Goal: Information Seeking & Learning: Learn about a topic

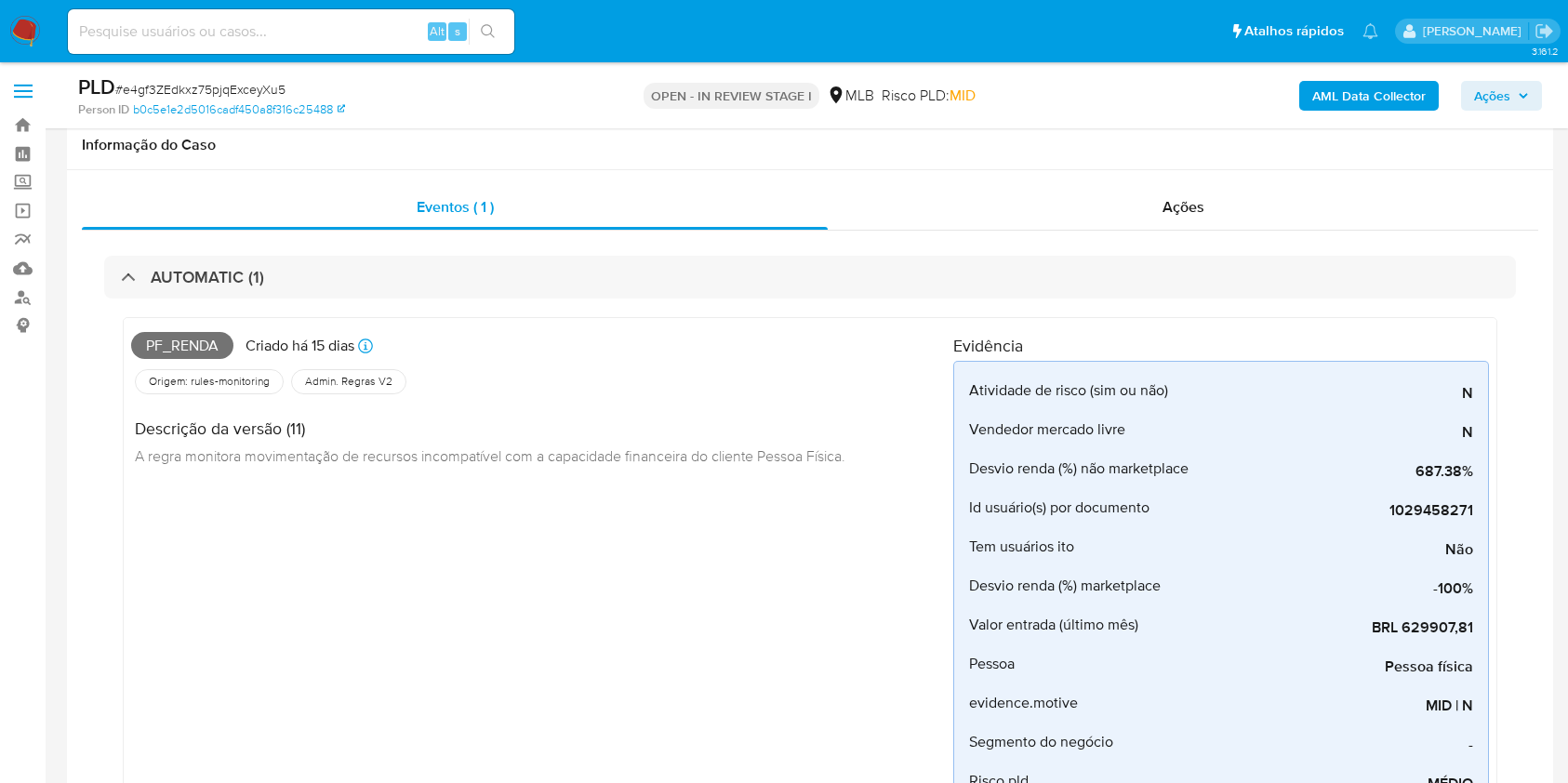
scroll to position [942, 0]
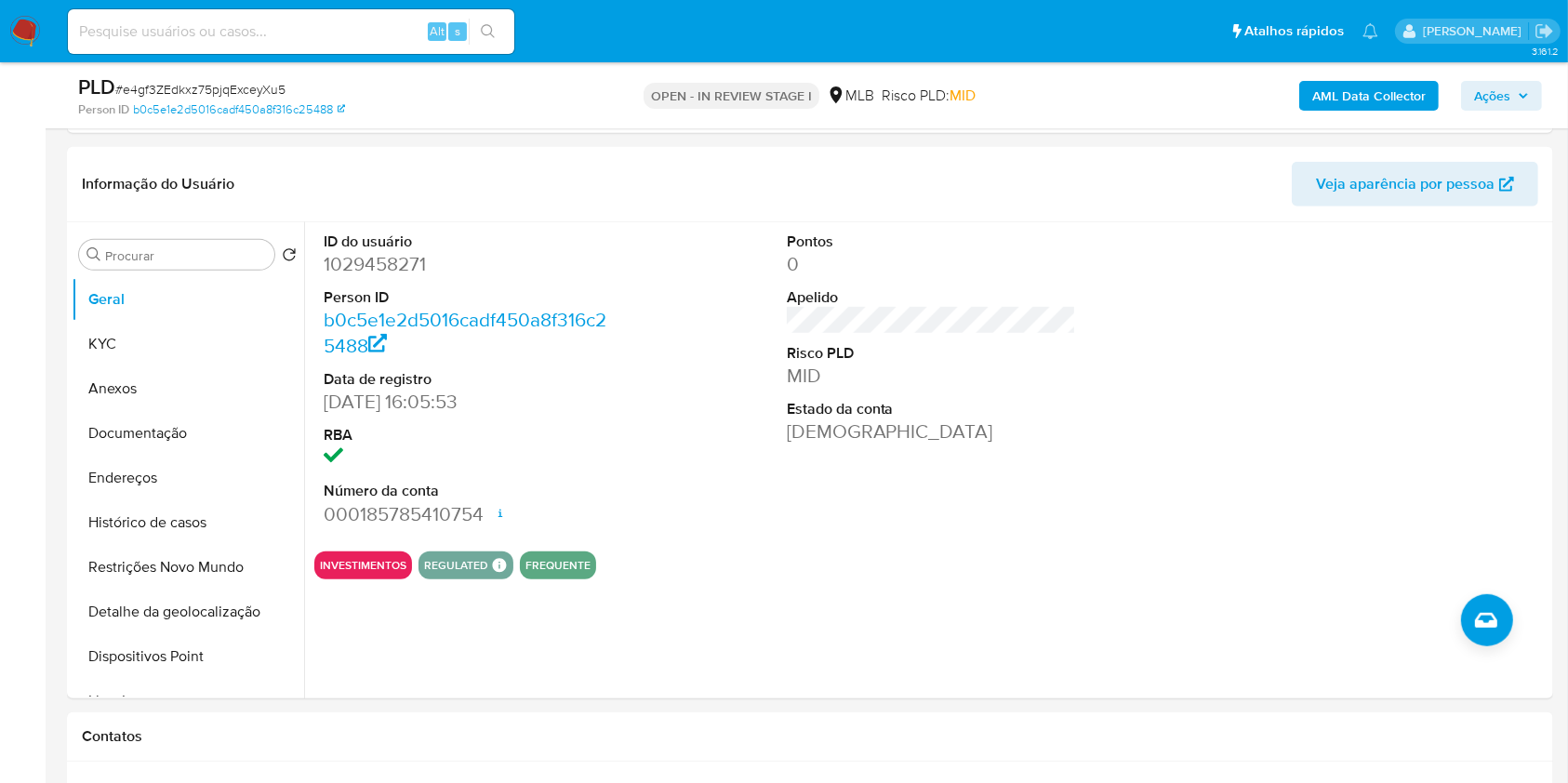
click at [1519, 101] on span "Ações" at bounding box center [1502, 95] width 55 height 26
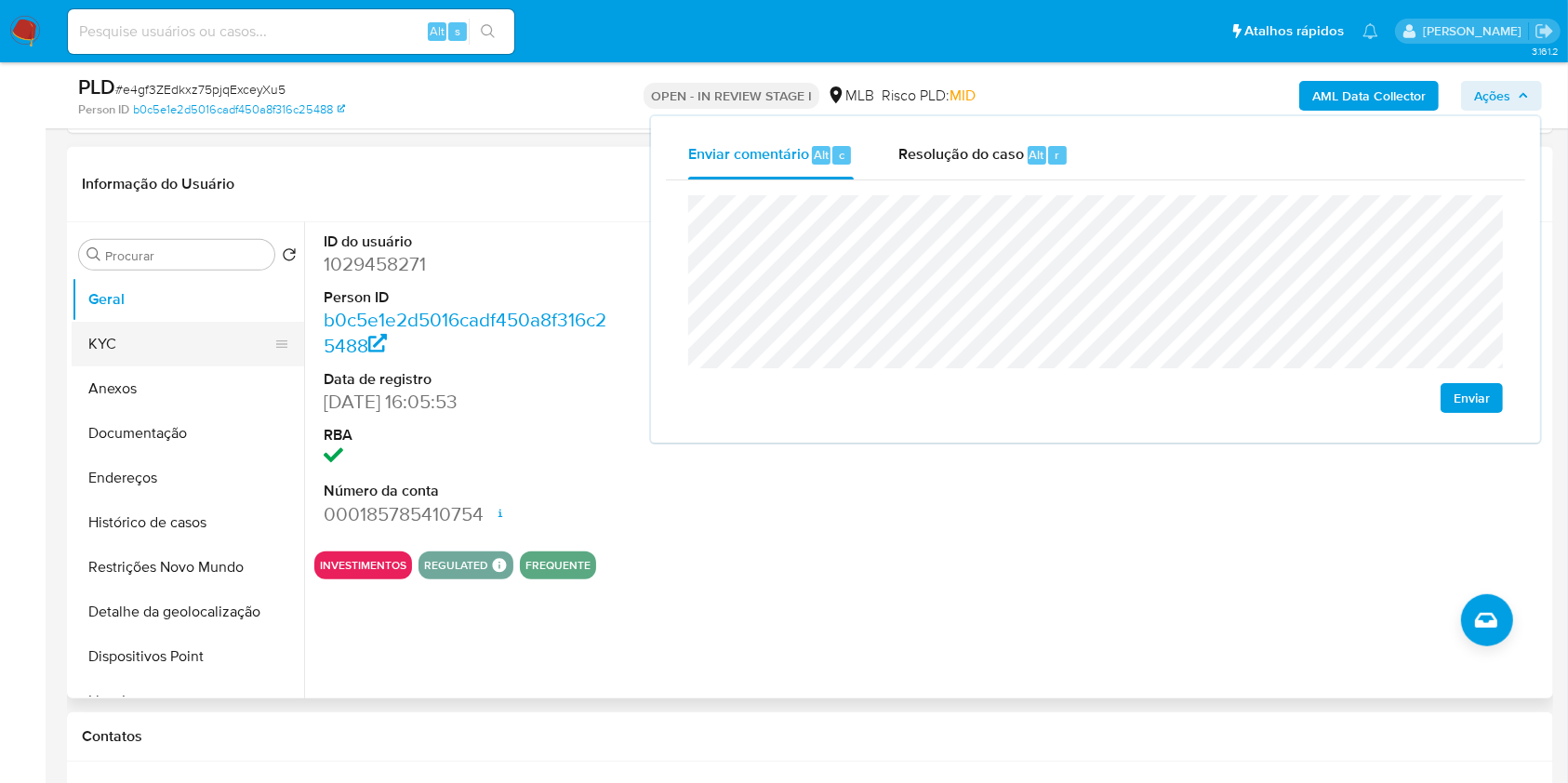
click at [179, 342] on button "KYC" at bounding box center [180, 344] width 217 height 45
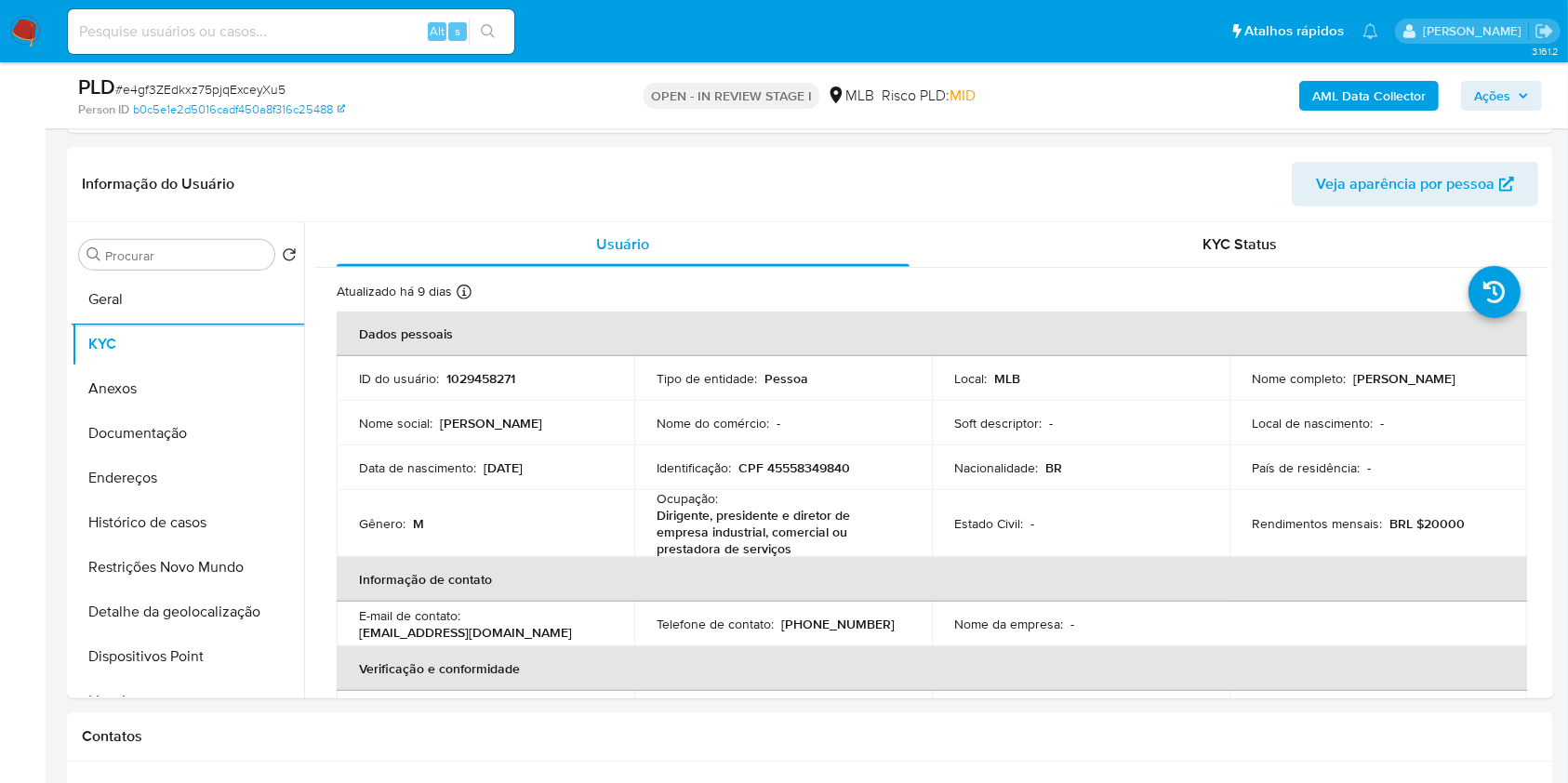
click at [1495, 118] on div "PLD # e4gf3ZEdkxz75pjqExceyXu5 Person ID b0c5e1e2d5016cadf450a8f316c25488 OPEN …" at bounding box center [810, 95] width 1486 height 66
click at [1498, 111] on div "AML Data Collector Ações" at bounding box center [1301, 95] width 483 height 44
click at [1499, 93] on span "Ações" at bounding box center [1492, 95] width 36 height 30
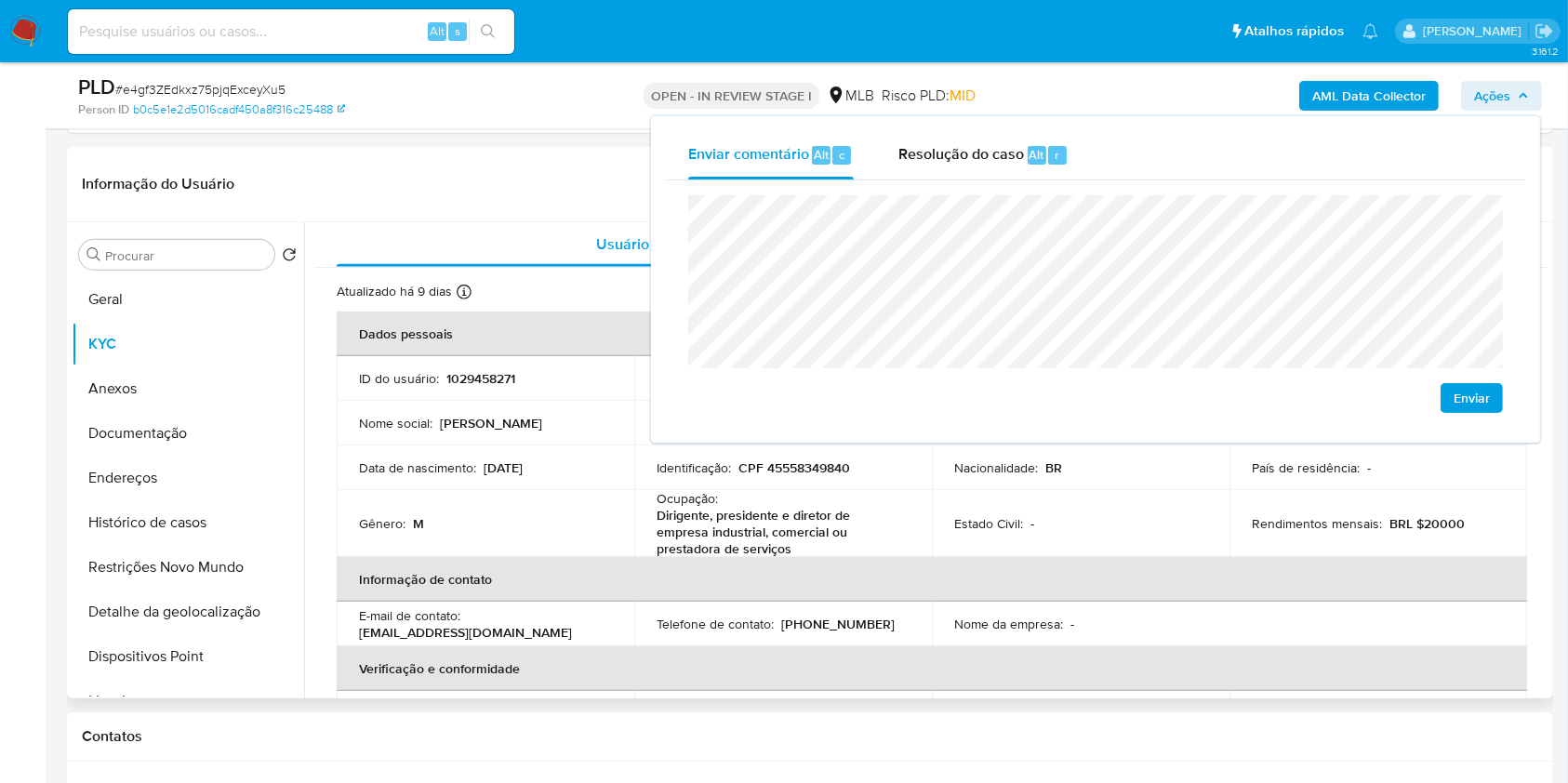
click at [551, 470] on div "Data de nascimento : 09/01/1999" at bounding box center [485, 468] width 253 height 16
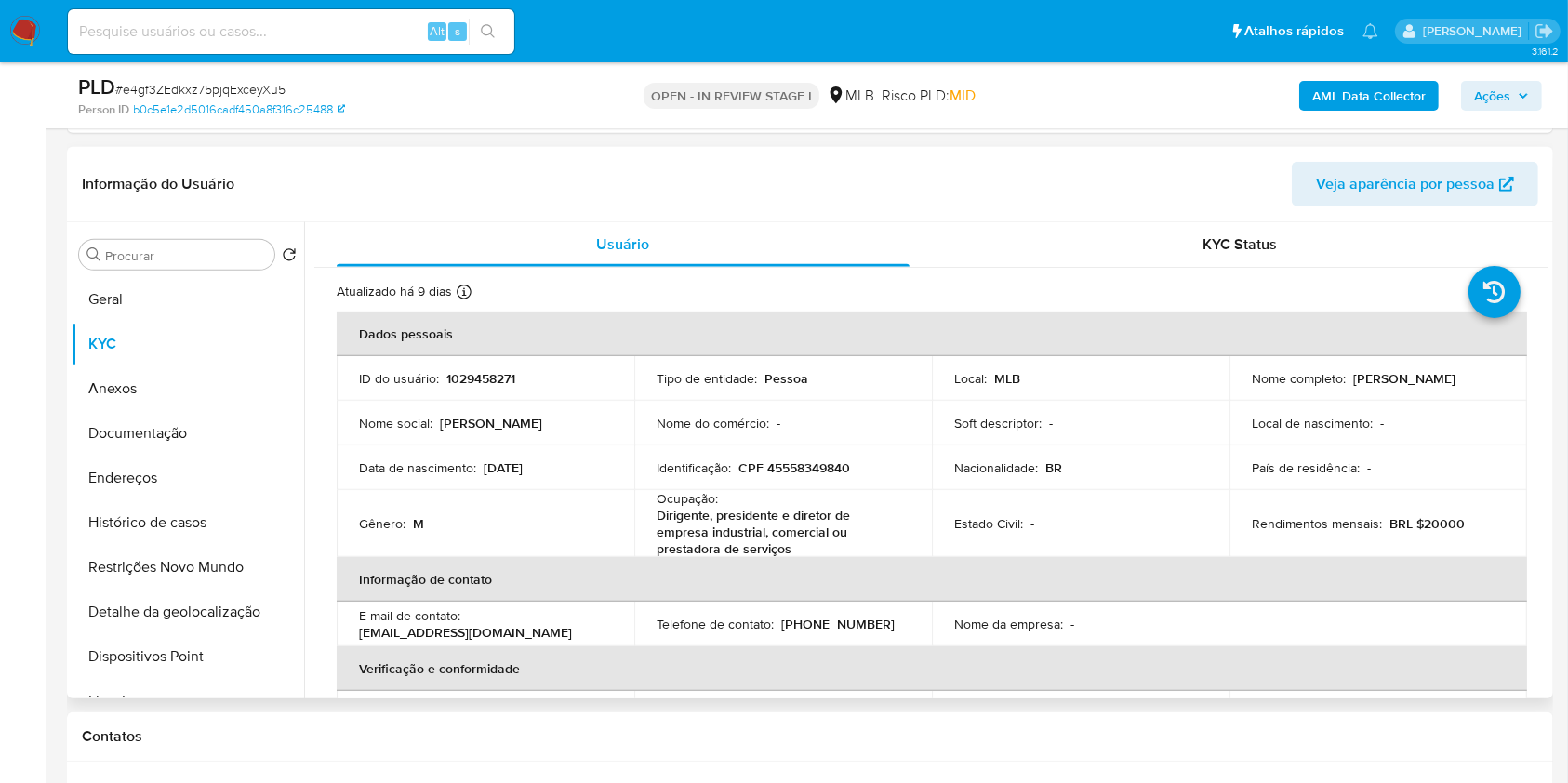
click at [833, 462] on p "CPF 45558349840" at bounding box center [794, 468] width 112 height 16
copy p "45558349840"
click at [1463, 87] on button "Ações" at bounding box center [1501, 95] width 81 height 30
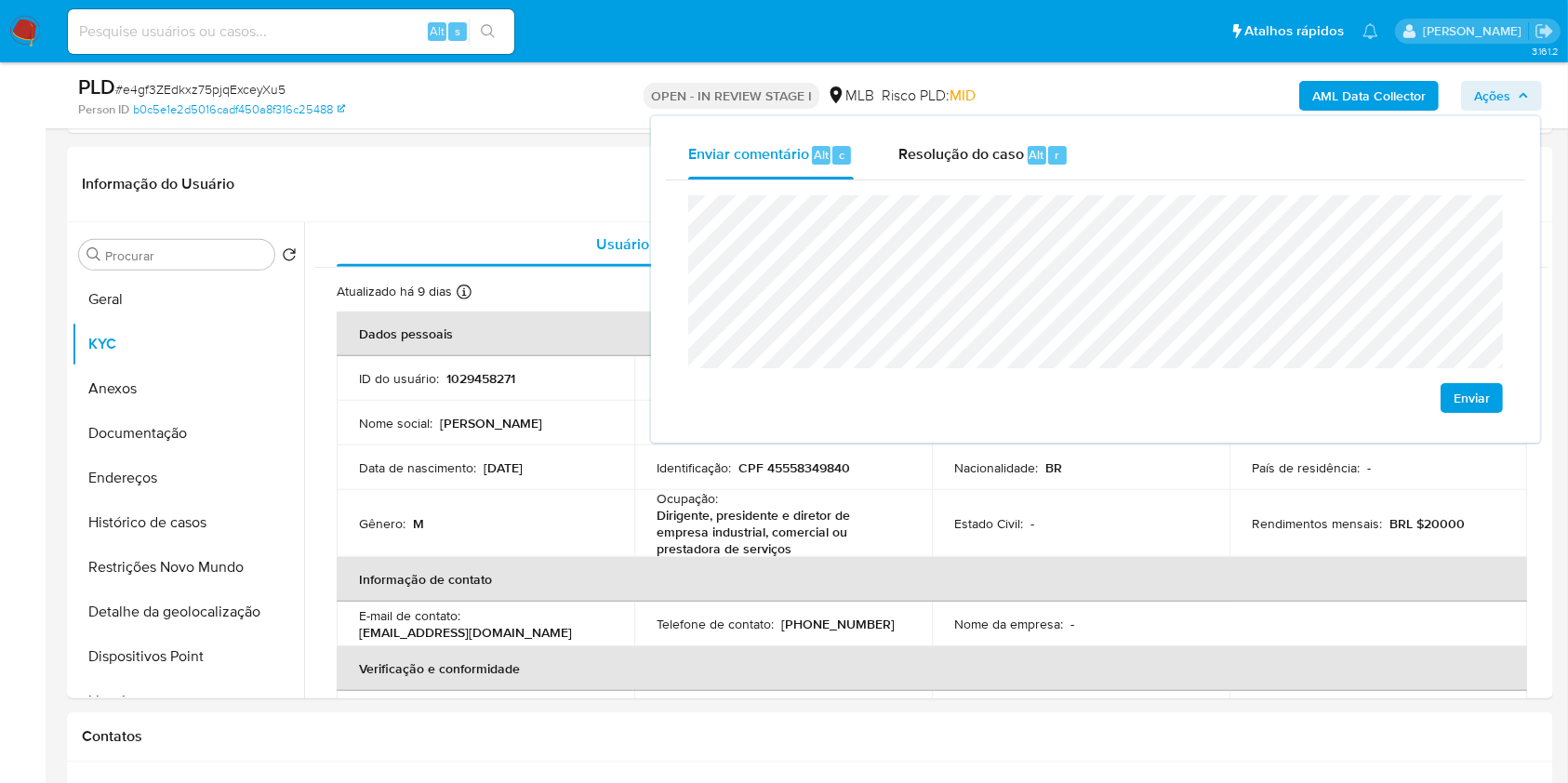
click at [1504, 150] on div "Enviar comentário Alt c Resolução do caso Alt r" at bounding box center [1095, 155] width 860 height 49
click at [0, 0] on lt-span "econômica" at bounding box center [0, 0] width 0 height 0
click at [932, 522] on td "Estado Civil : -" at bounding box center [1081, 523] width 298 height 67
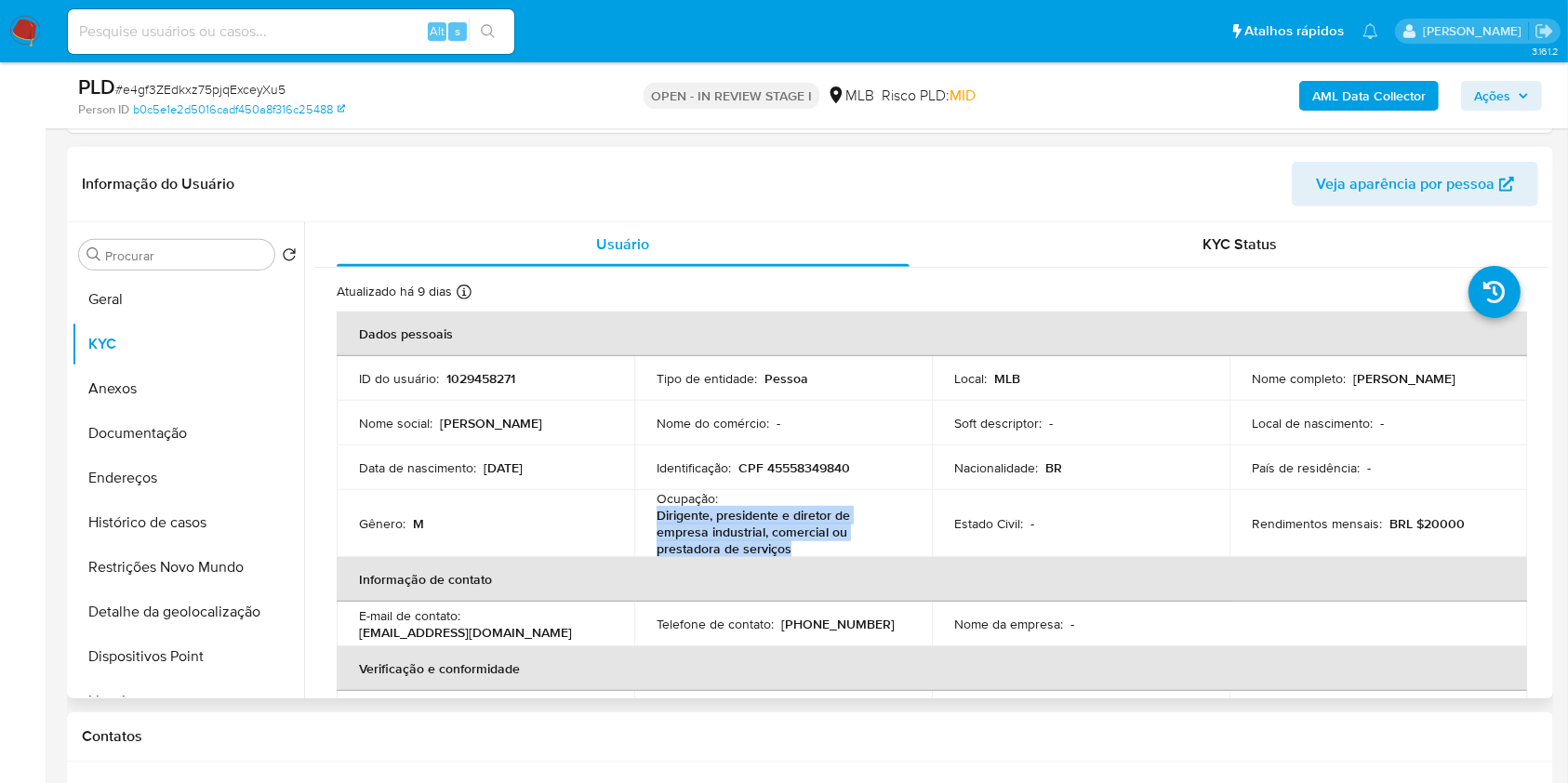
drag, startPoint x: 804, startPoint y: 551, endPoint x: 647, endPoint y: 519, distance: 160.2
click at [647, 519] on td "Ocupação : Dirigente, presidente e diretor de empresa industrial, comercial ou …" at bounding box center [783, 523] width 298 height 67
copy p "Dirigente, presidente e diretor de empresa industrial, comercial ou prestadora …"
click at [1486, 97] on span "Ações" at bounding box center [1492, 95] width 36 height 30
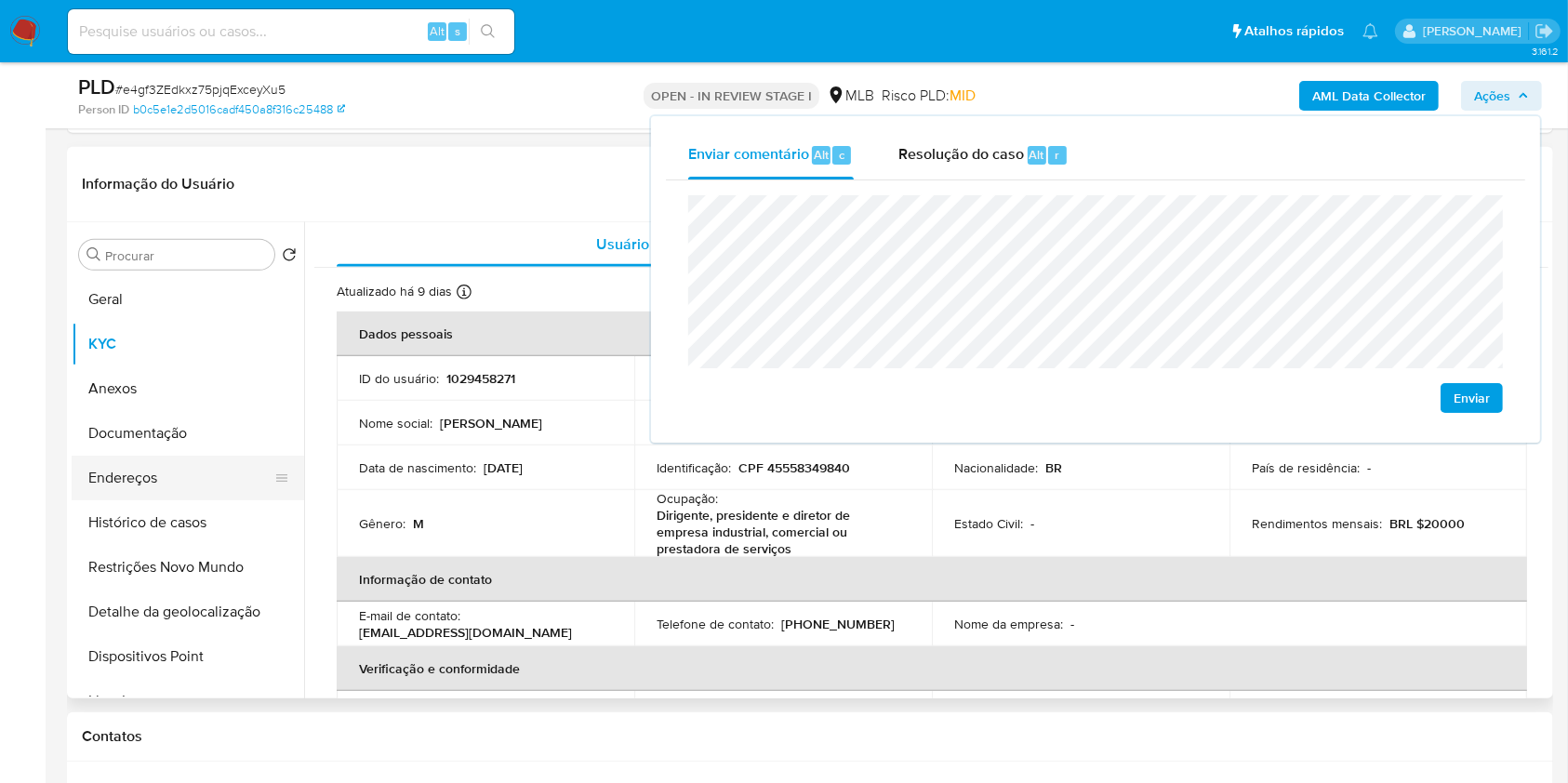
click at [177, 483] on button "Endereços" at bounding box center [180, 478] width 217 height 45
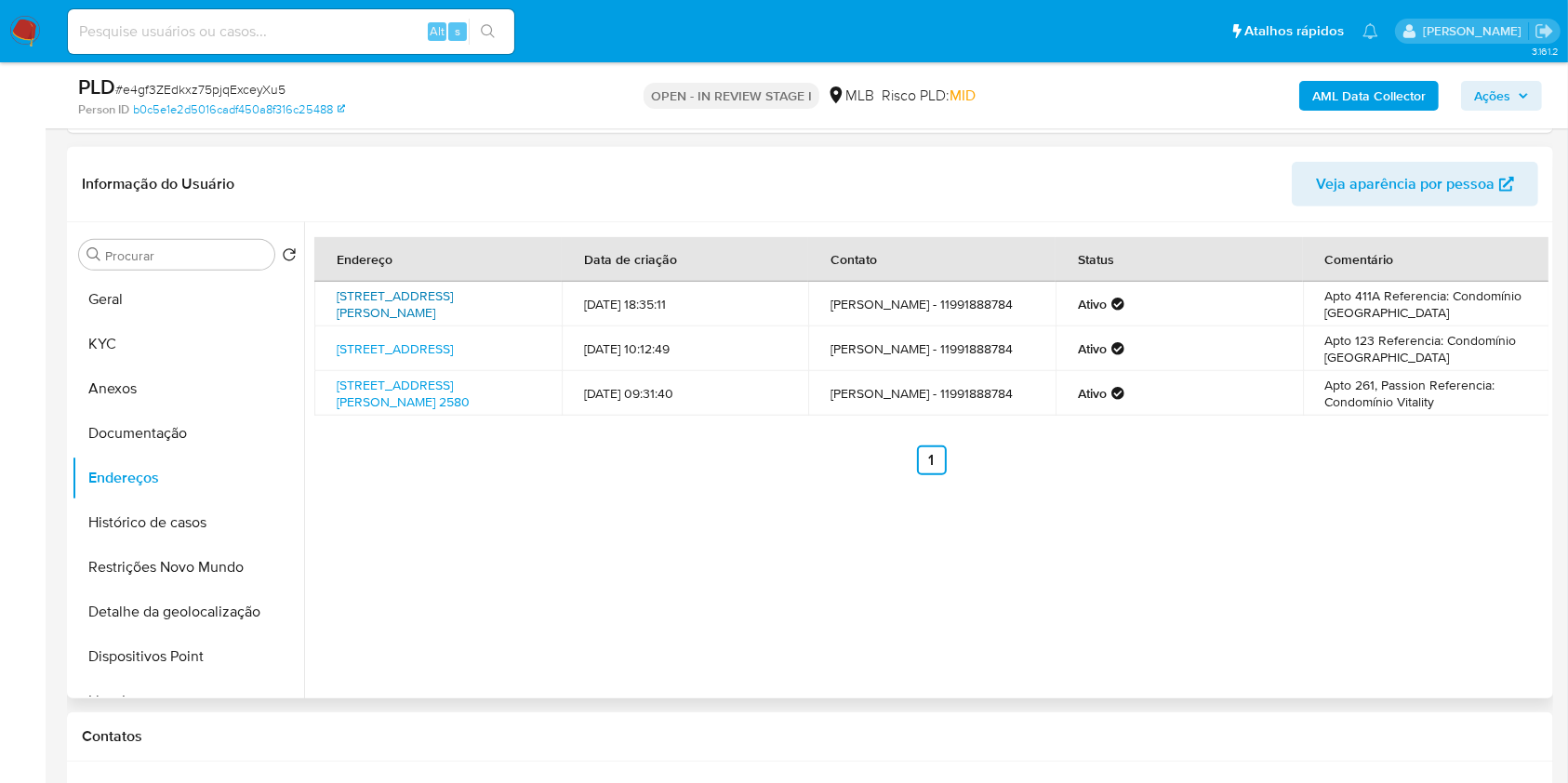
click at [453, 306] on link "Rua Professor Sousa Barros 285, São Paulo, São Paulo, 04307100, Brasil 285" at bounding box center [395, 304] width 116 height 35
click at [453, 358] on link "Rua Conde Prates 559, São Paulo, São Paulo, 03122000, Brasil 559" at bounding box center [395, 348] width 116 height 18
click at [453, 393] on link "Avenida Professor Luiz Ignácio Anhaia Mello 2580, São Paulo, São Paulo, 0315410…" at bounding box center [403, 393] width 133 height 35
click at [213, 416] on button "Documentação" at bounding box center [180, 434] width 217 height 45
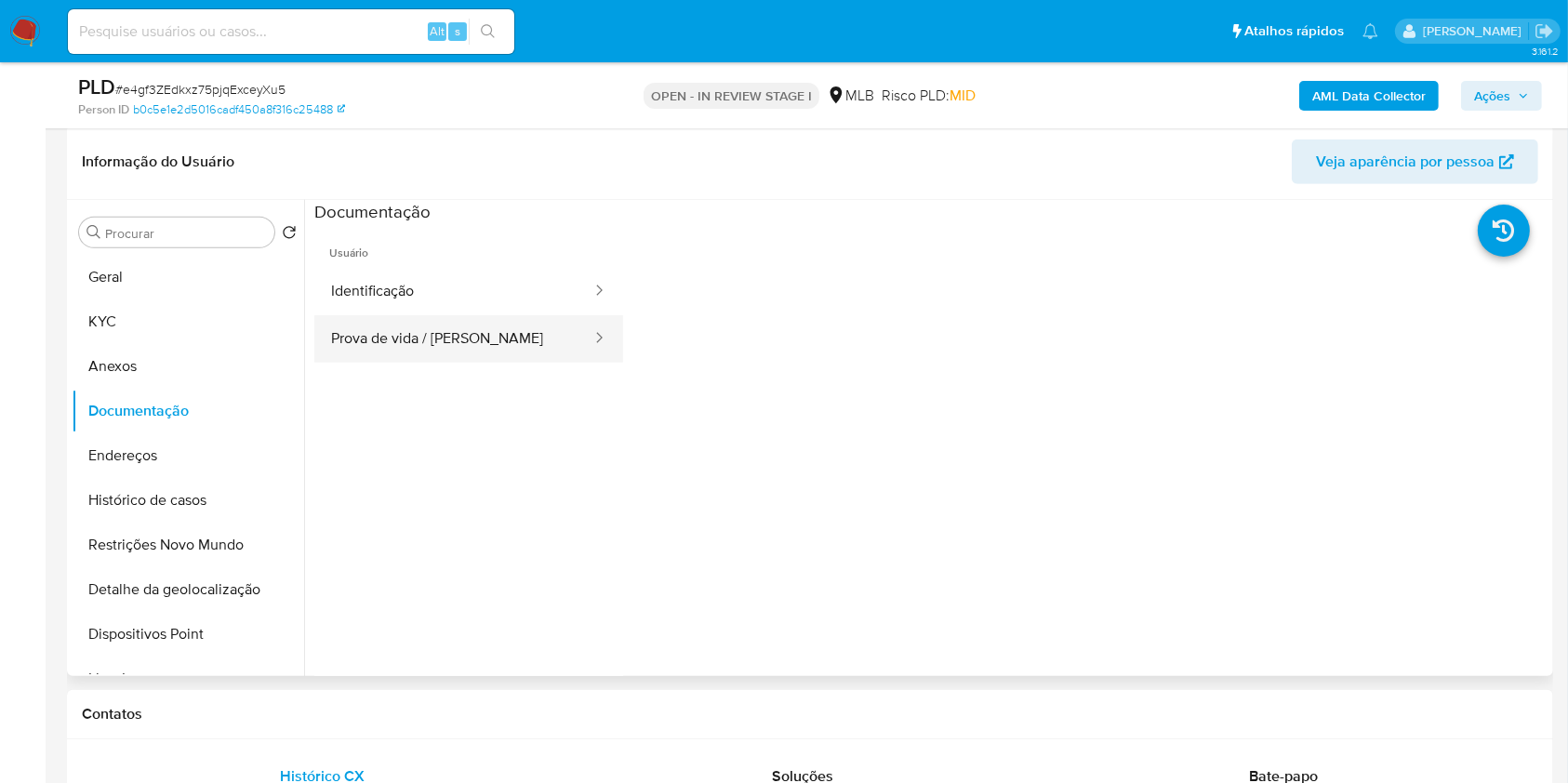
click at [472, 340] on button "Prova de vida / Selfie" at bounding box center [454, 339] width 279 height 48
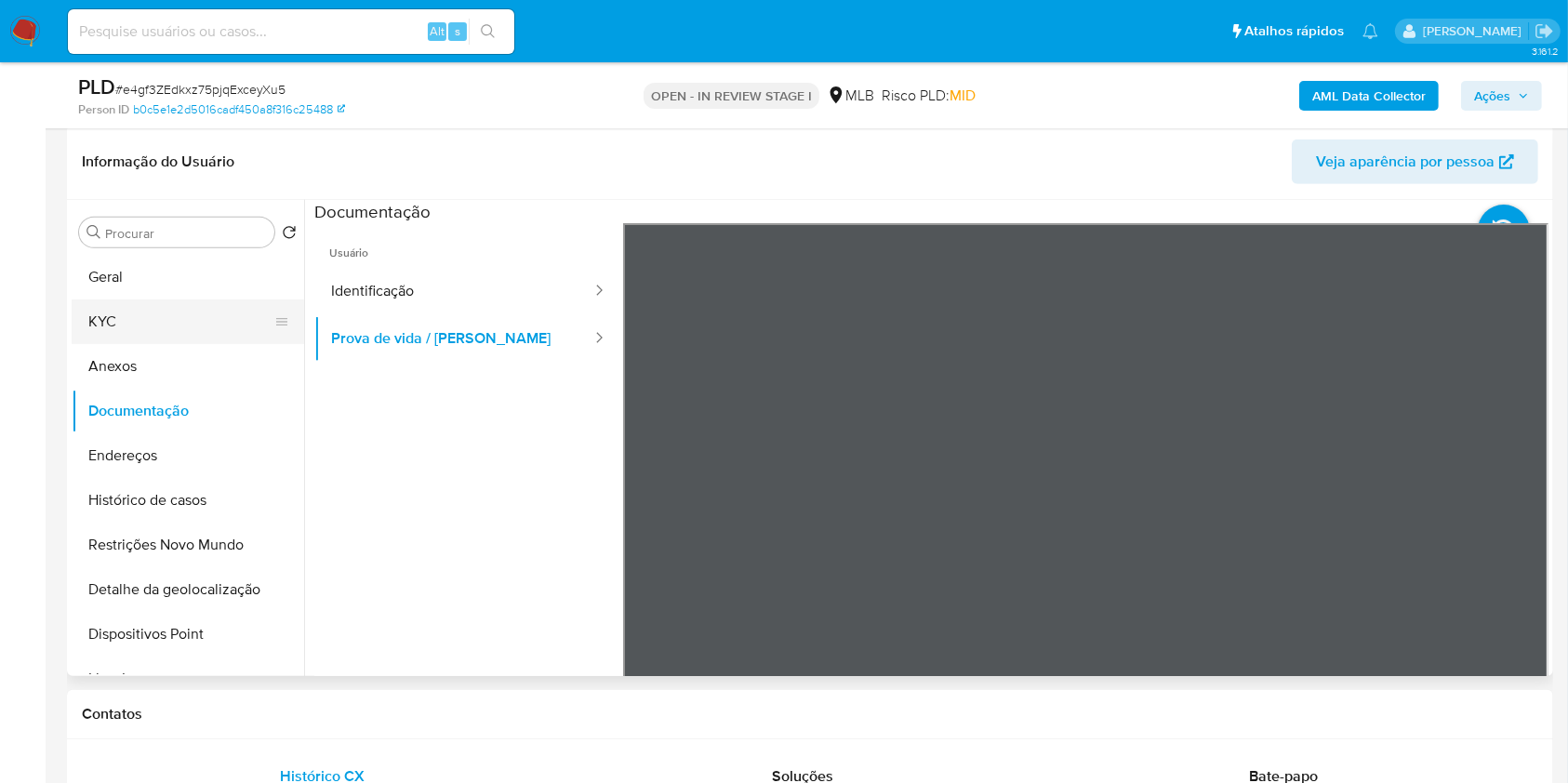
click at [228, 315] on button "KYC" at bounding box center [180, 322] width 217 height 45
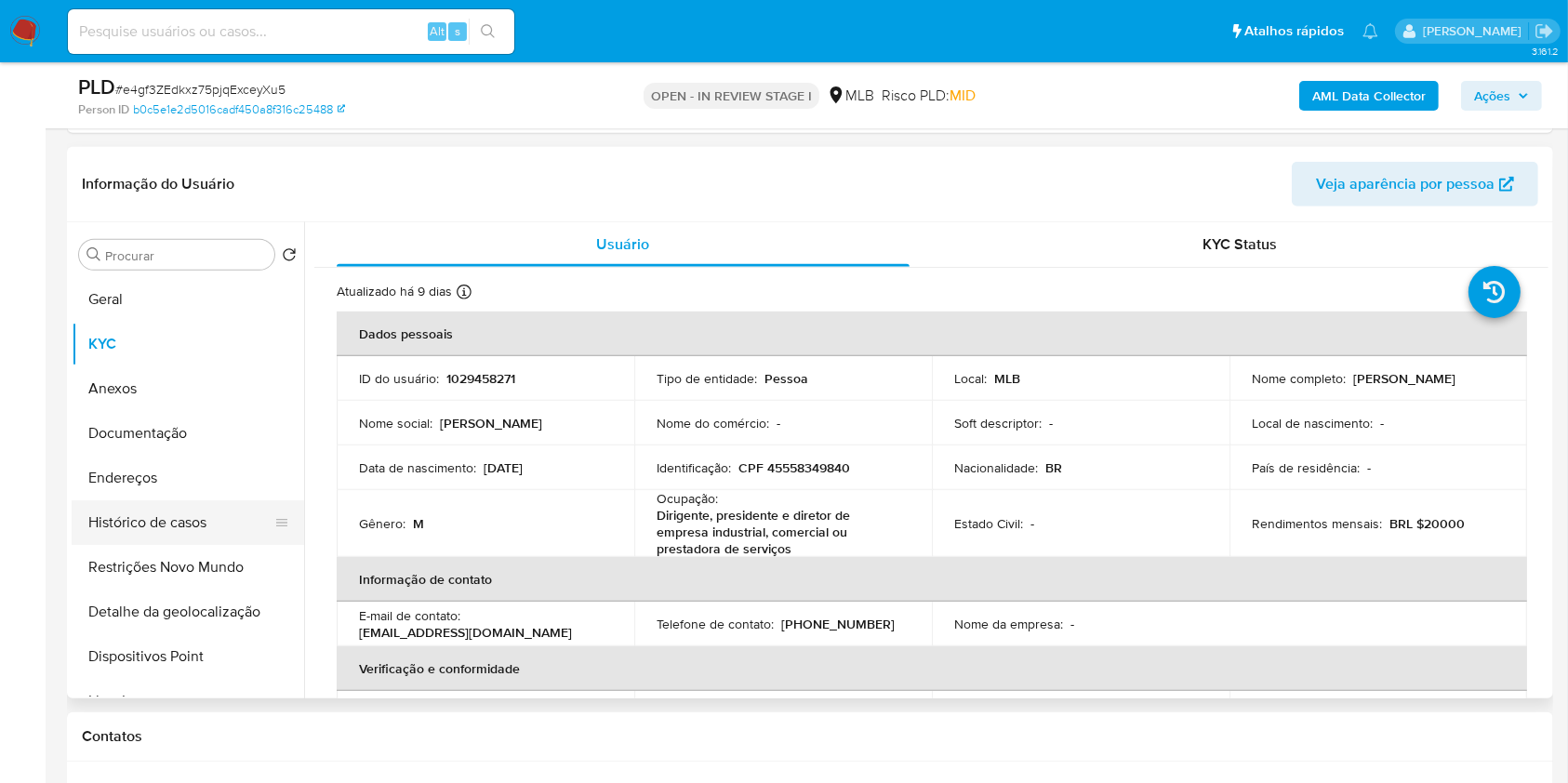
click at [215, 519] on button "Histórico de casos" at bounding box center [180, 523] width 217 height 45
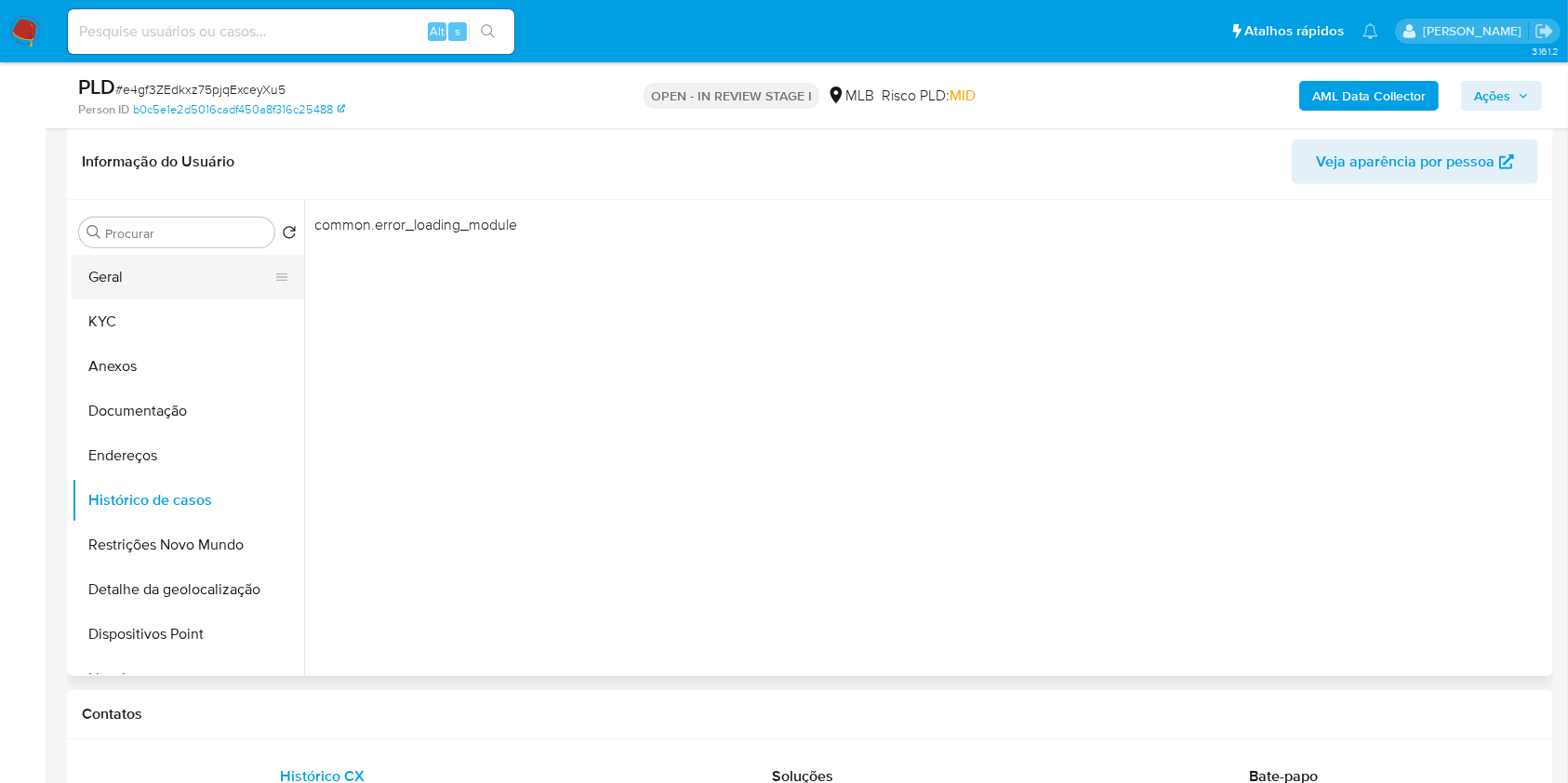
click at [215, 281] on button "Geral" at bounding box center [180, 277] width 217 height 45
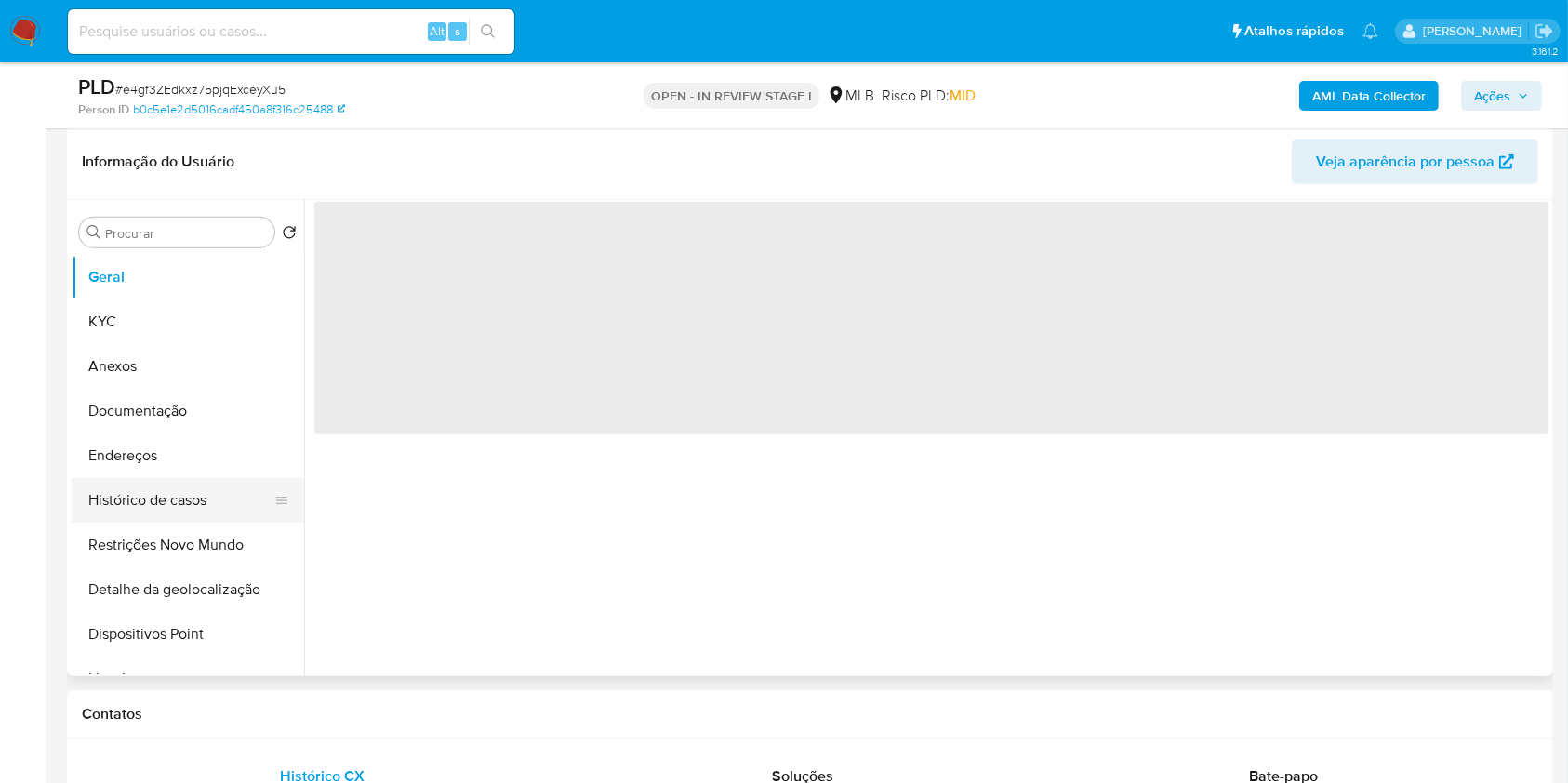
click at [174, 492] on button "Histórico de casos" at bounding box center [180, 501] width 217 height 45
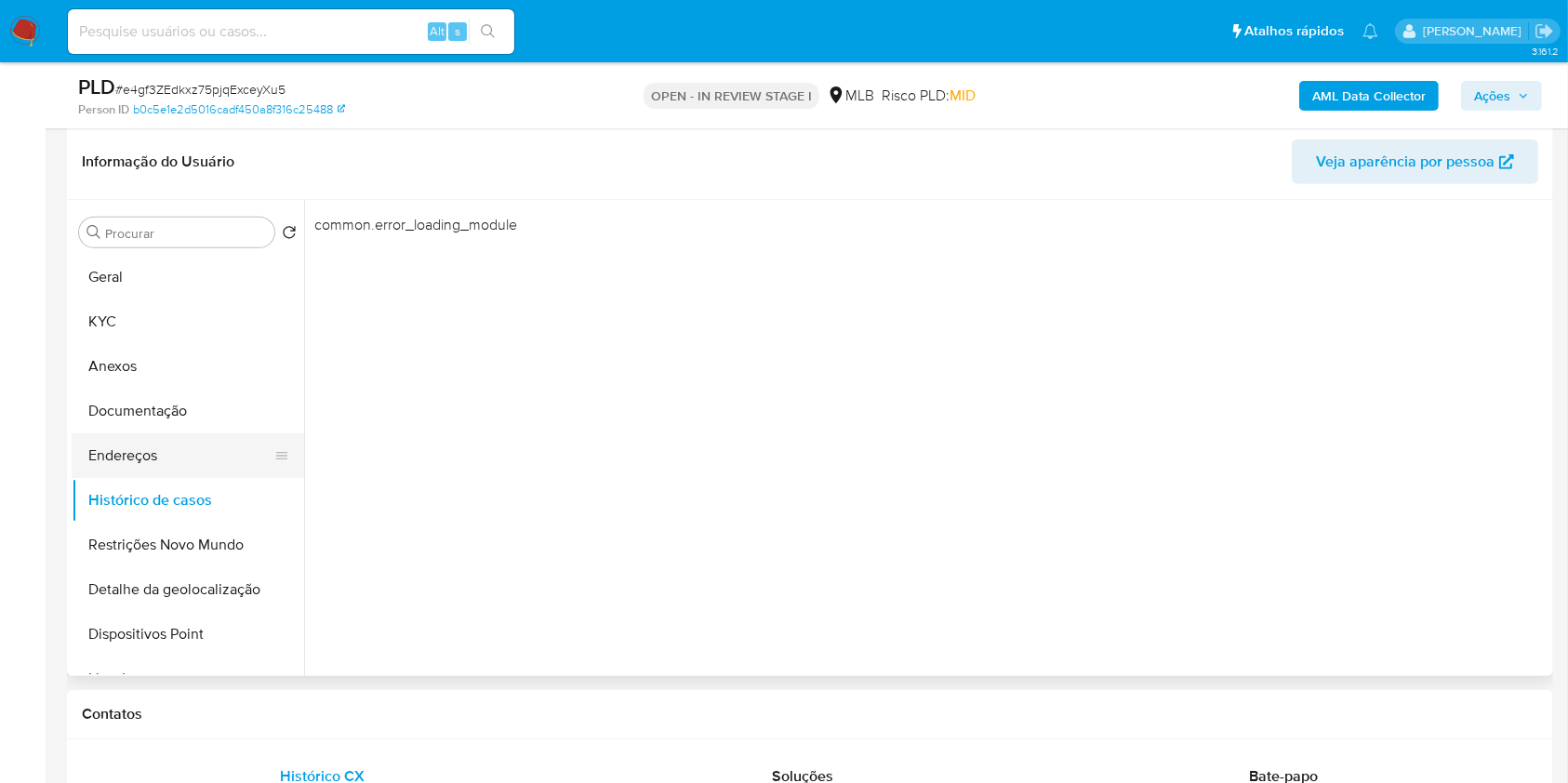
click at [194, 462] on button "Endereços" at bounding box center [180, 456] width 217 height 45
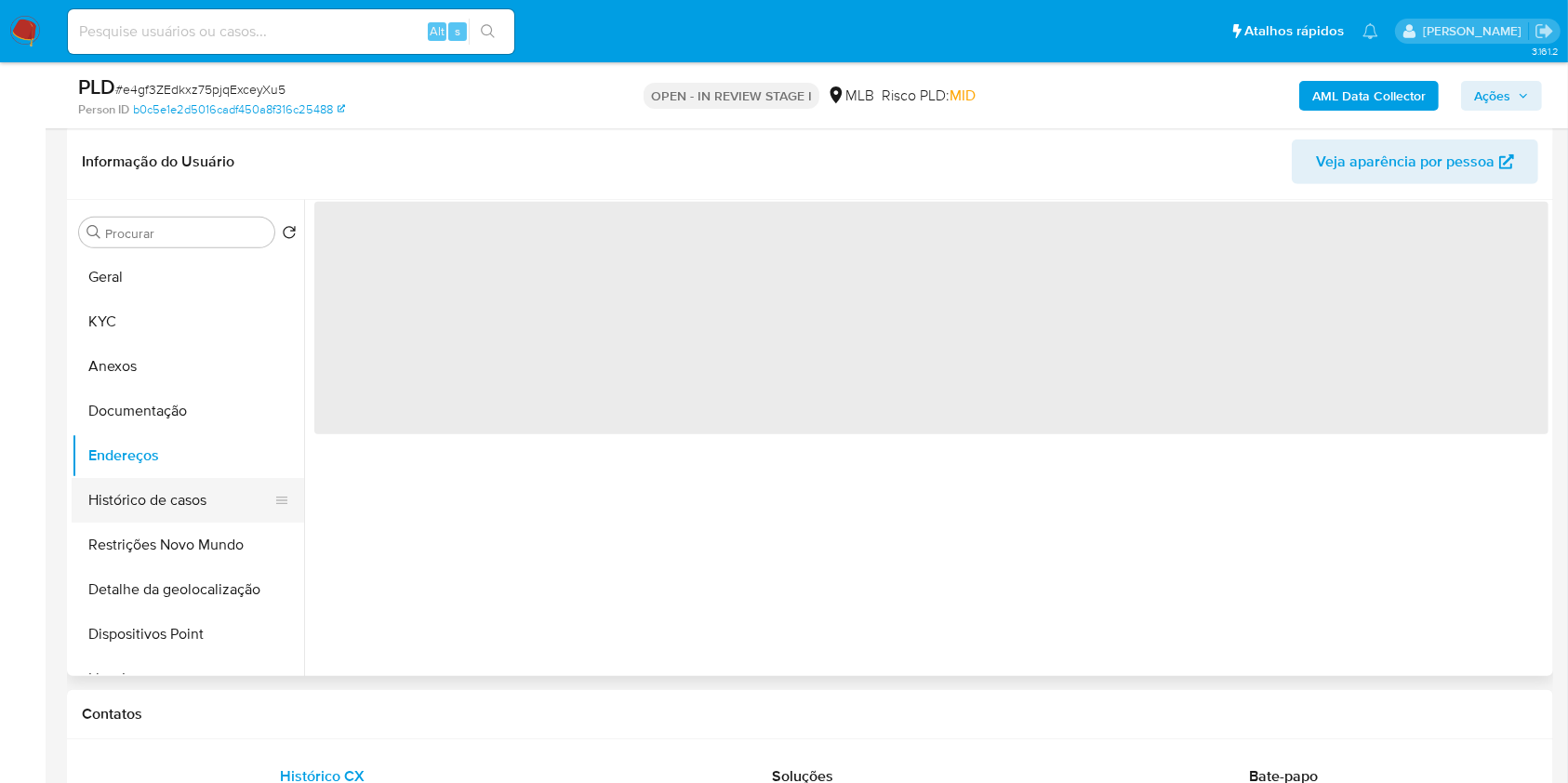
click at [191, 503] on button "Histórico de casos" at bounding box center [180, 501] width 217 height 45
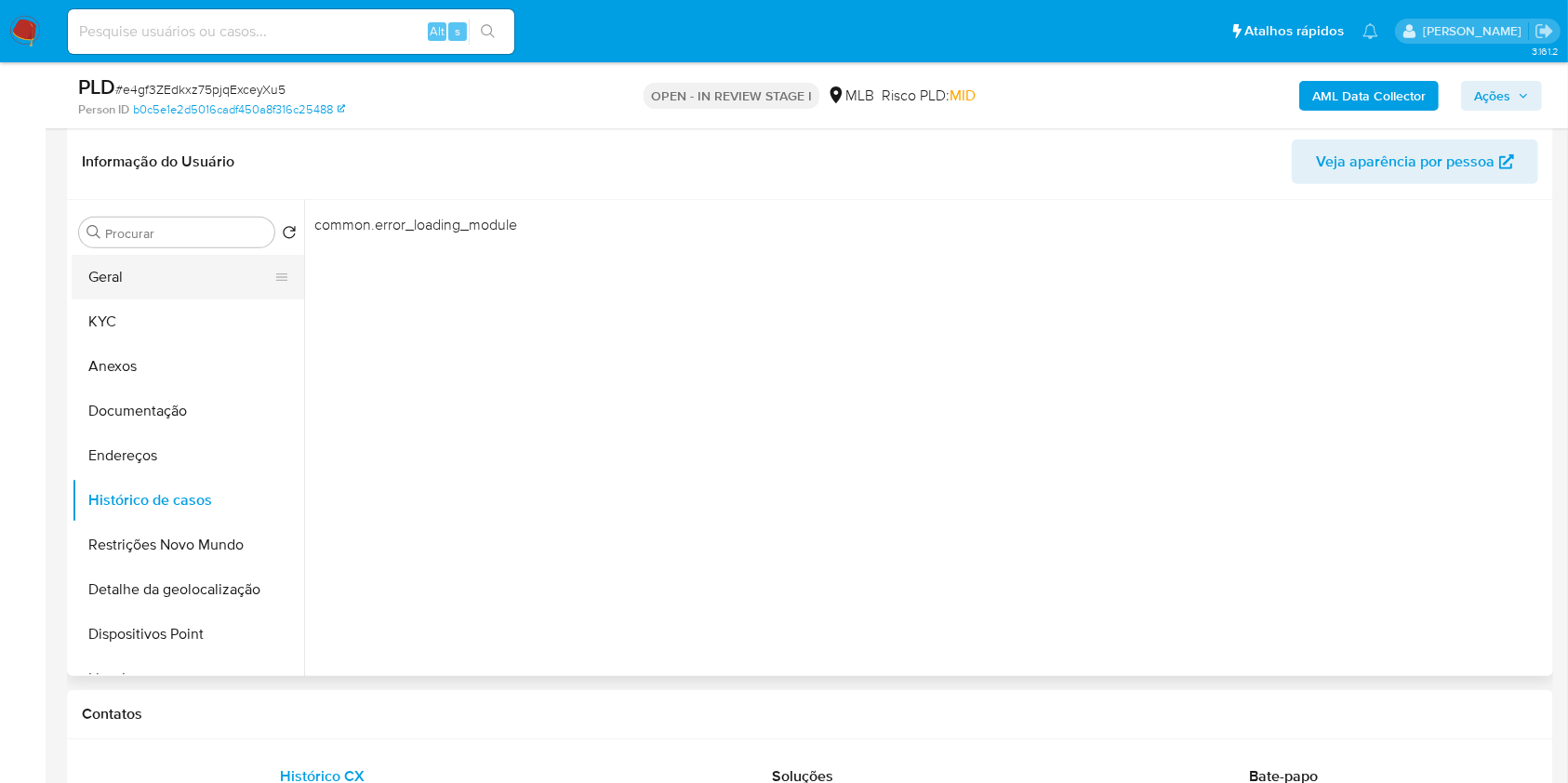
click at [177, 279] on button "Geral" at bounding box center [180, 277] width 217 height 45
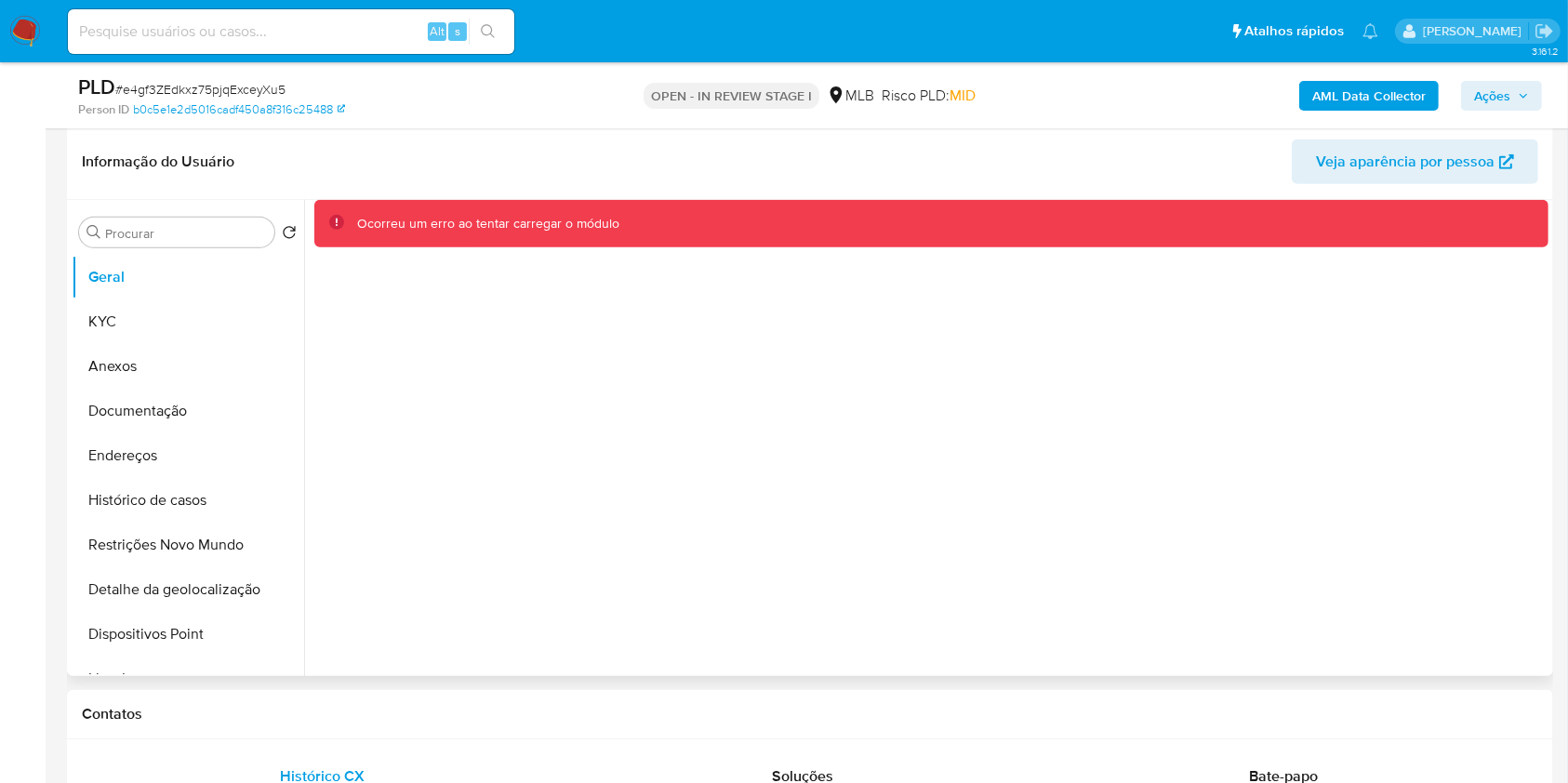
click at [695, 220] on div "Ocorreu um erro ao tentar carregar o módulo" at bounding box center [945, 223] width 1177 height 17
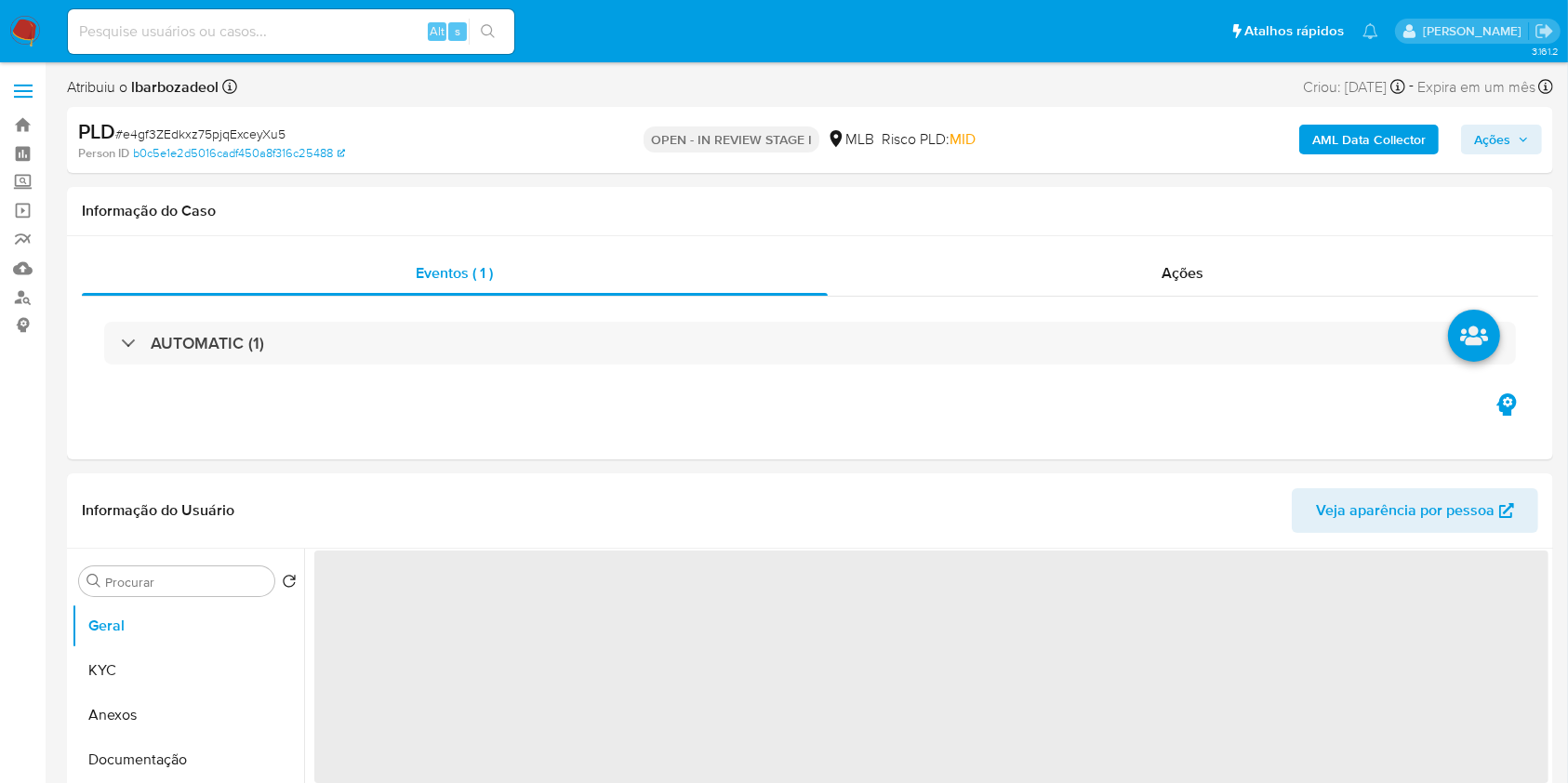
select select "10"
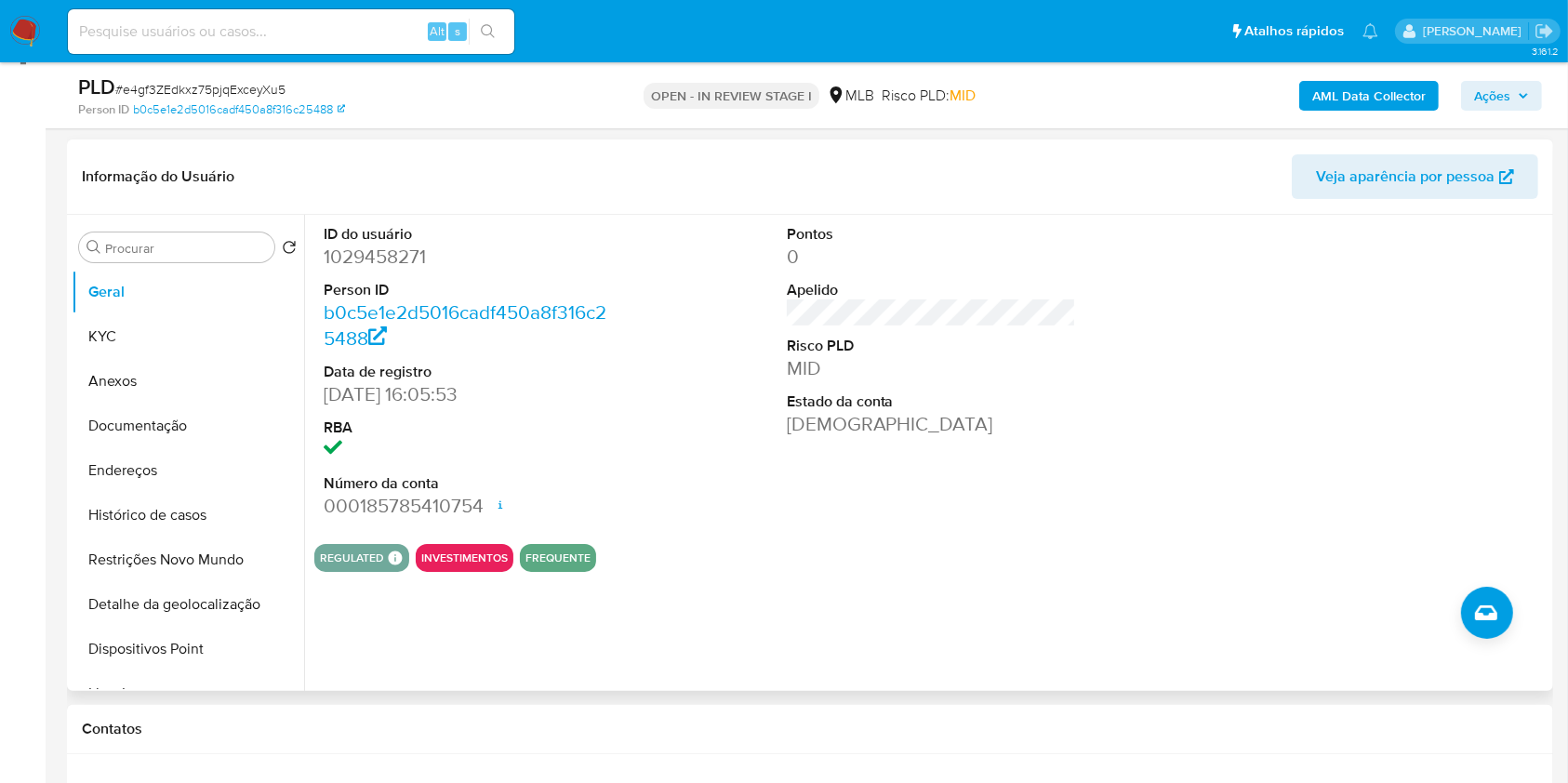
scroll to position [281, 0]
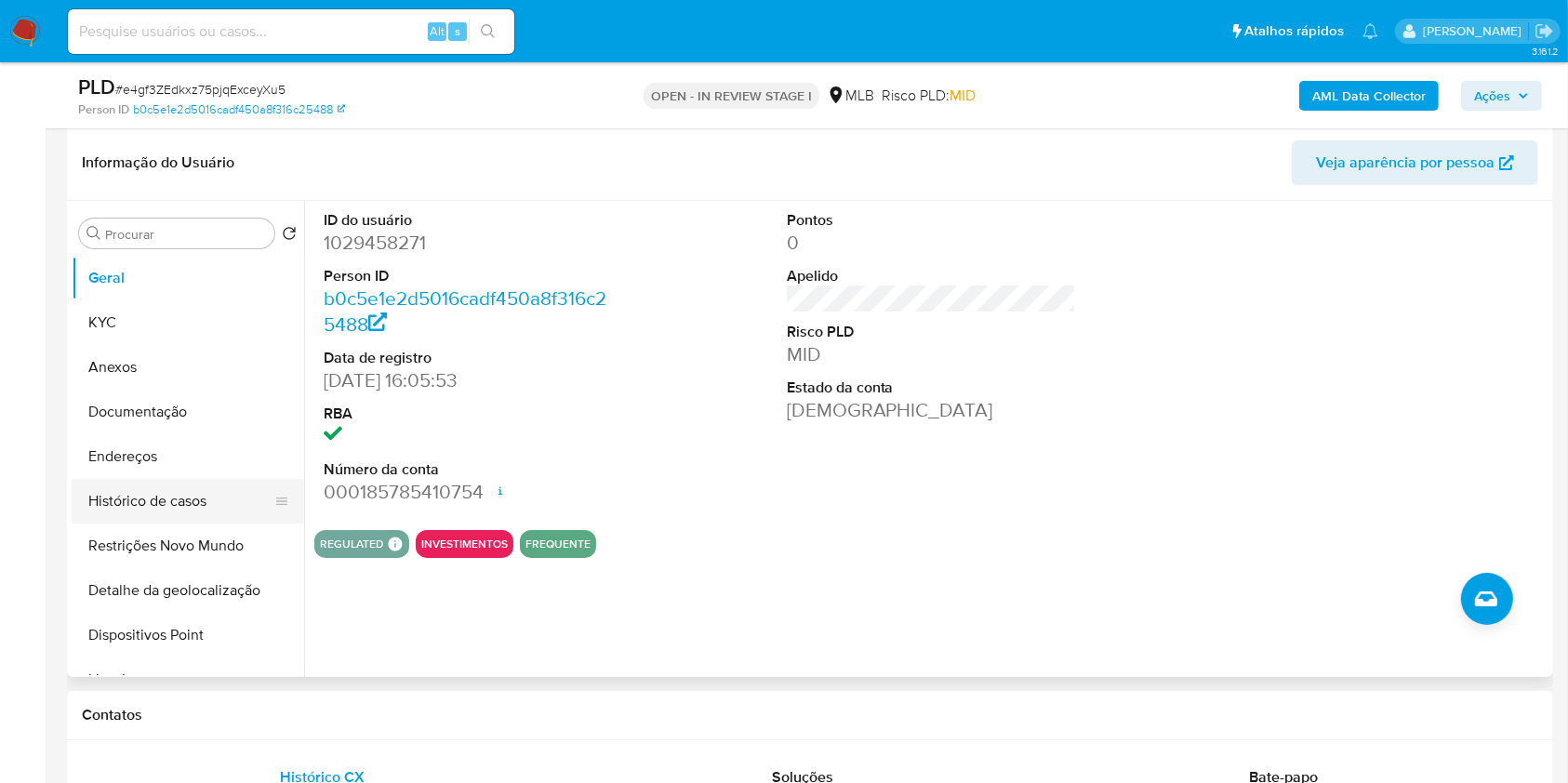
click at [187, 513] on button "Histórico de casos" at bounding box center [180, 502] width 217 height 45
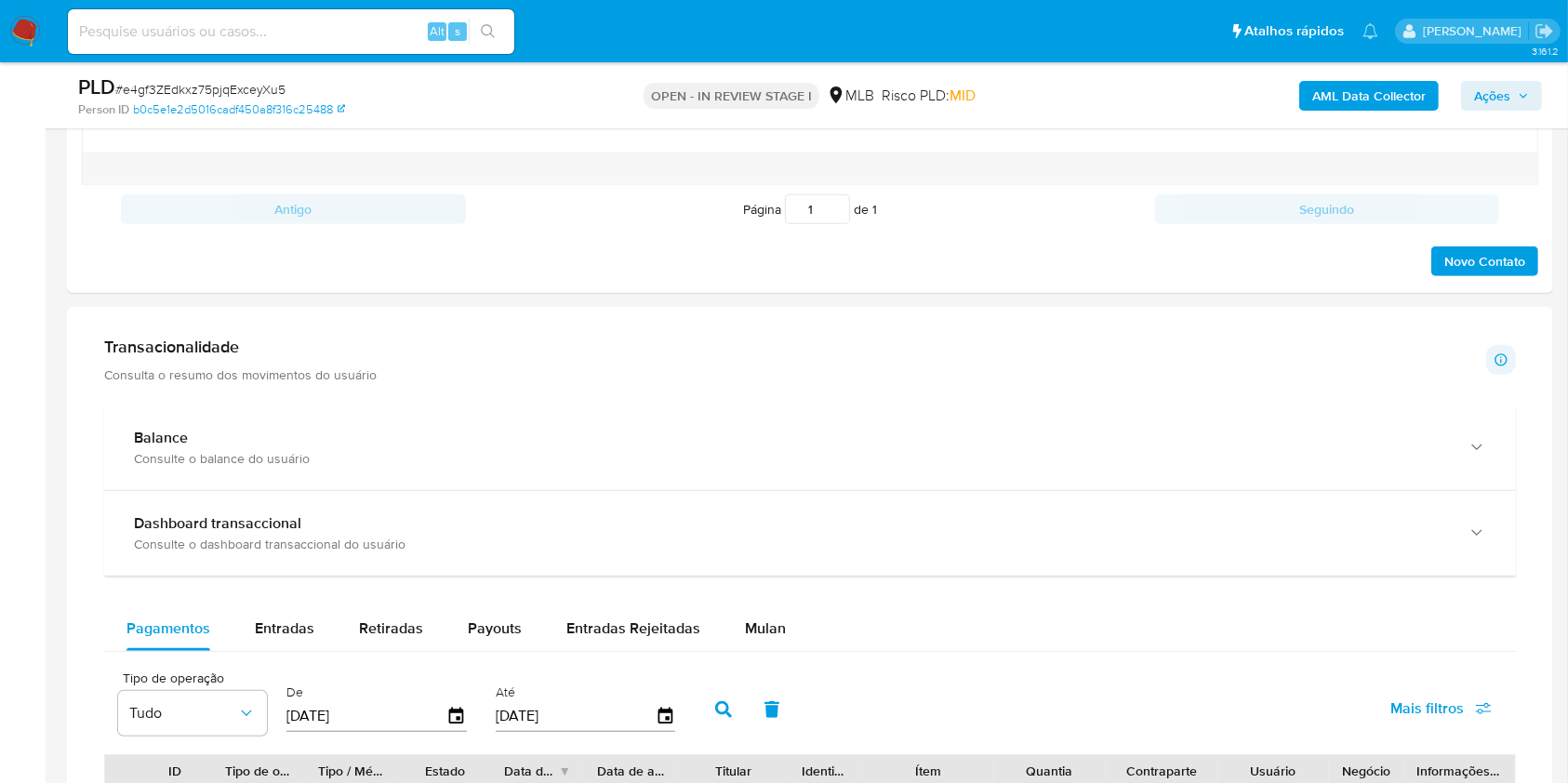
scroll to position [1098, 0]
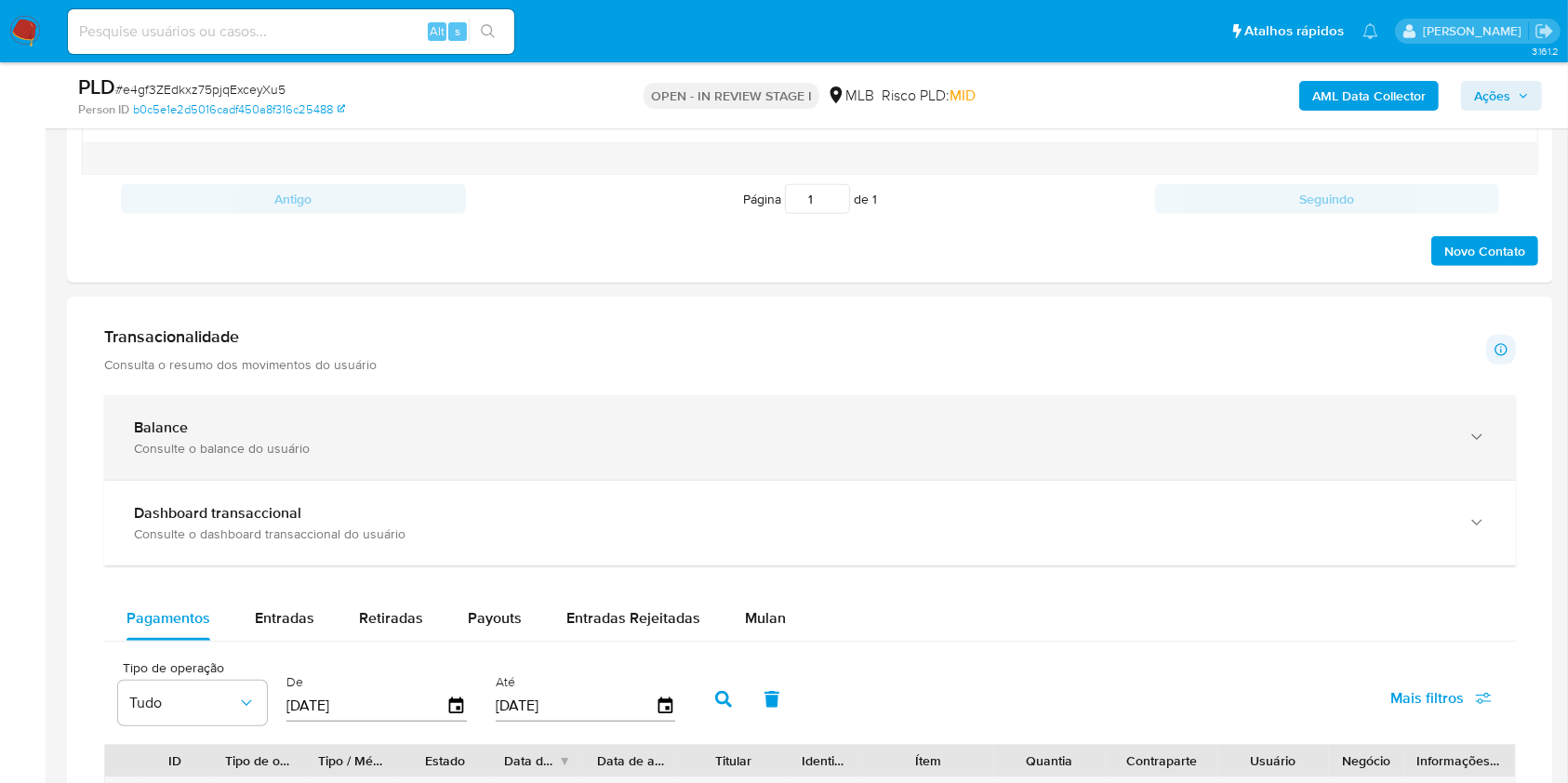
click at [770, 453] on div "Consulte o balance do usuário" at bounding box center [792, 447] width 1316 height 16
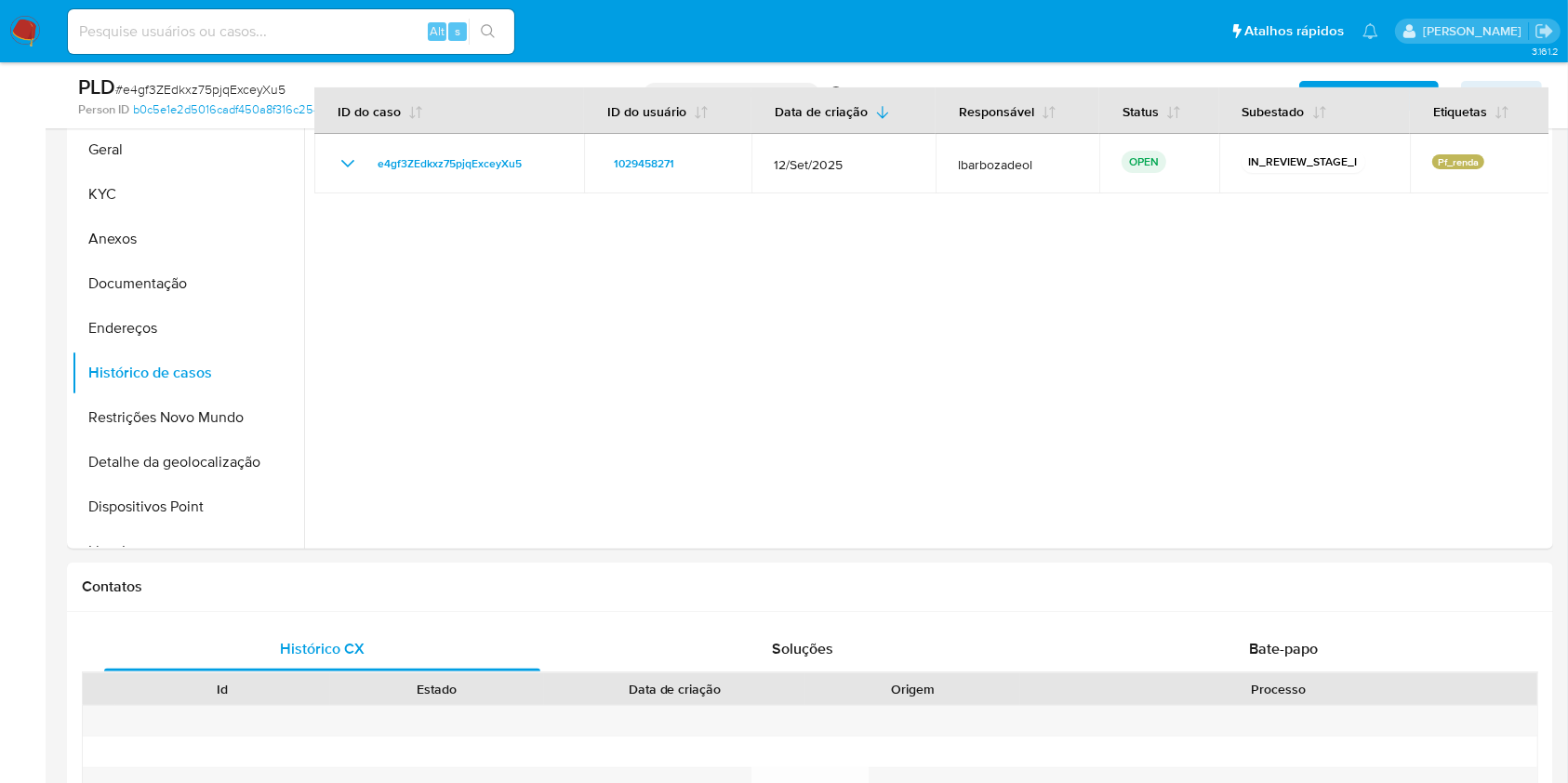
scroll to position [340, 0]
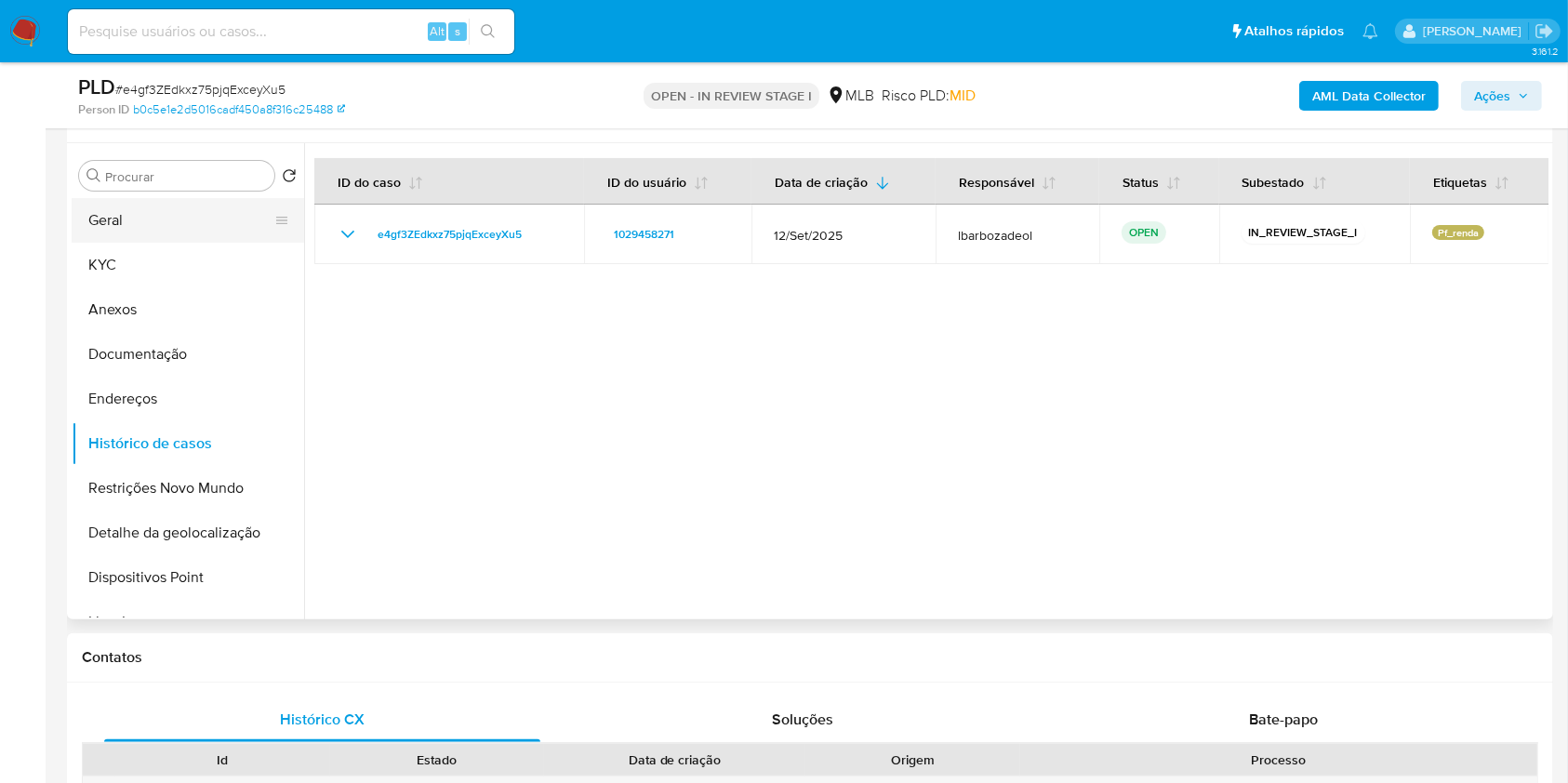
click at [138, 212] on button "Geral" at bounding box center [180, 220] width 217 height 45
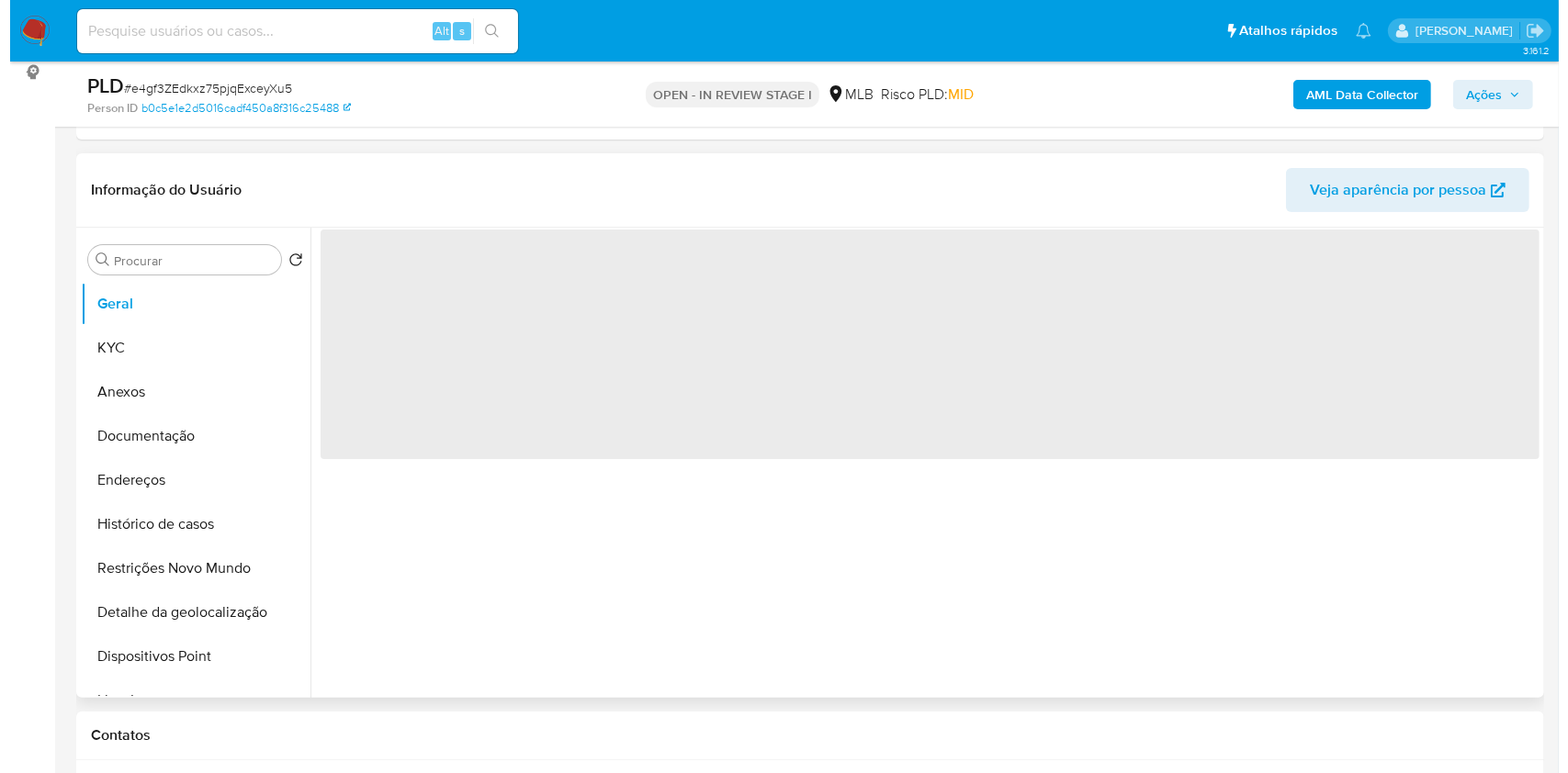
scroll to position [250, 0]
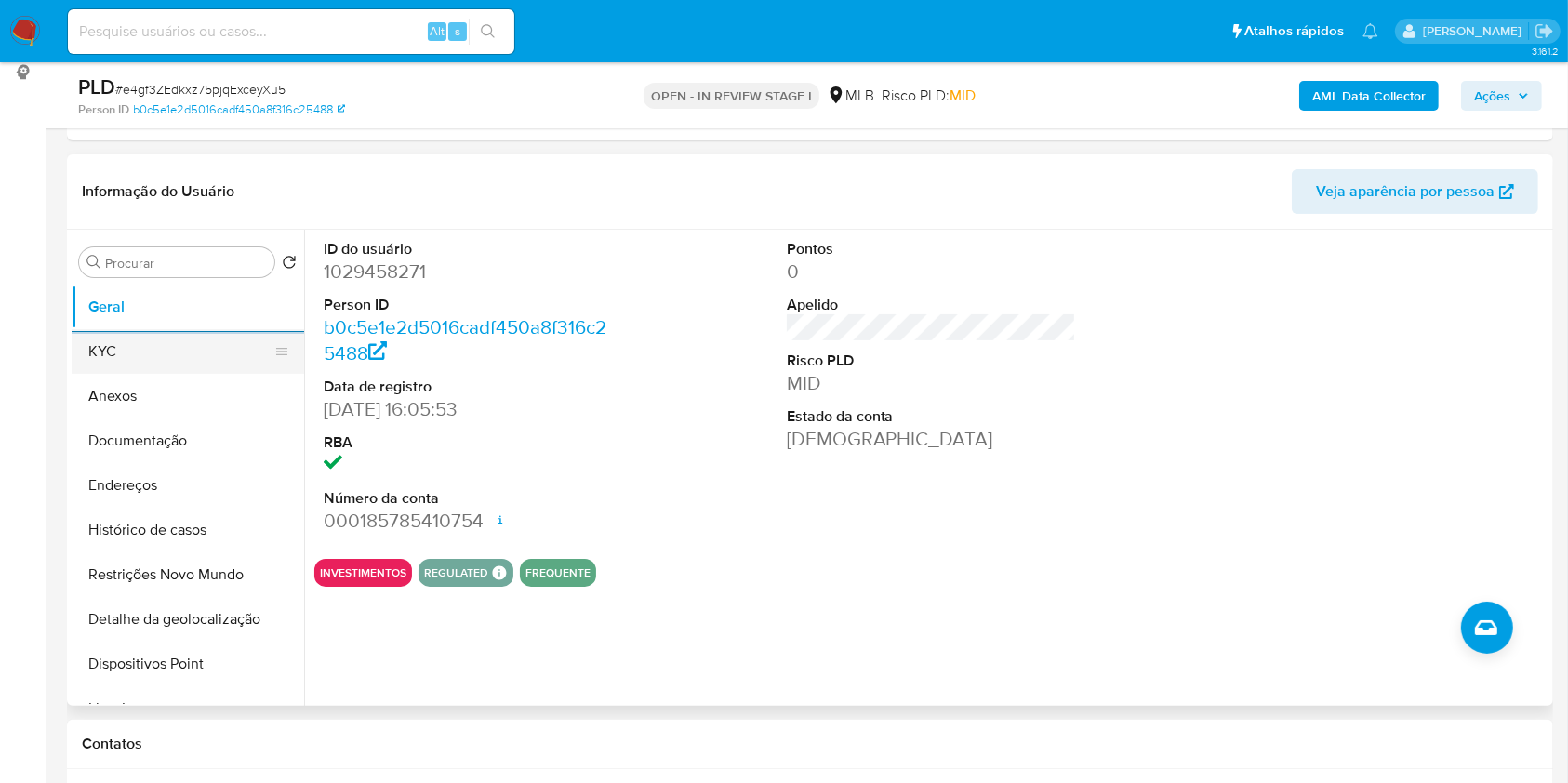
click at [214, 363] on button "KYC" at bounding box center [180, 351] width 217 height 45
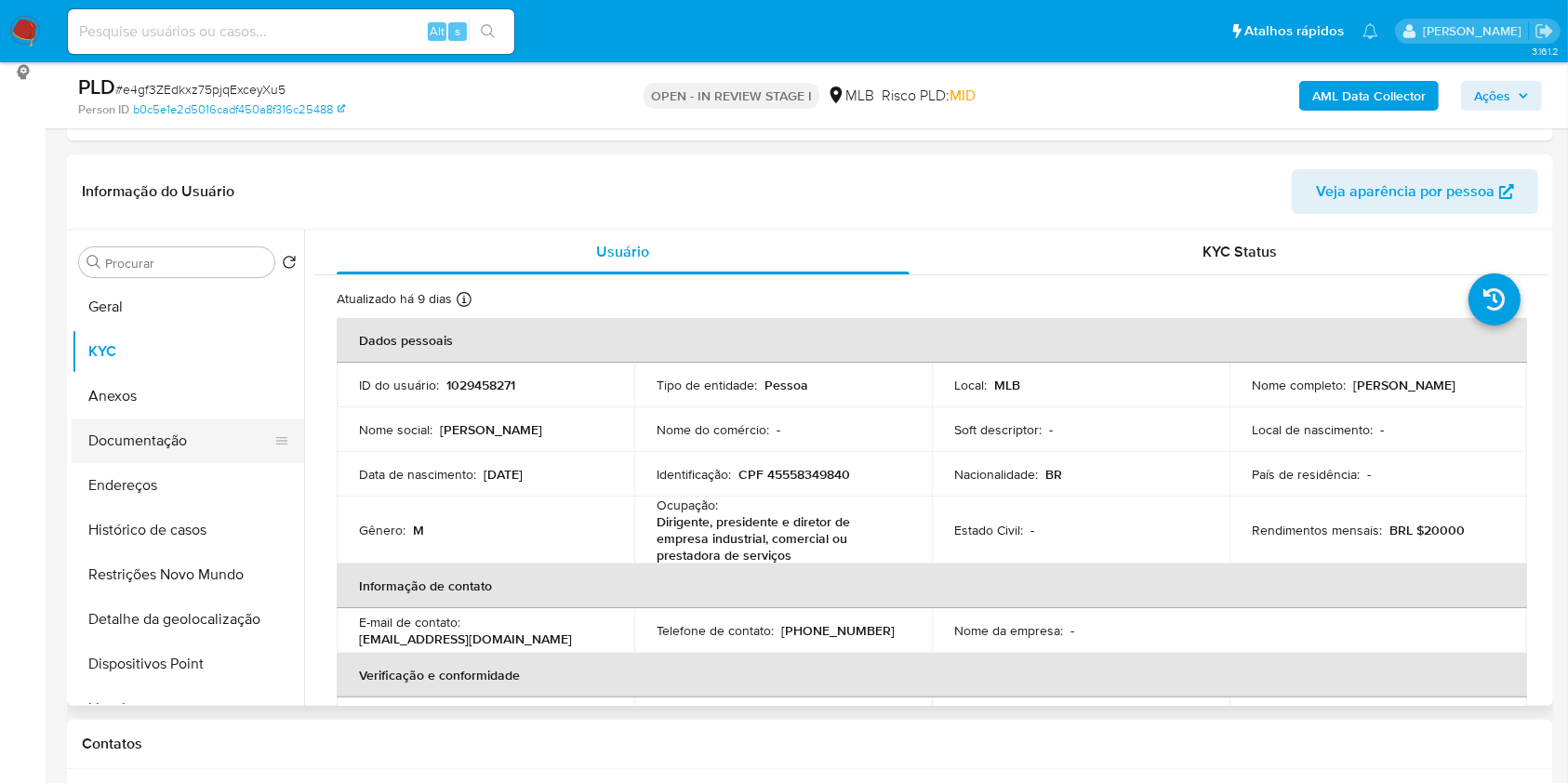
click at [234, 450] on button "Documentação" at bounding box center [180, 440] width 217 height 45
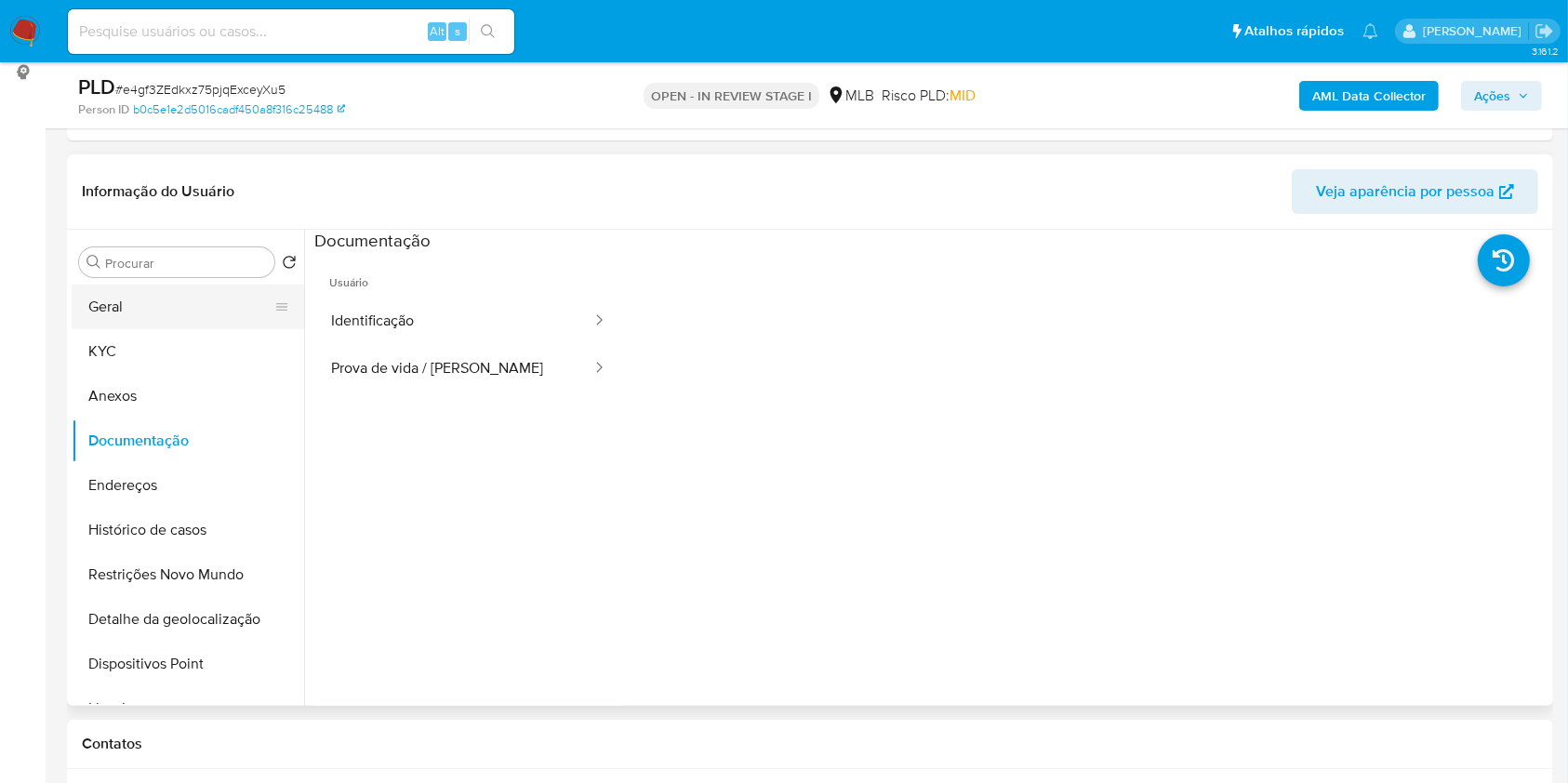
click at [191, 311] on button "Geral" at bounding box center [180, 307] width 217 height 45
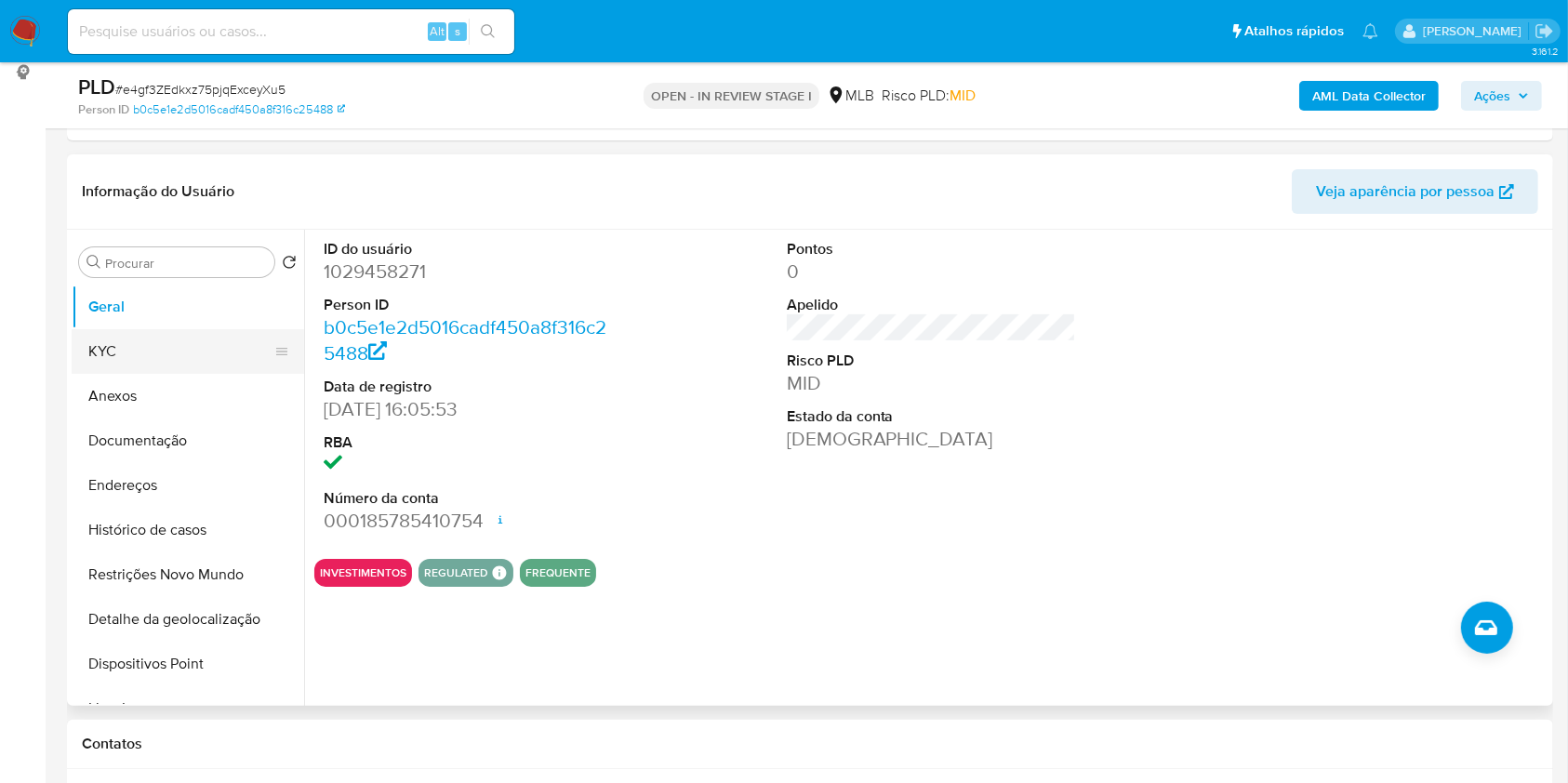
click at [192, 350] on button "KYC" at bounding box center [180, 351] width 217 height 45
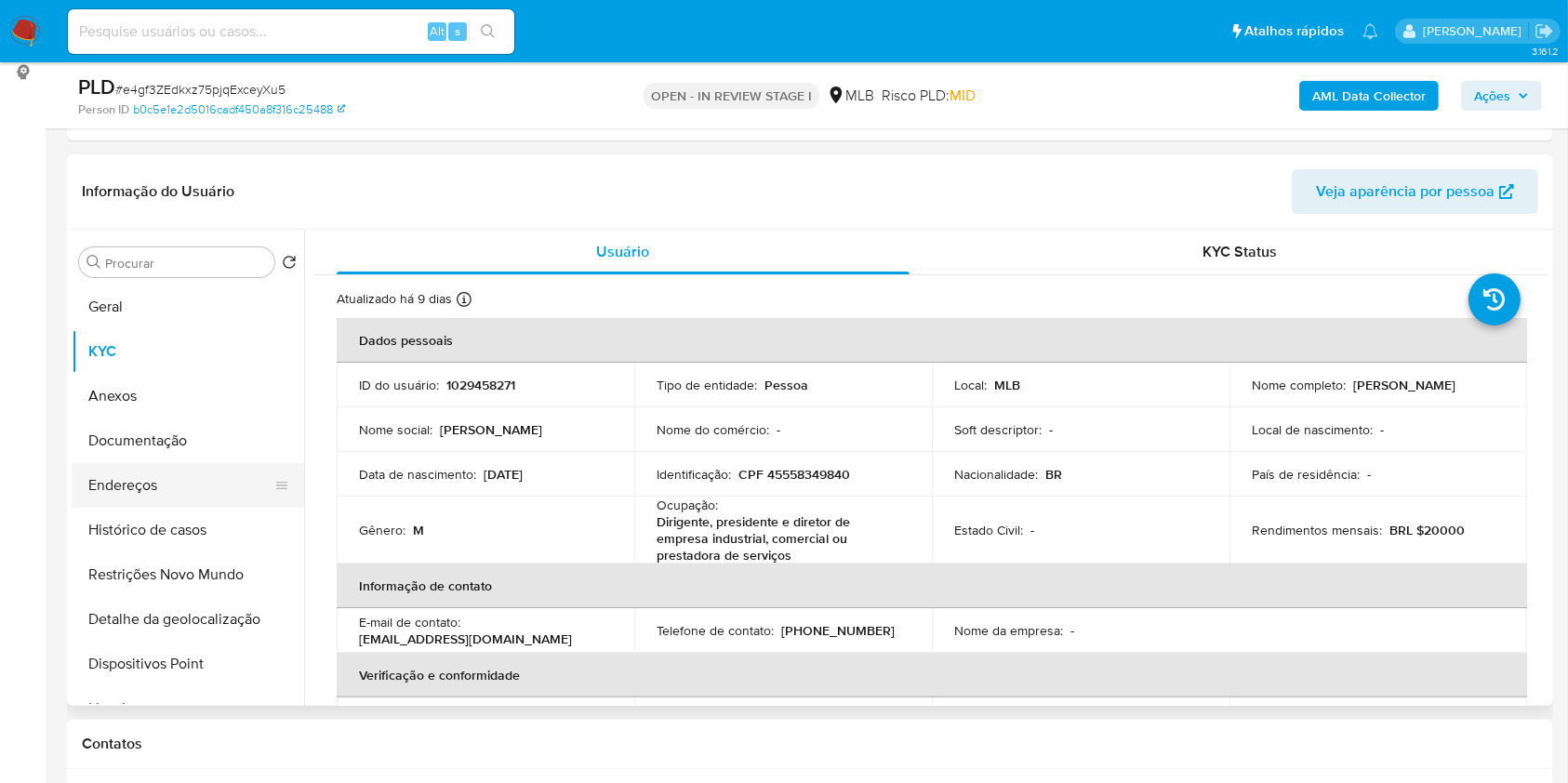
click at [169, 472] on button "Endereços" at bounding box center [180, 485] width 217 height 45
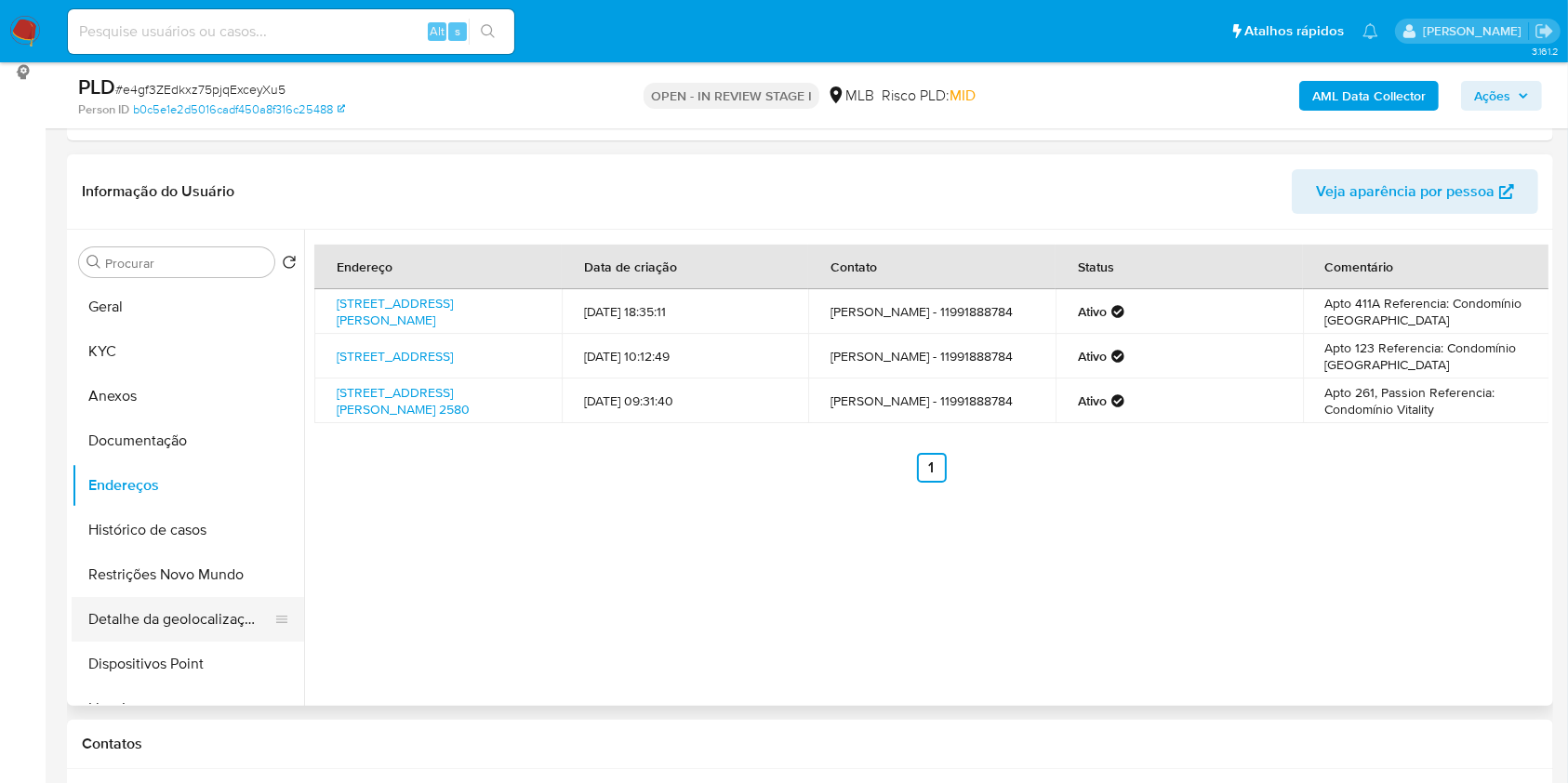
click at [194, 627] on button "Detalhe da geolocalização" at bounding box center [180, 619] width 217 height 45
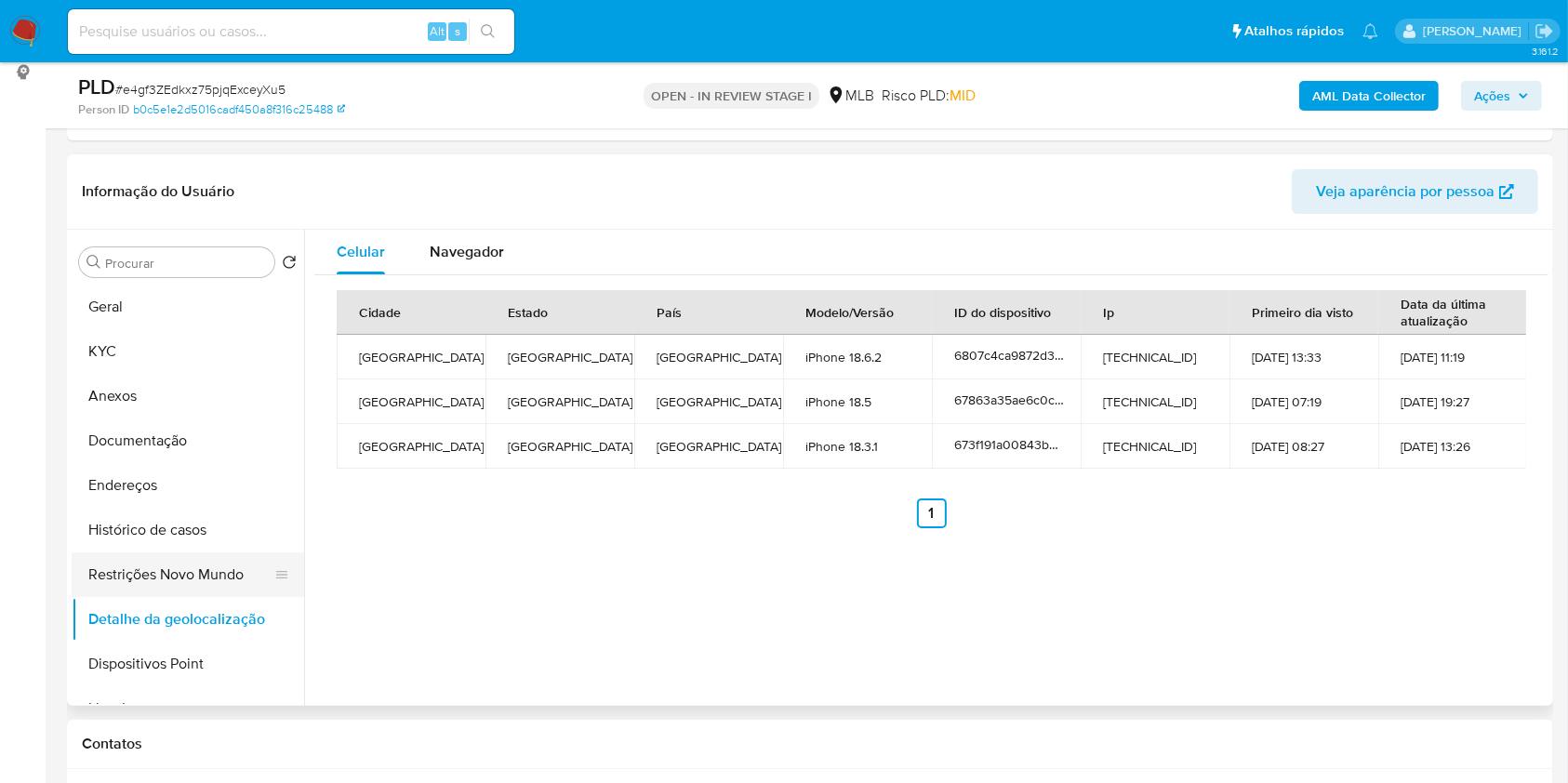
click at [147, 570] on button "Restrições Novo Mundo" at bounding box center [180, 574] width 217 height 45
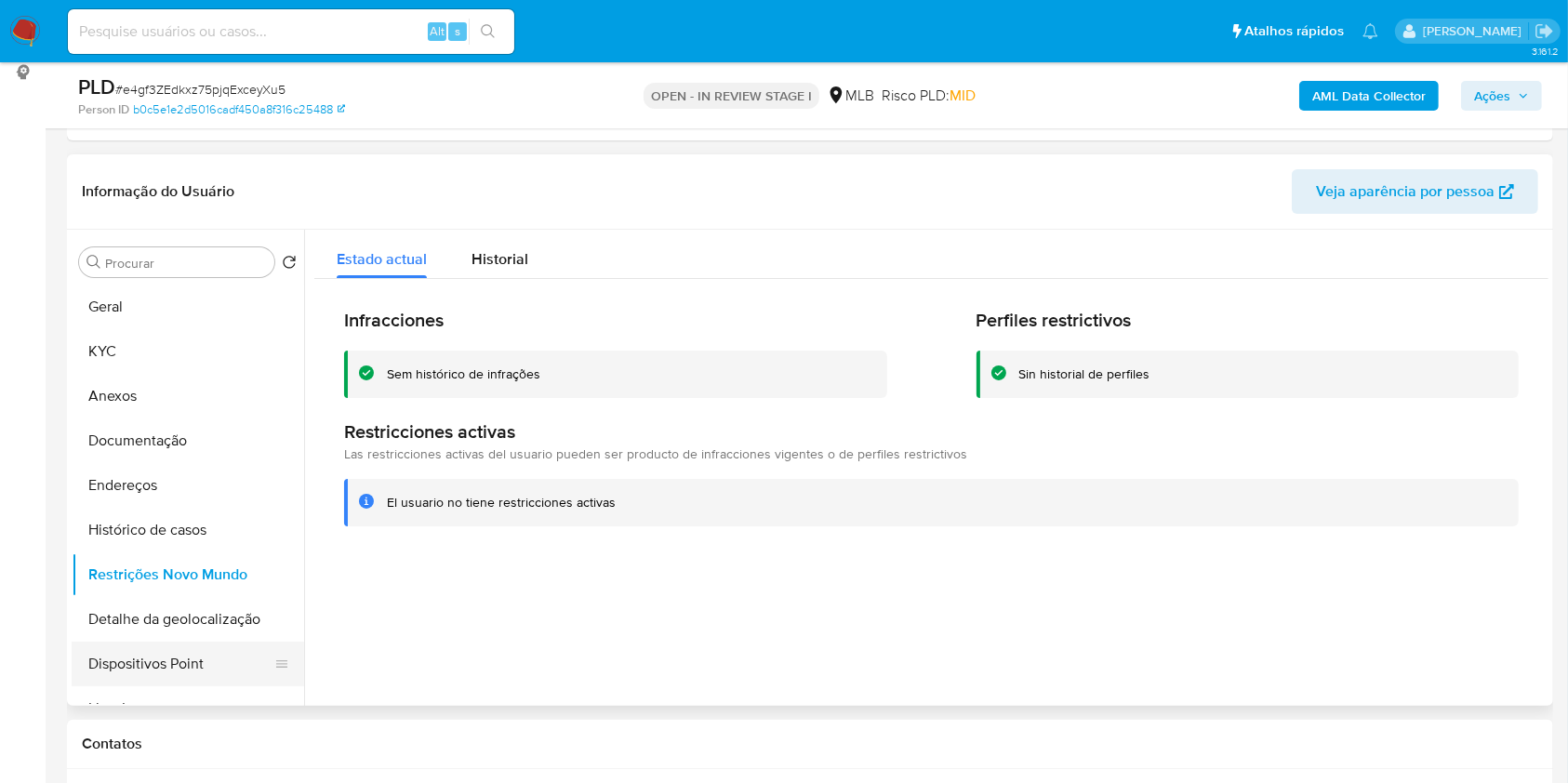
click at [195, 665] on button "Dispositivos Point" at bounding box center [180, 665] width 217 height 45
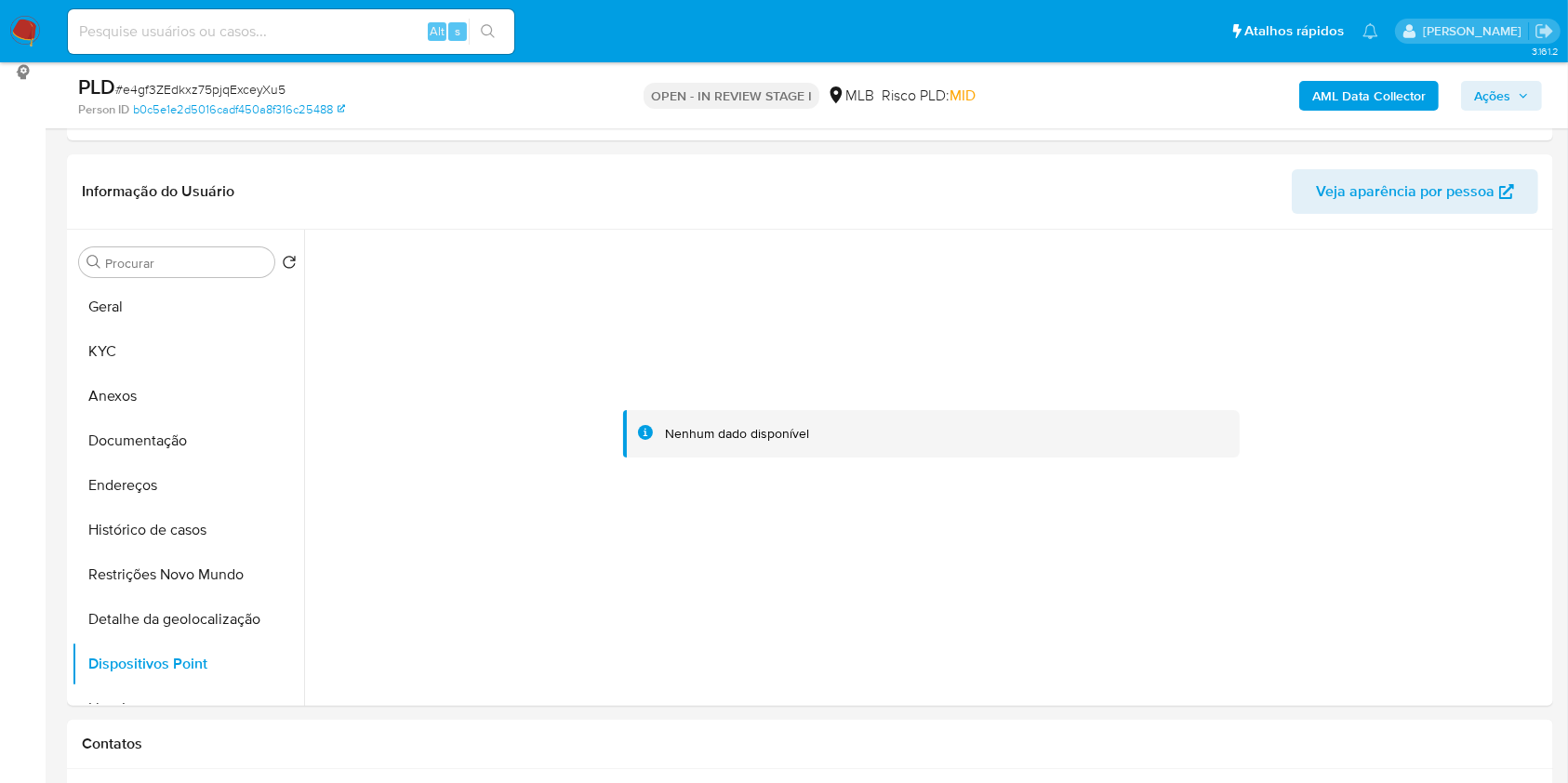
click at [1384, 93] on b "AML Data Collector" at bounding box center [1369, 95] width 114 height 30
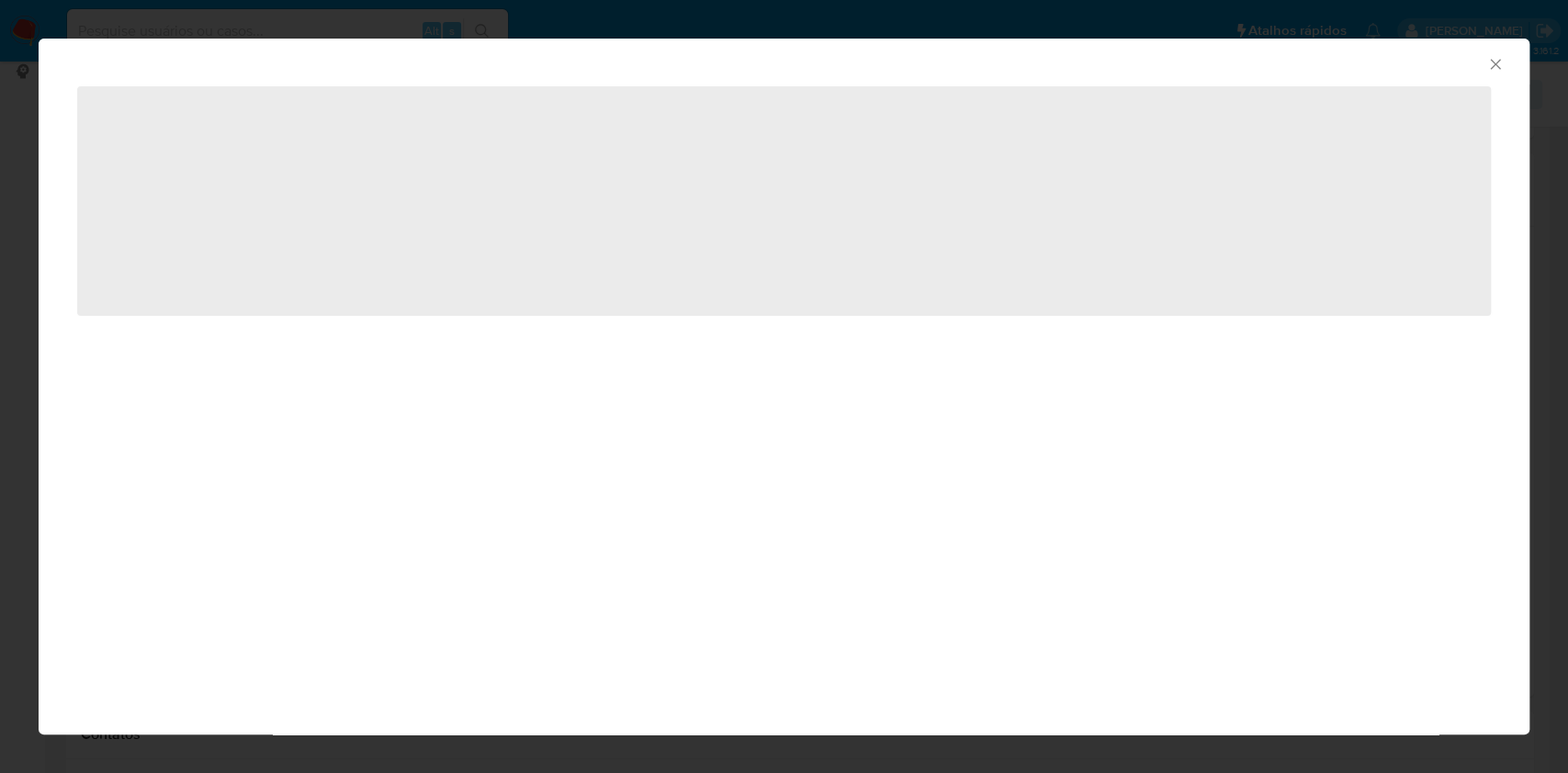
click at [1487, 64] on icon "Fechar a janela" at bounding box center [1494, 64] width 18 height 18
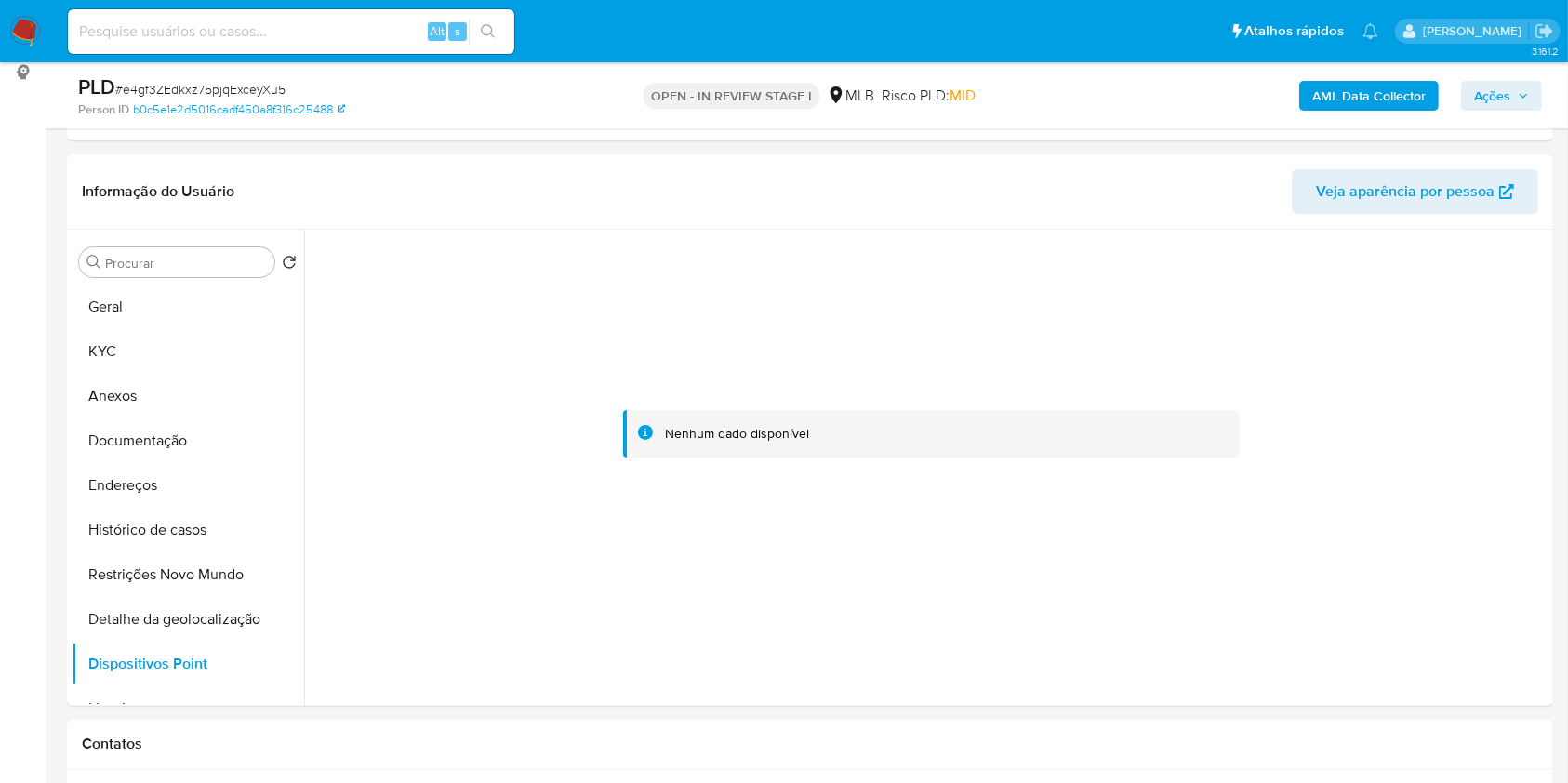
click at [1501, 93] on span "Ações" at bounding box center [1492, 95] width 36 height 30
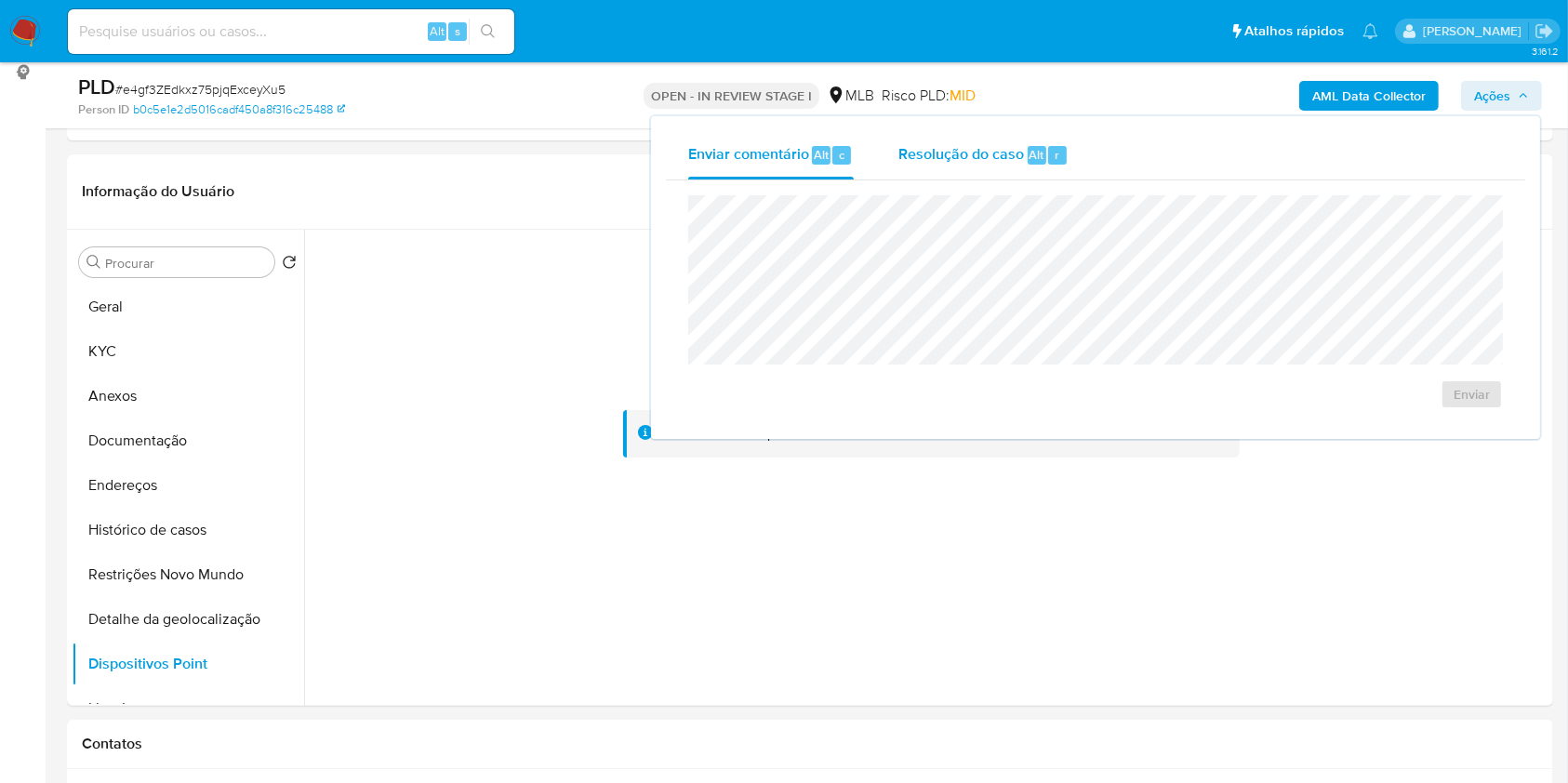
click at [1022, 136] on div "Resolução do caso Alt r" at bounding box center [983, 155] width 170 height 49
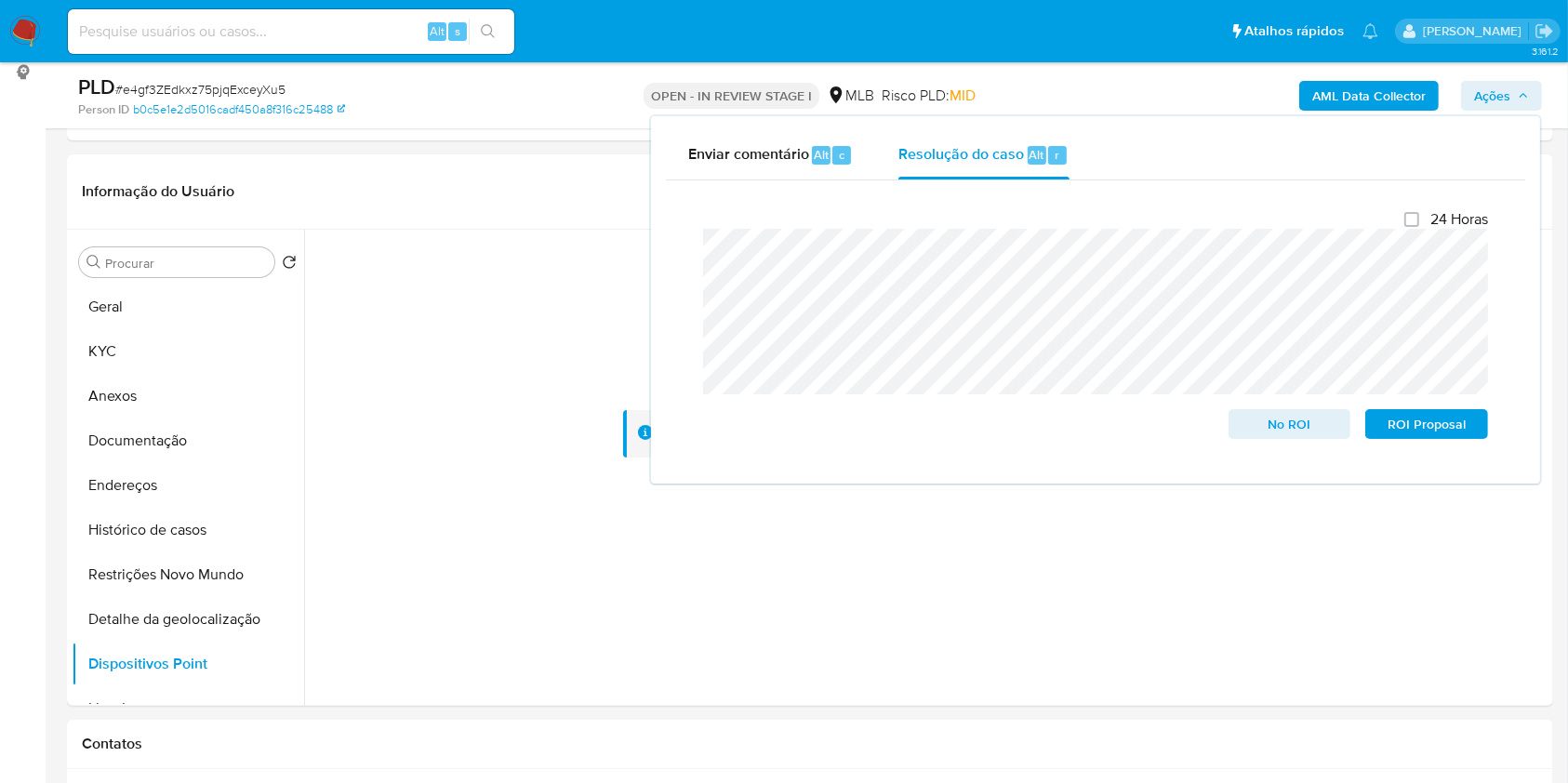
click at [1213, 61] on nav "Pausado Ver notificaciones Alt s Atalhos rápidos Presiona las siguientes teclas…" at bounding box center [784, 31] width 1568 height 62
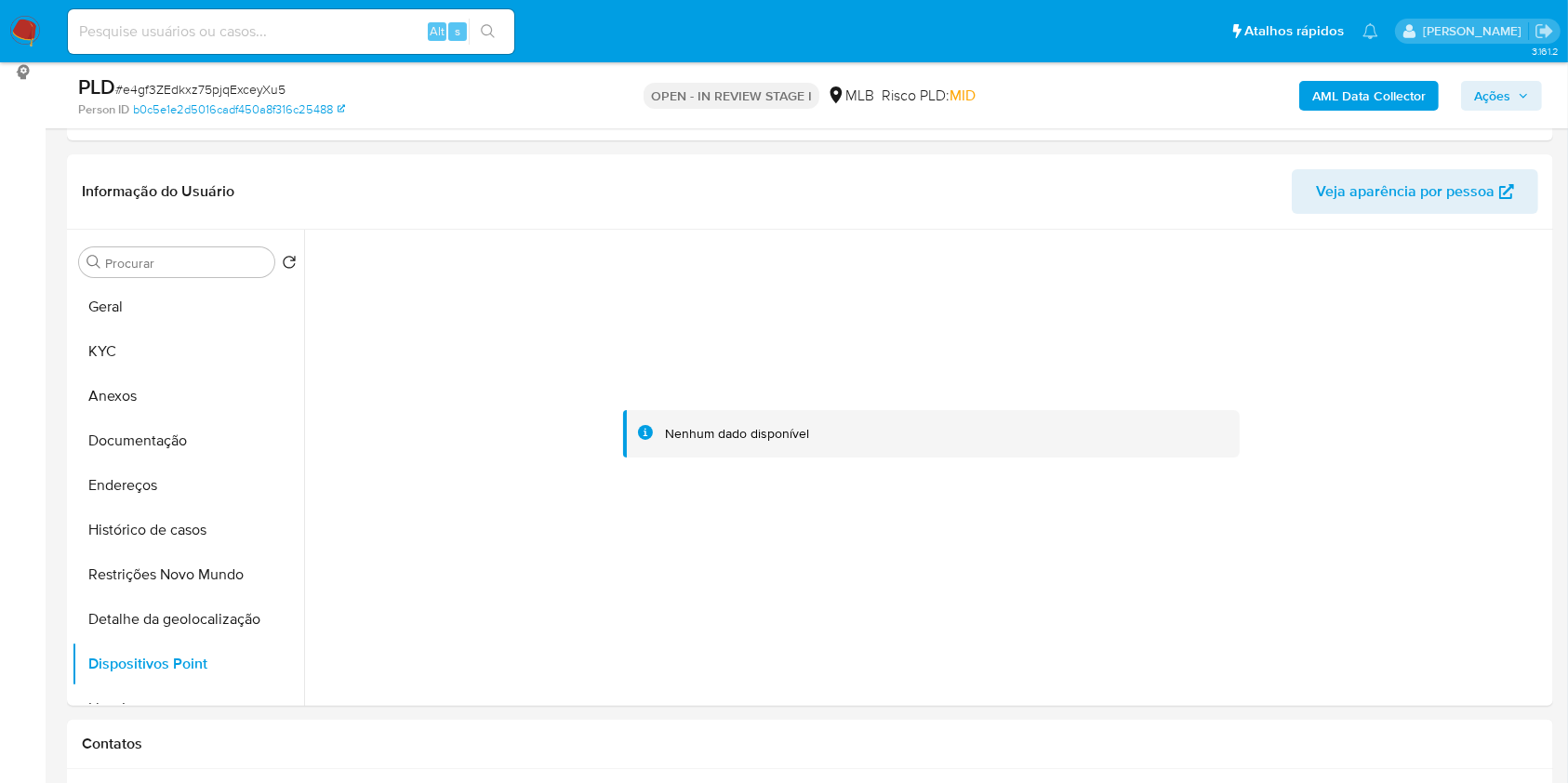
click at [1354, 91] on b "AML Data Collector" at bounding box center [1369, 95] width 114 height 30
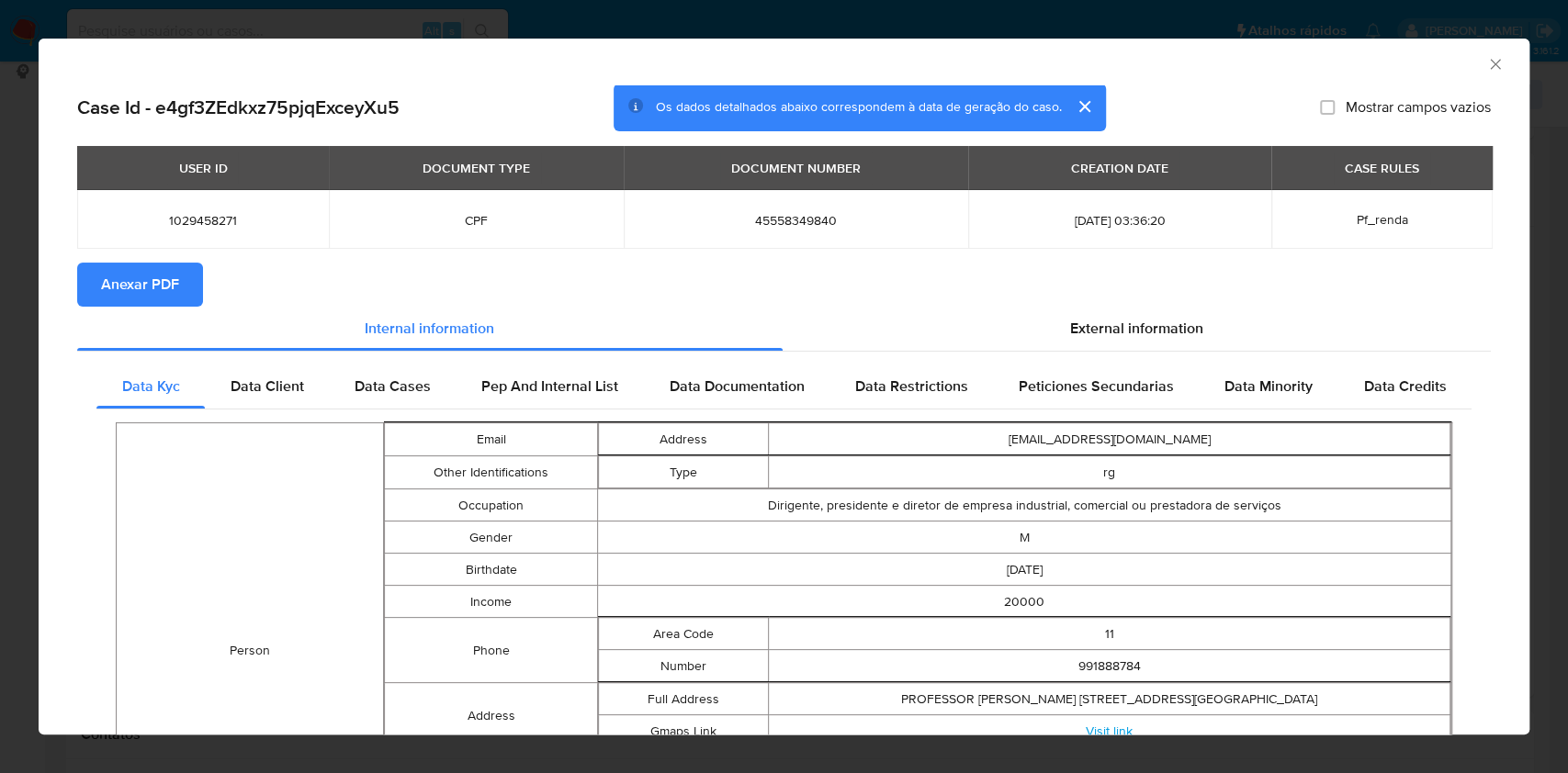
click at [163, 265] on span "Anexar PDF" at bounding box center [139, 284] width 78 height 40
click at [1486, 64] on icon "Fechar a janela" at bounding box center [1494, 64] width 18 height 18
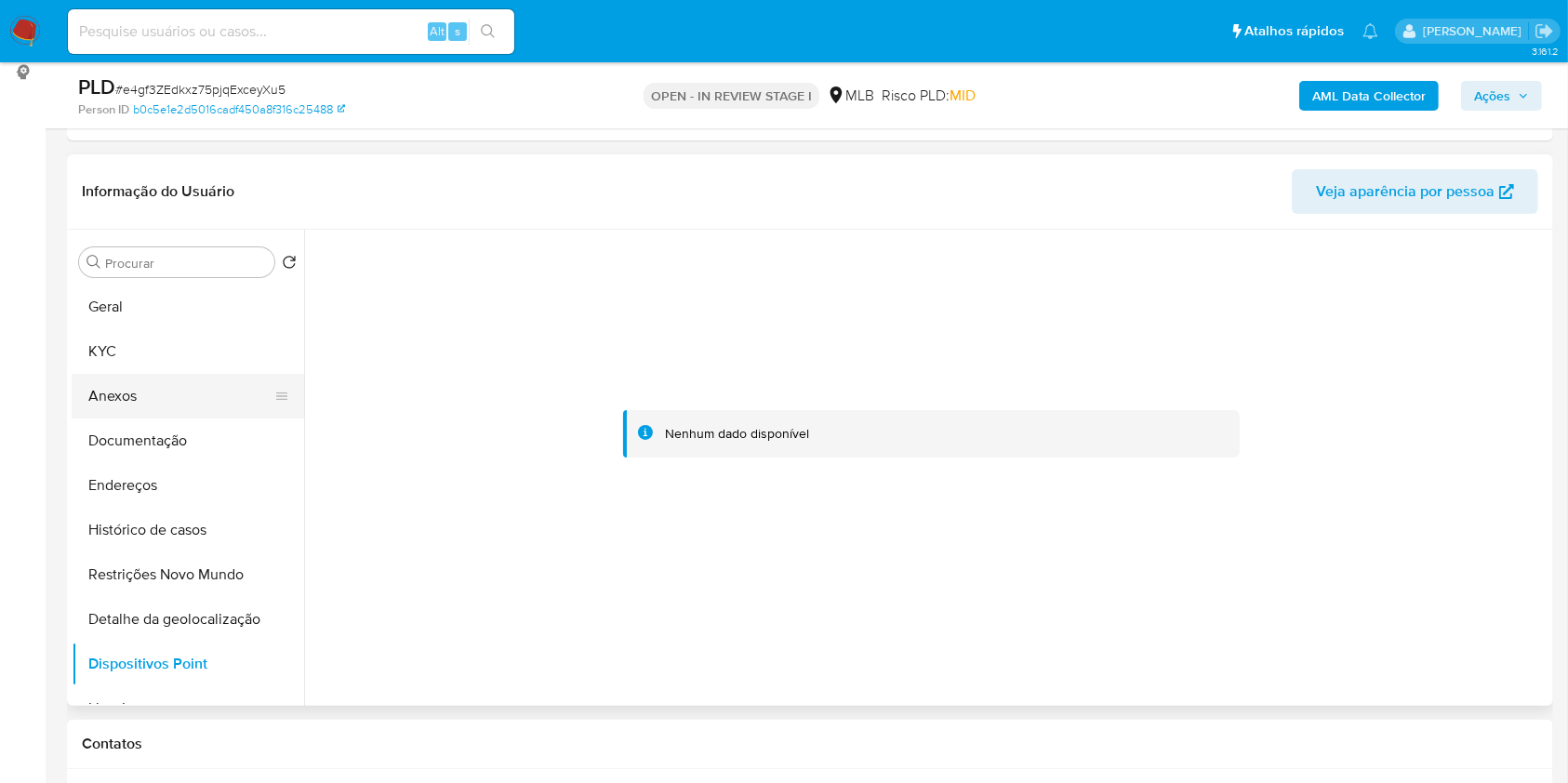
click at [235, 396] on button "Anexos" at bounding box center [180, 396] width 217 height 45
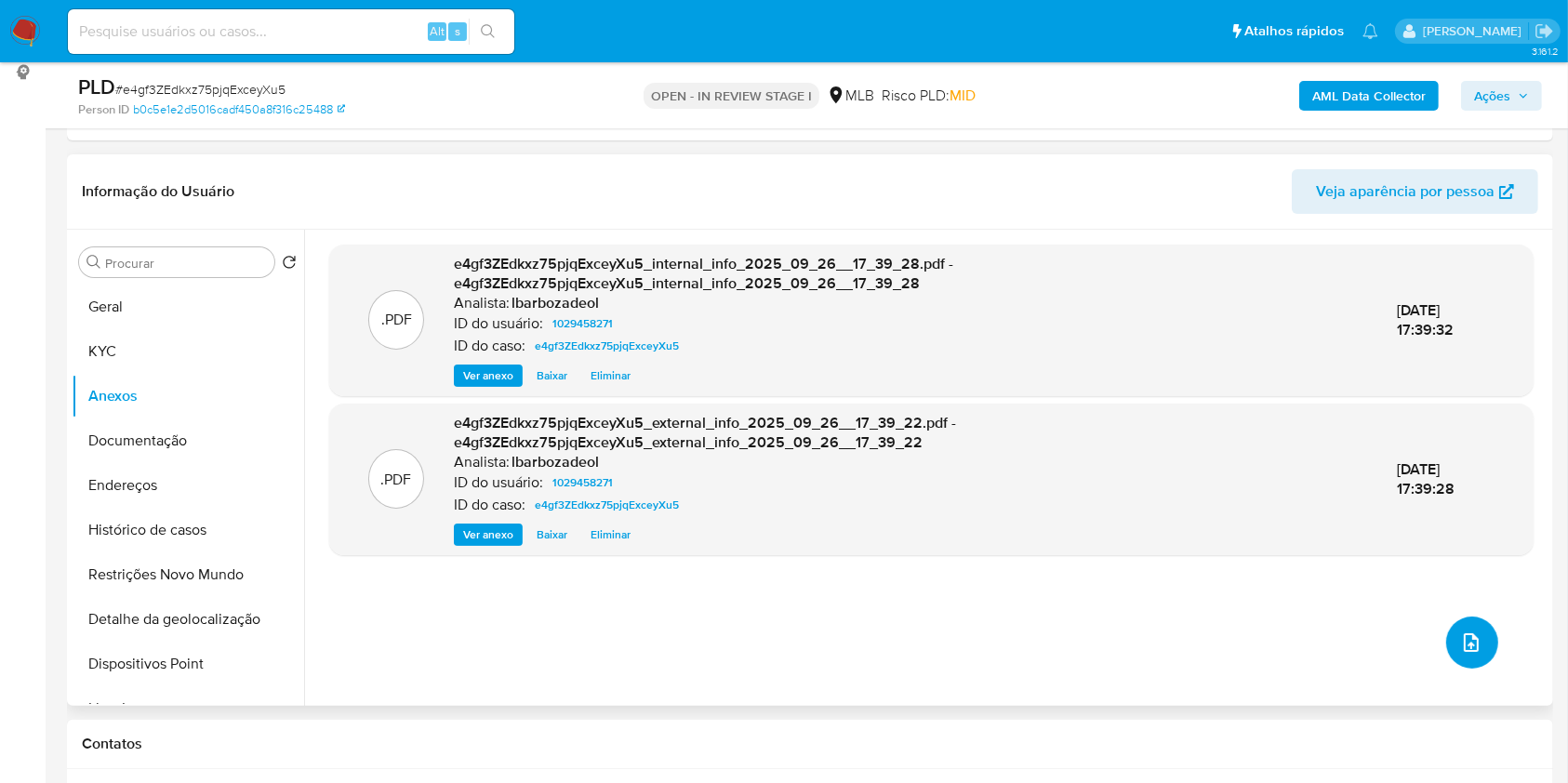
click at [1471, 656] on button "upload-file" at bounding box center [1473, 643] width 52 height 52
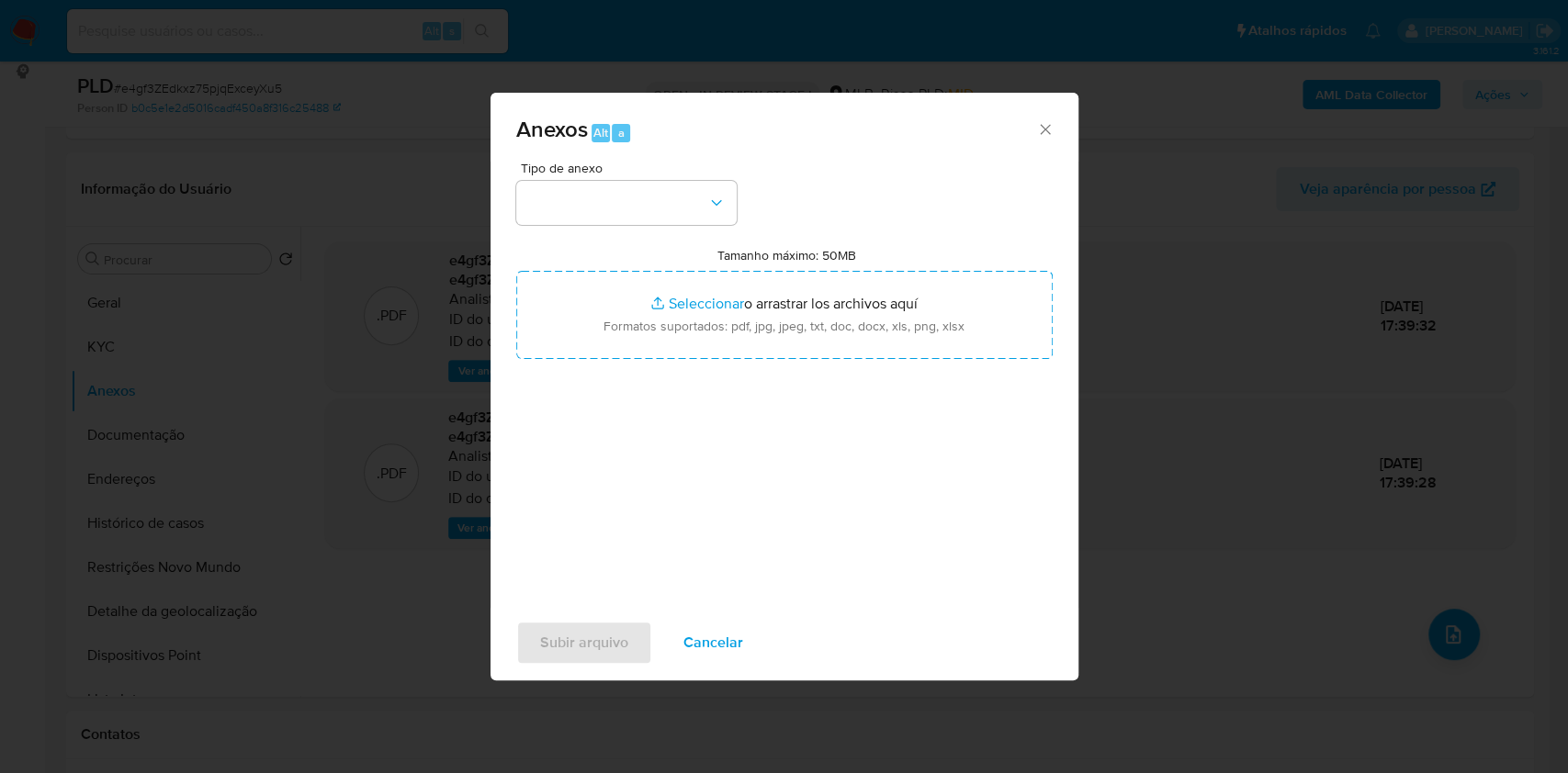
click at [648, 229] on div "Tipo de anexo Tamanho máximo: 50MB Seleccionar archivos Seleccionar o arrastrar…" at bounding box center [784, 378] width 536 height 434
click at [664, 210] on button "button" at bounding box center [626, 203] width 220 height 44
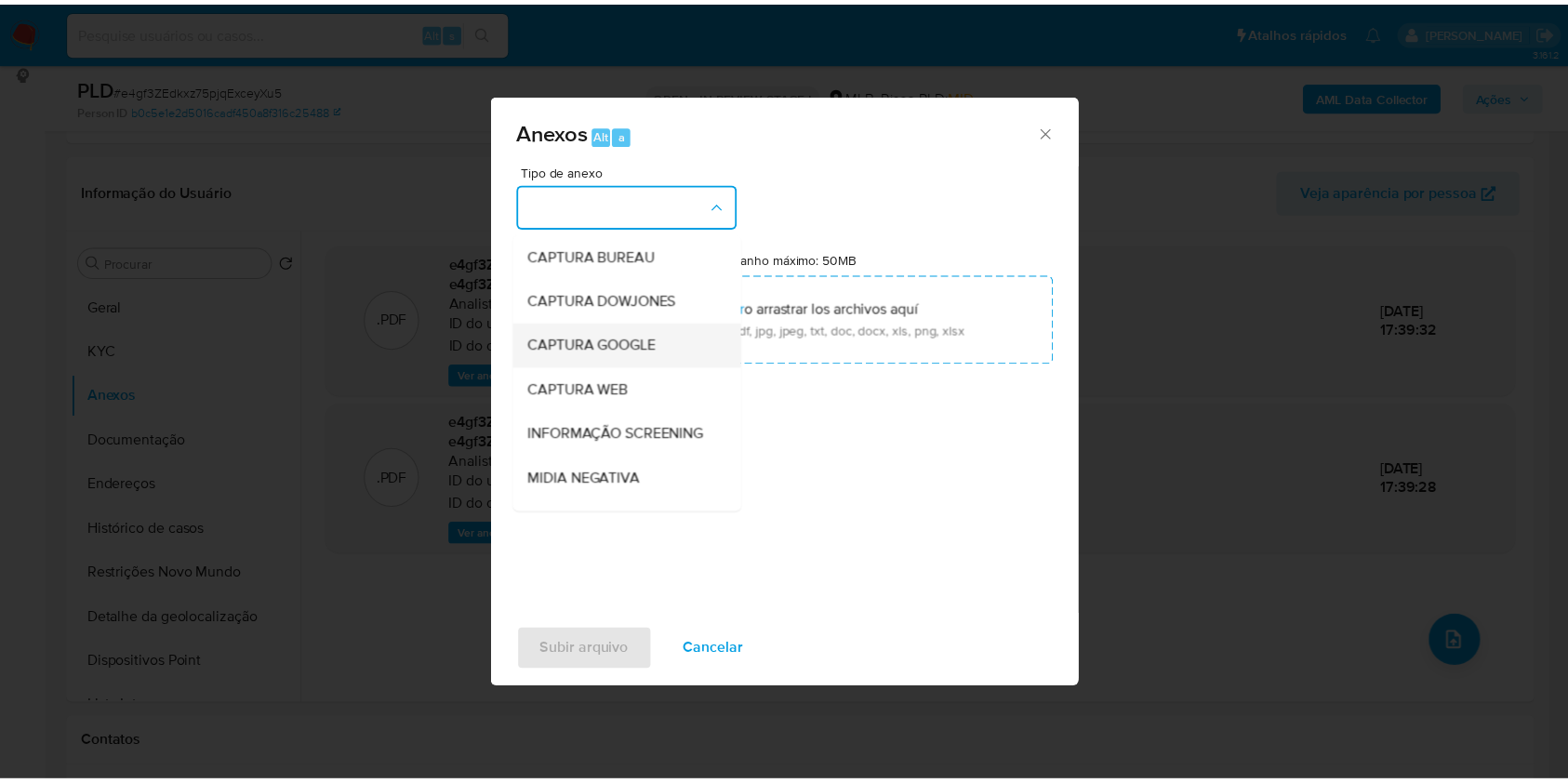
scroll to position [285, 0]
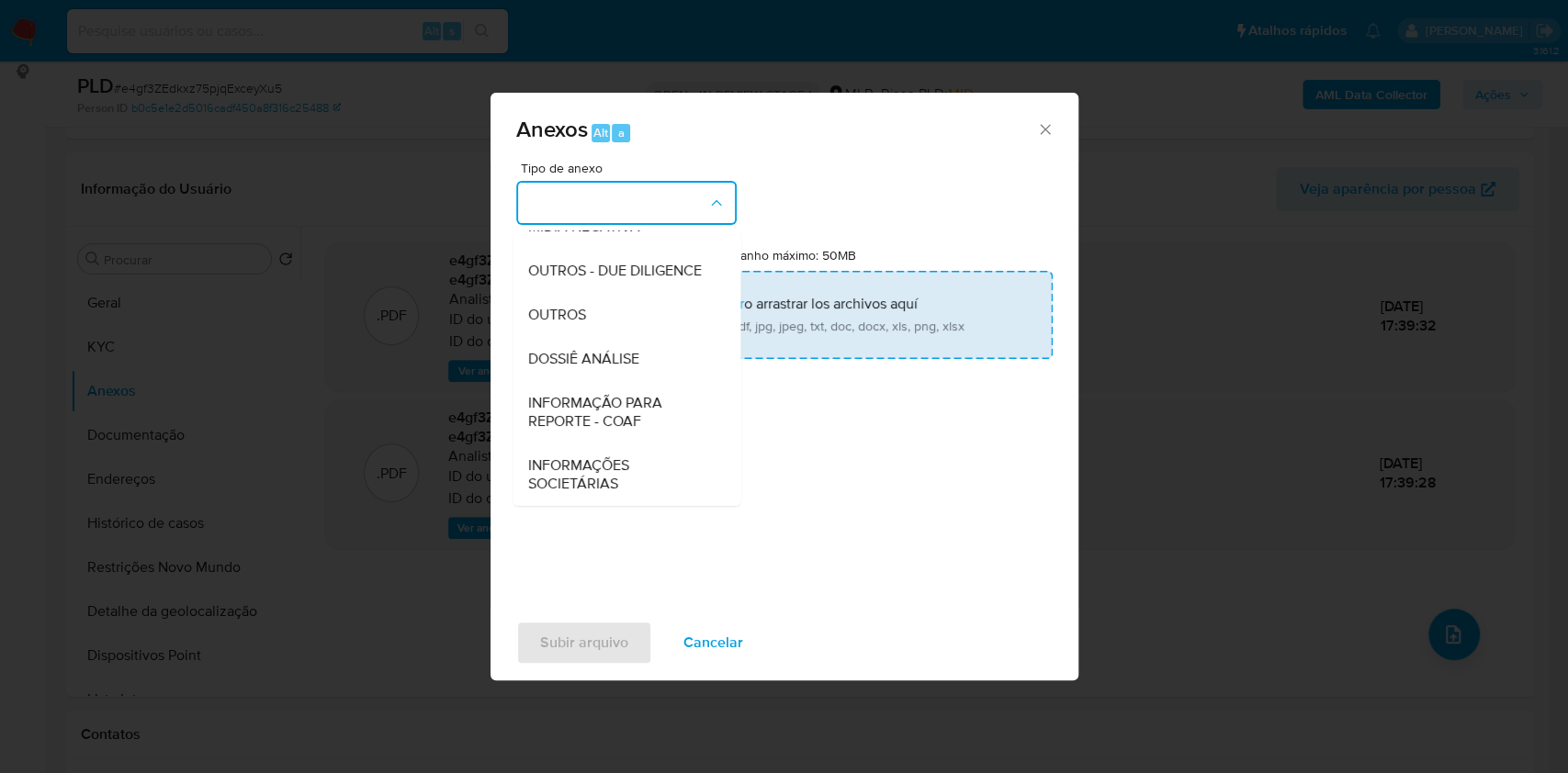
click at [649, 351] on div "DOSSIÊ ANÁLISE" at bounding box center [621, 359] width 188 height 44
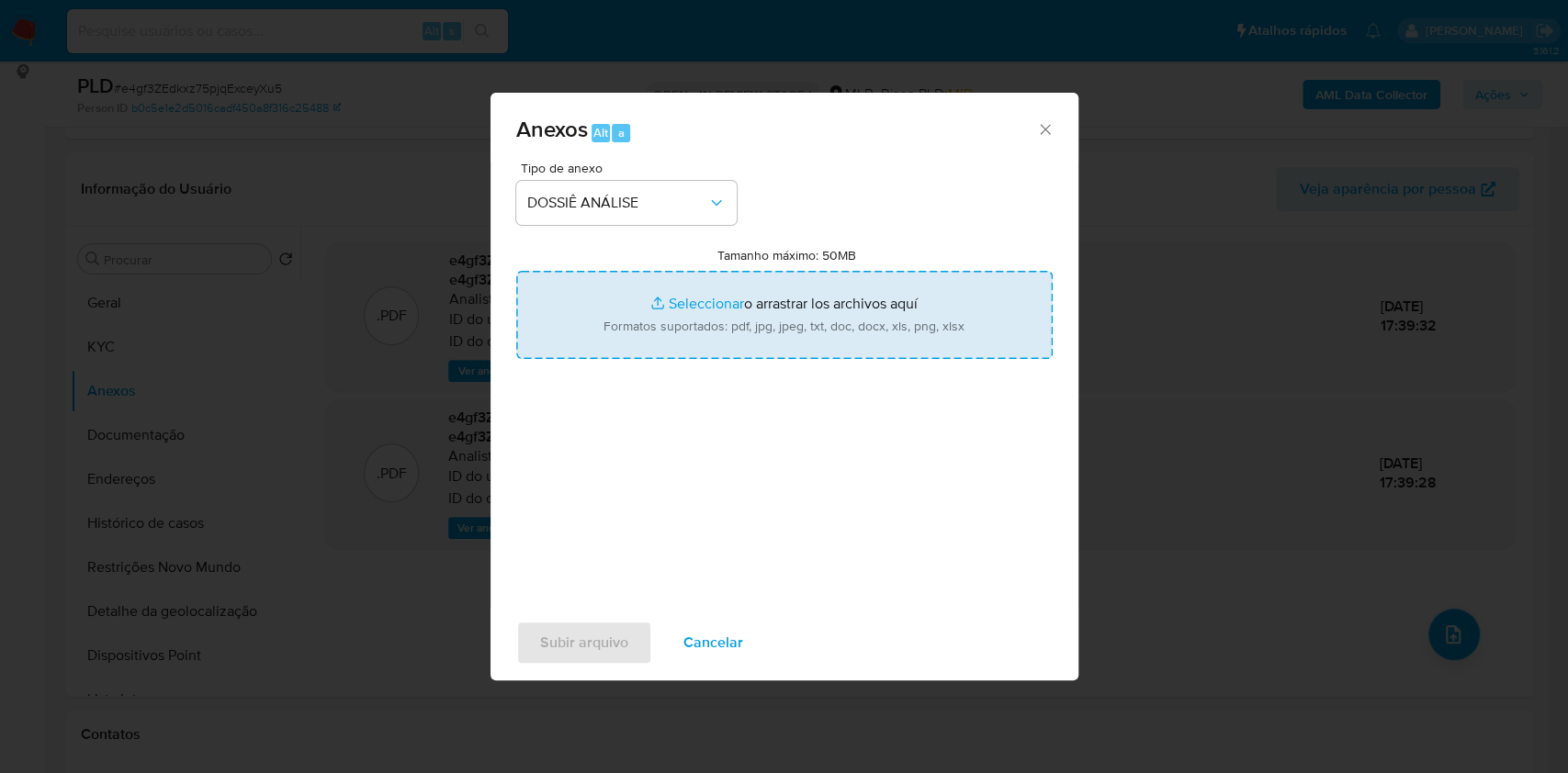
click at [664, 323] on input "Tamanho máximo: 50MB Seleccionar archivos" at bounding box center [784, 315] width 536 height 88
type input "C:\fakepath\Declinio - XXXX - CPF 45558349840 - LUIS MAI KING MING.pdf"
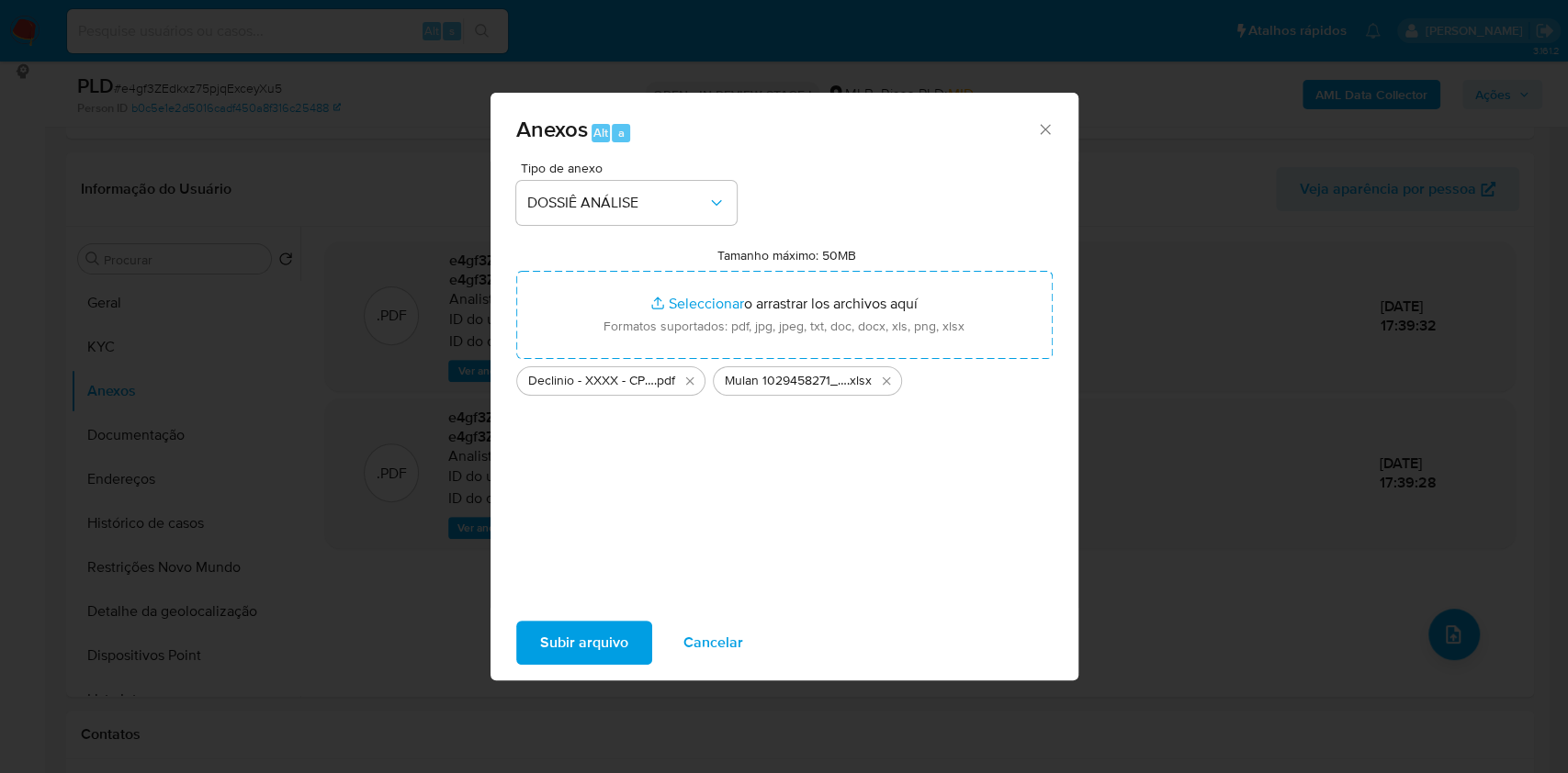
click at [596, 651] on span "Subir arquivo" at bounding box center [584, 643] width 88 height 40
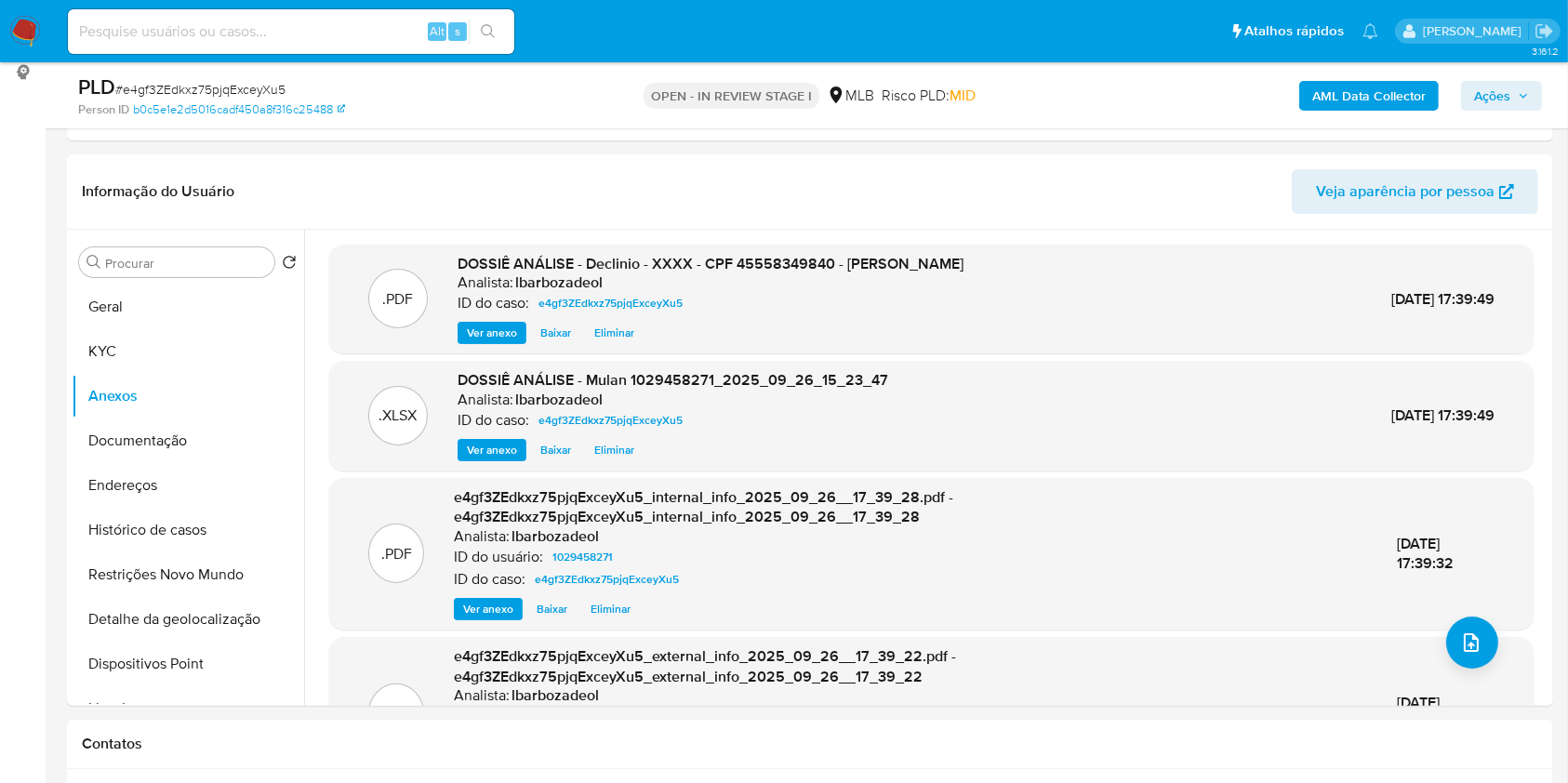
click at [1503, 93] on span "Ações" at bounding box center [1492, 95] width 36 height 30
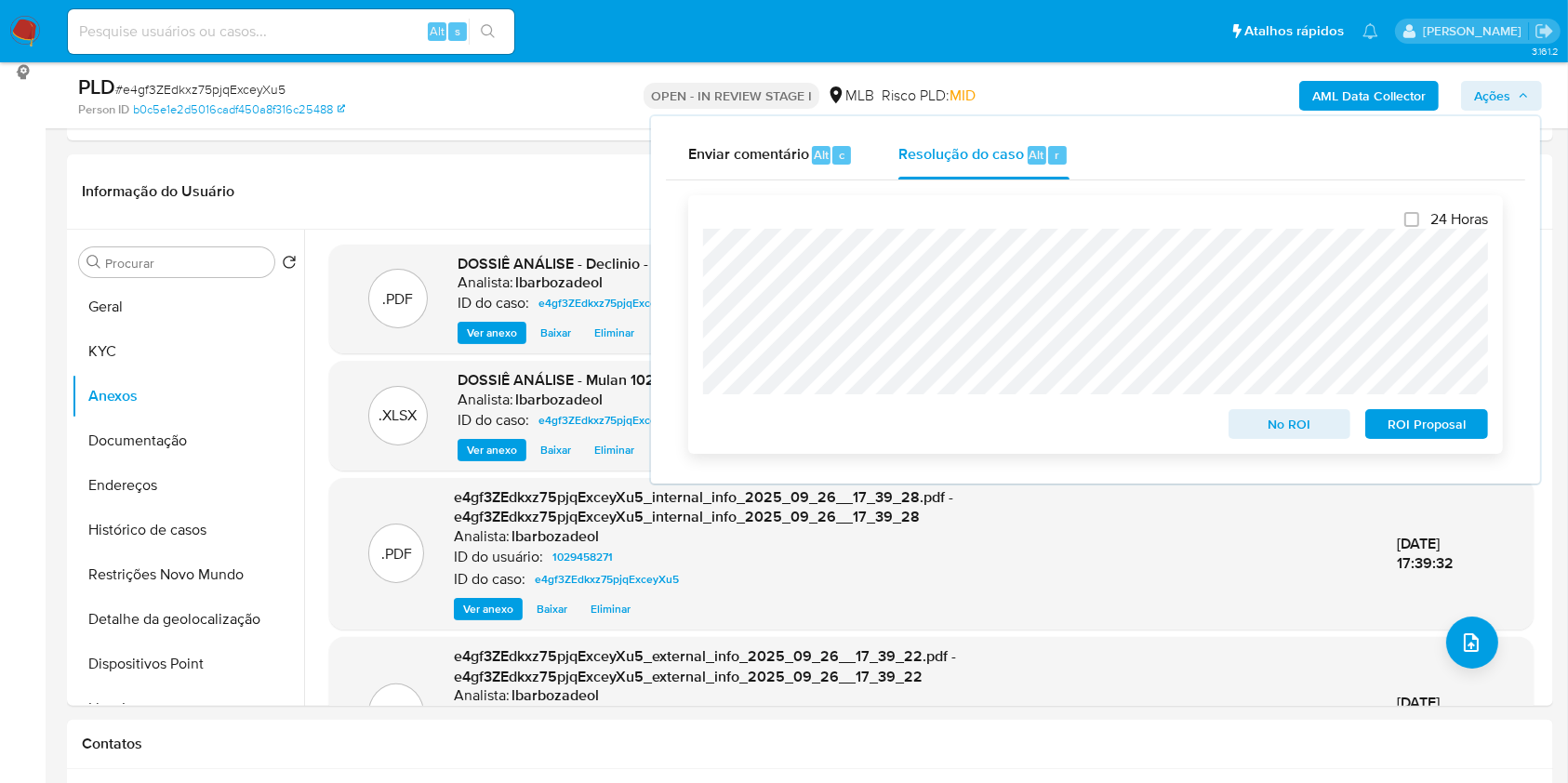
click at [1246, 419] on span "No ROI" at bounding box center [1290, 424] width 97 height 26
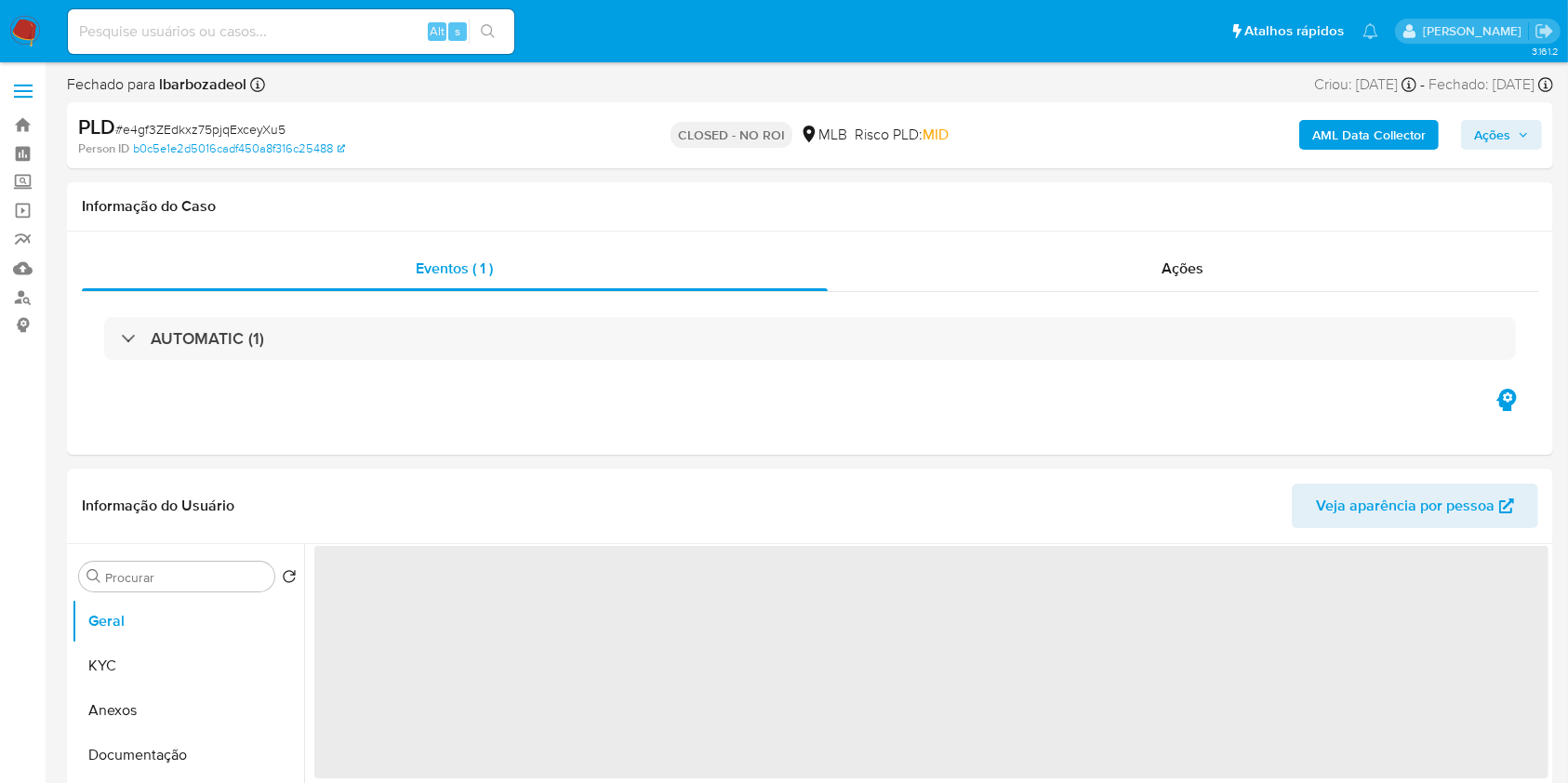
select select "10"
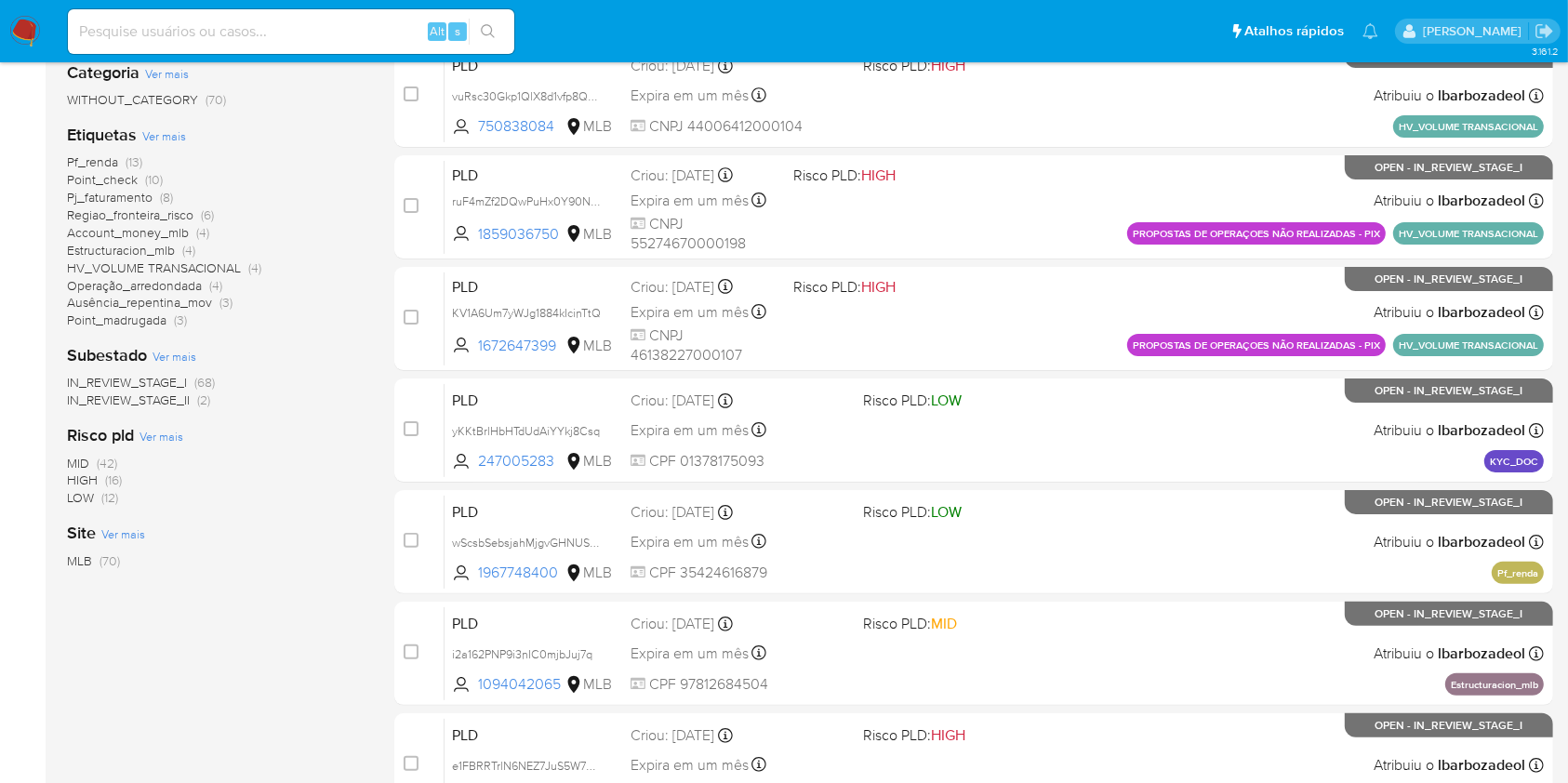
scroll to position [349, 0]
click at [114, 476] on span "(16)" at bounding box center [113, 478] width 16 height 18
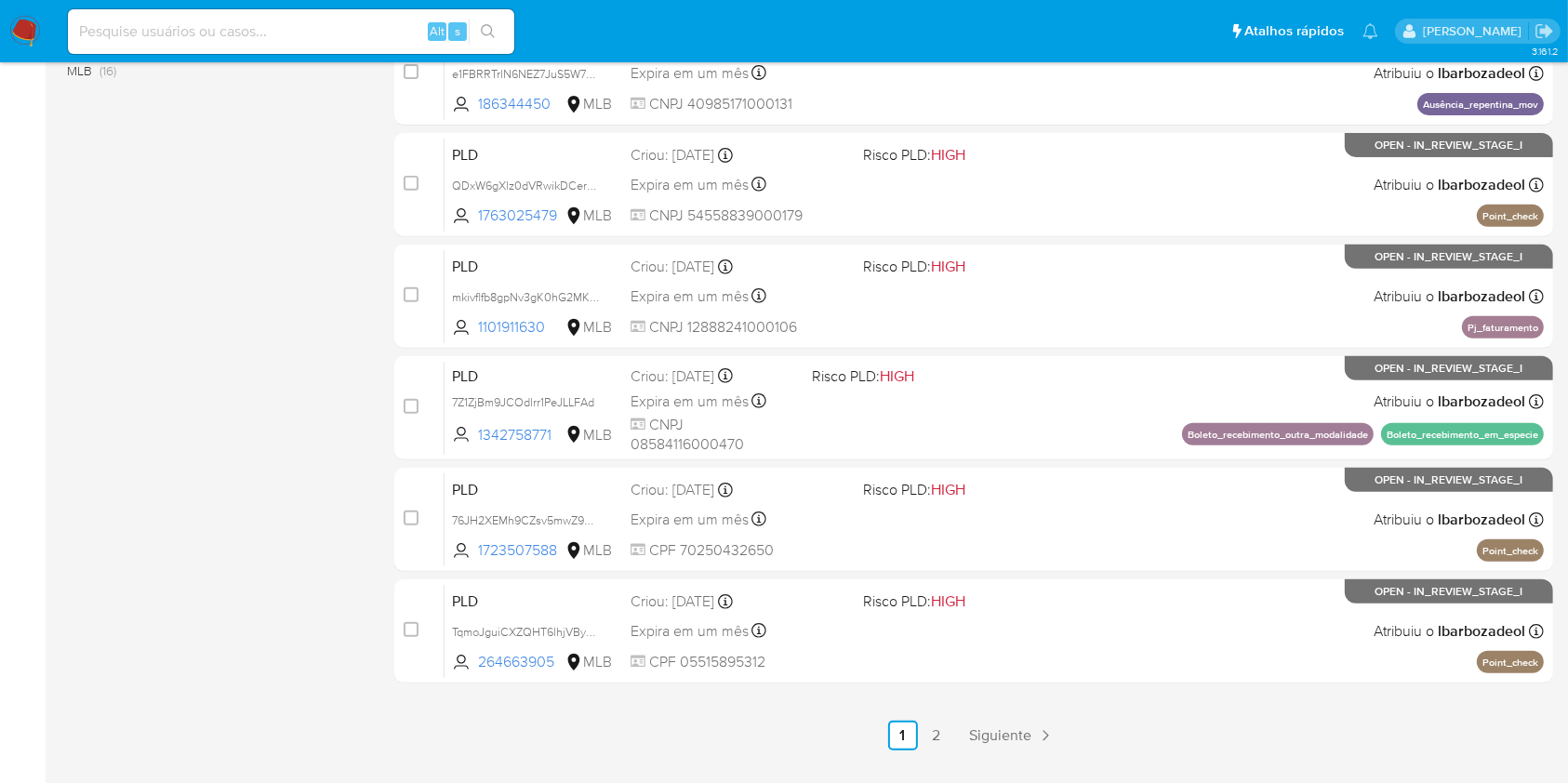
scroll to position [752, 0]
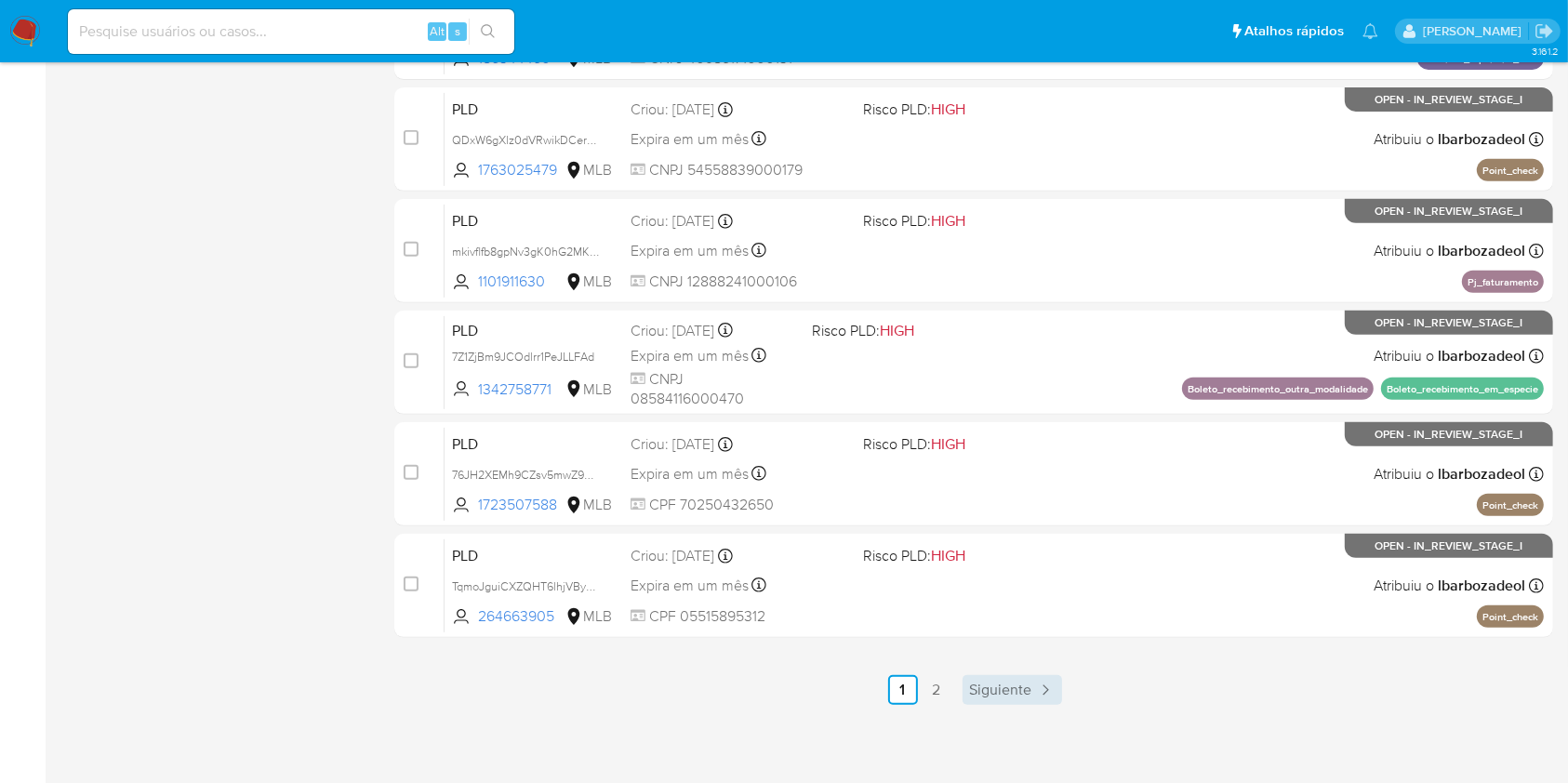
click at [1005, 683] on span "Siguiente" at bounding box center [1001, 690] width 62 height 15
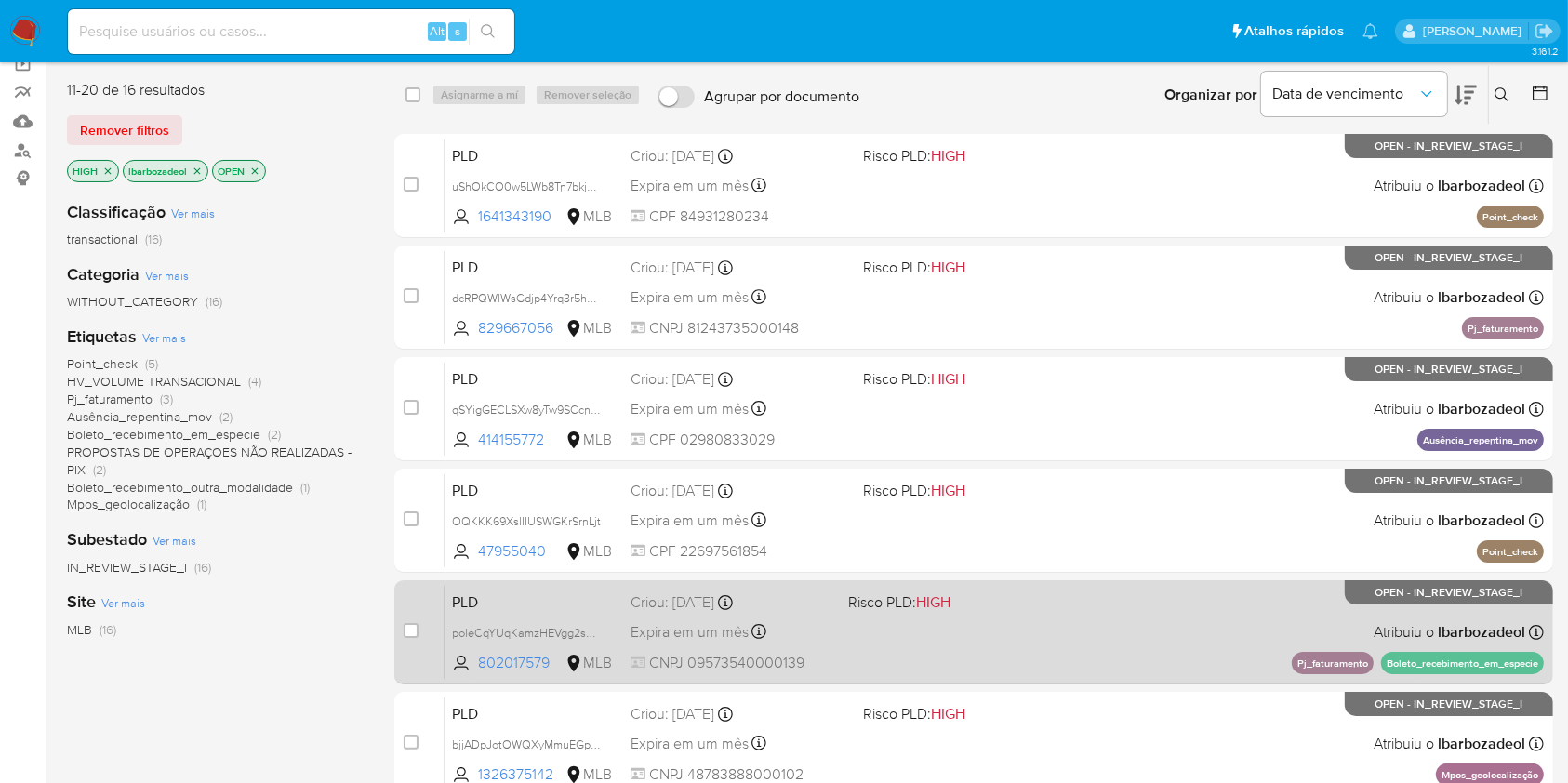
scroll to position [146, 0]
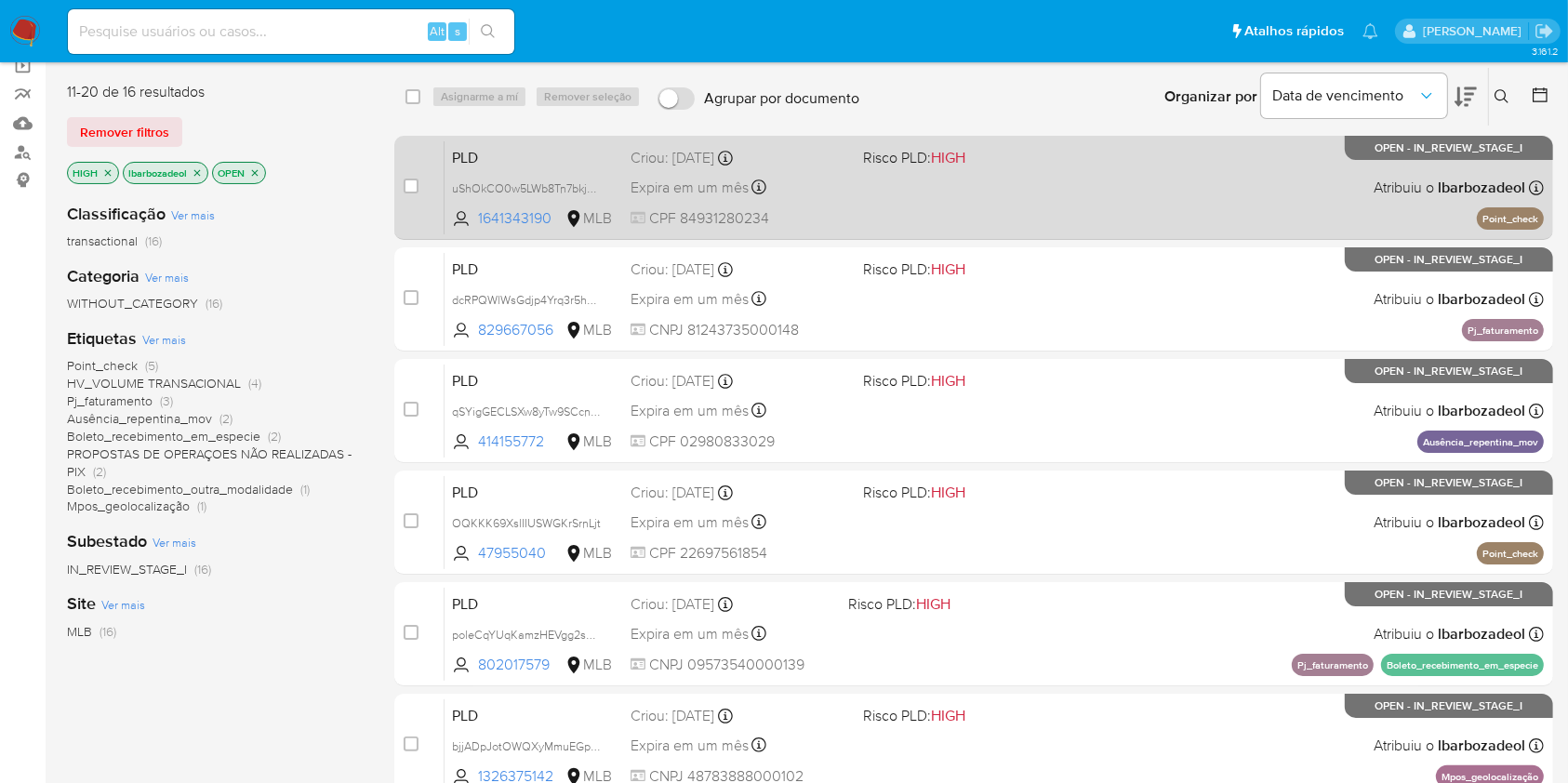
click at [1057, 191] on div "PLD uShOkCO0w5LWb8Tn7bkjzqCp 1641343190 MLB Risco PLD: HIGH Criou: 12/09/2025 C…" at bounding box center [994, 187] width 1099 height 94
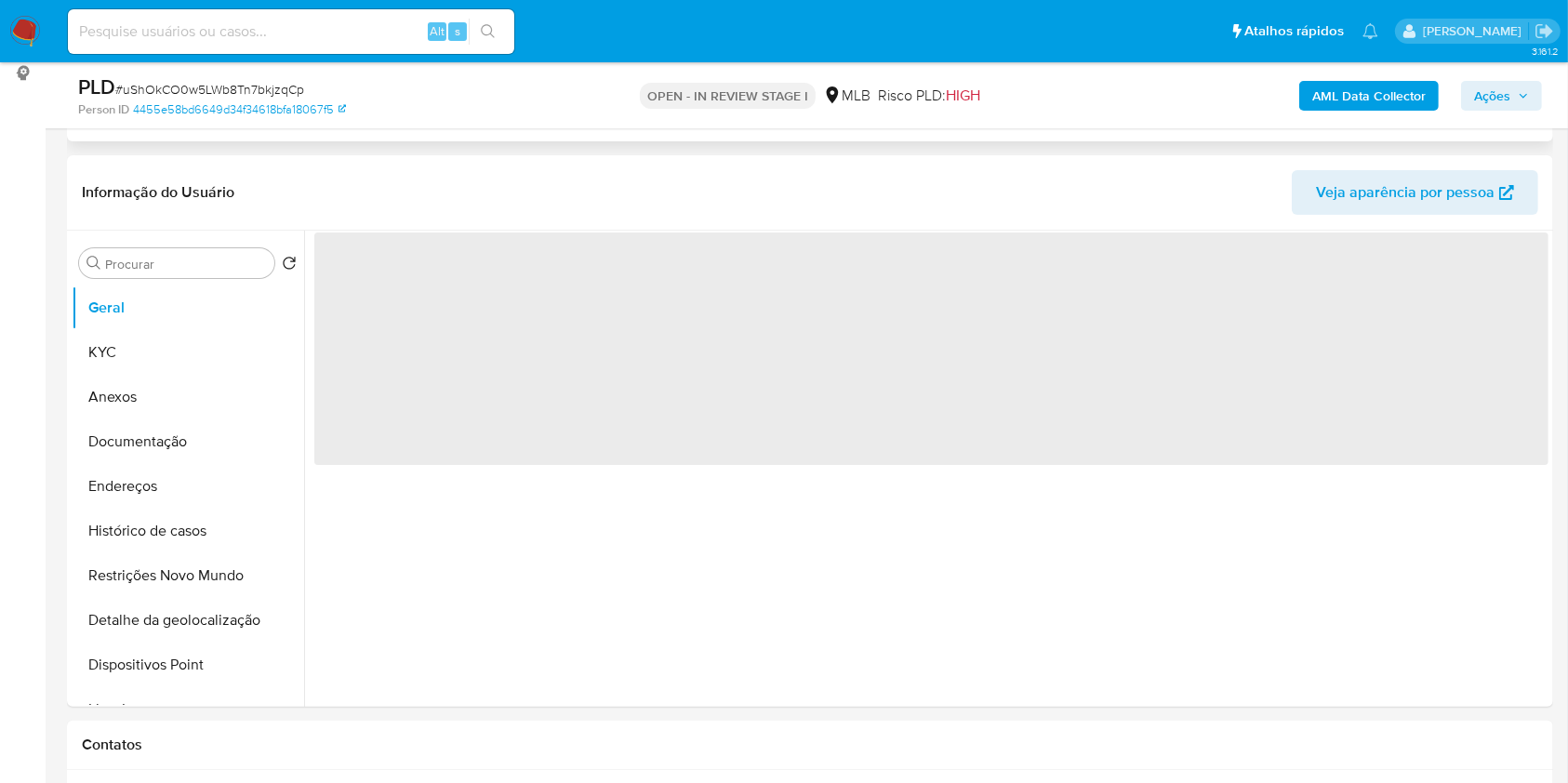
select select "10"
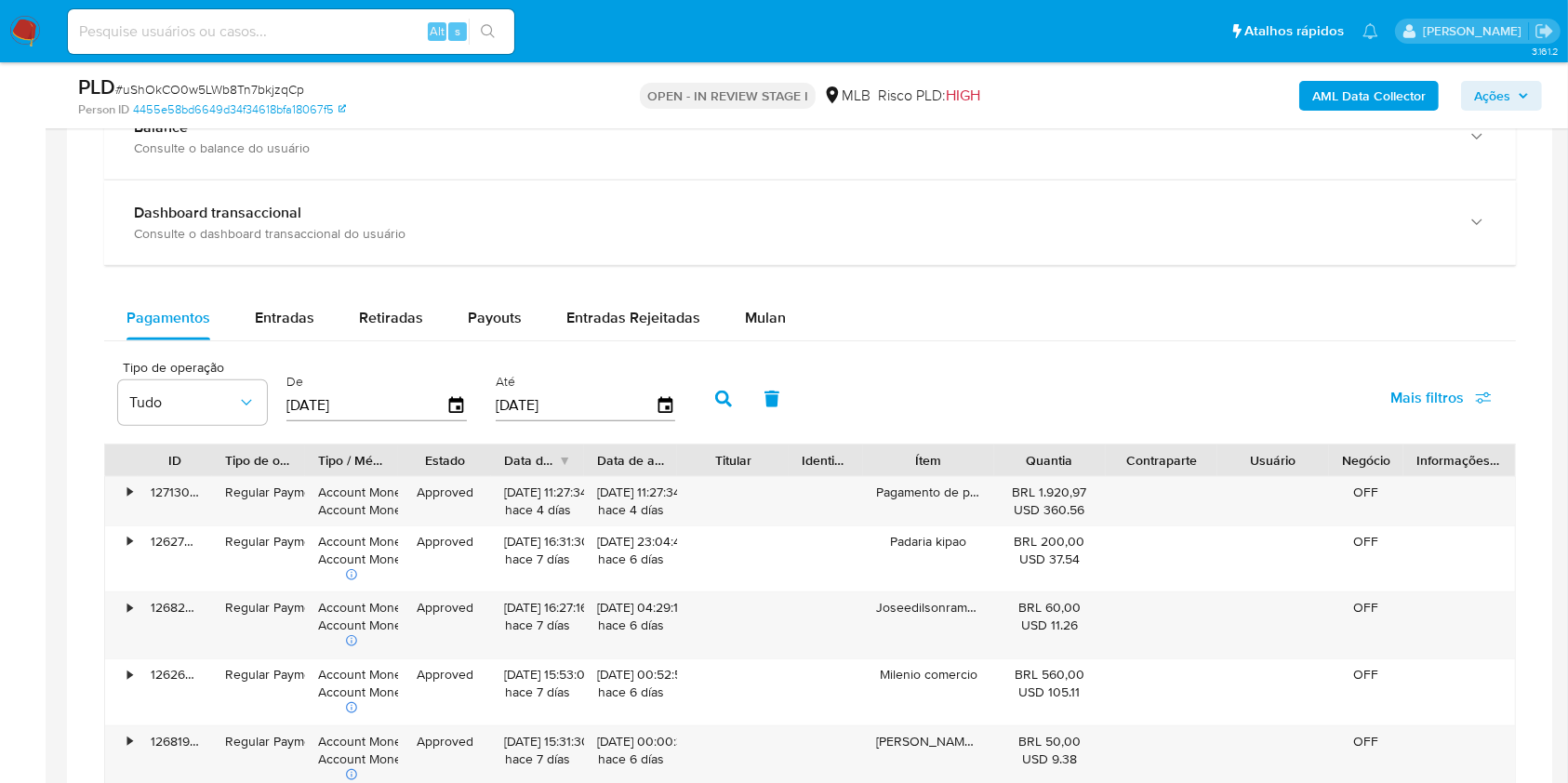
scroll to position [1458, 0]
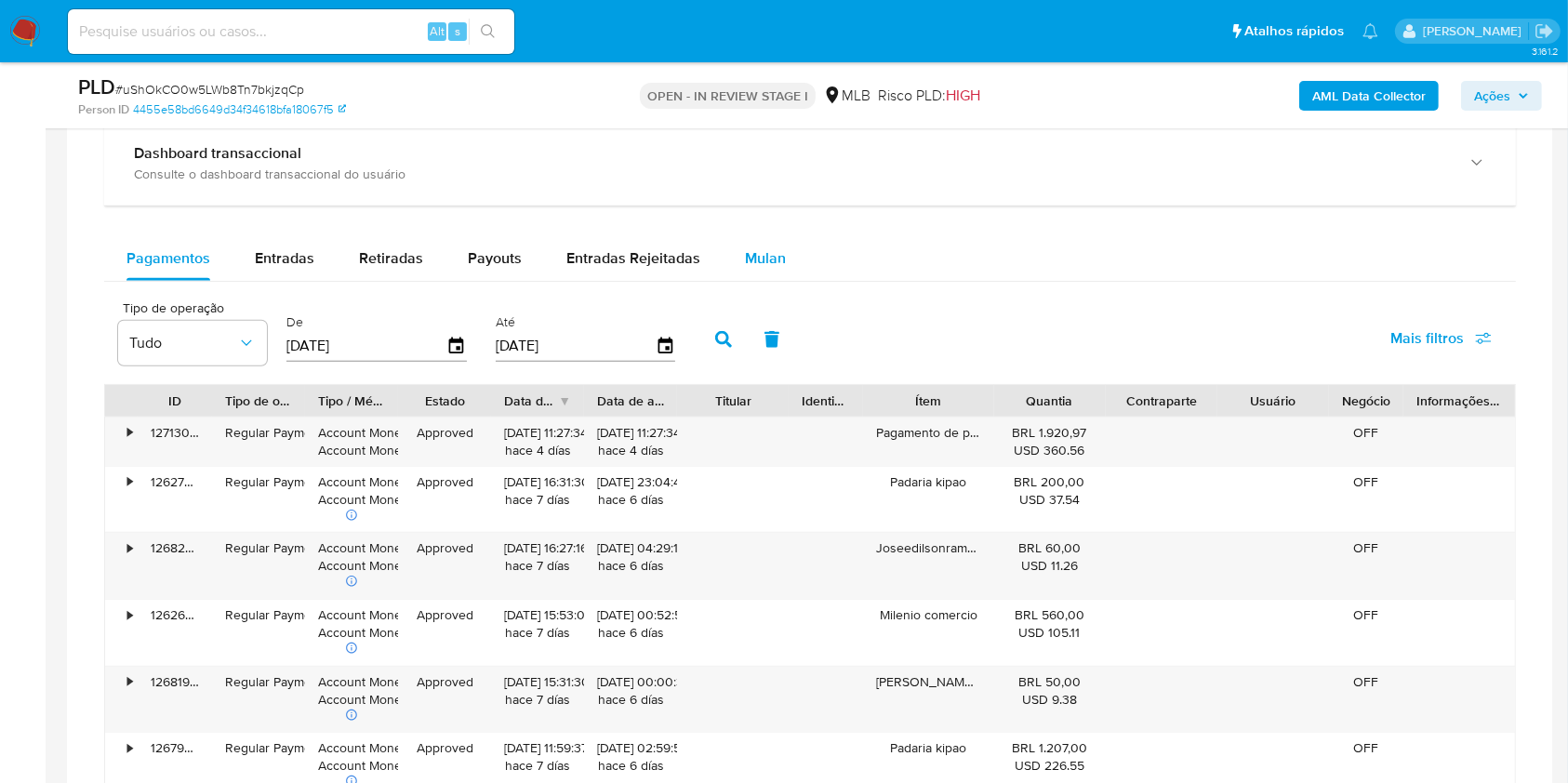
click at [752, 255] on span "Mulan" at bounding box center [766, 258] width 41 height 21
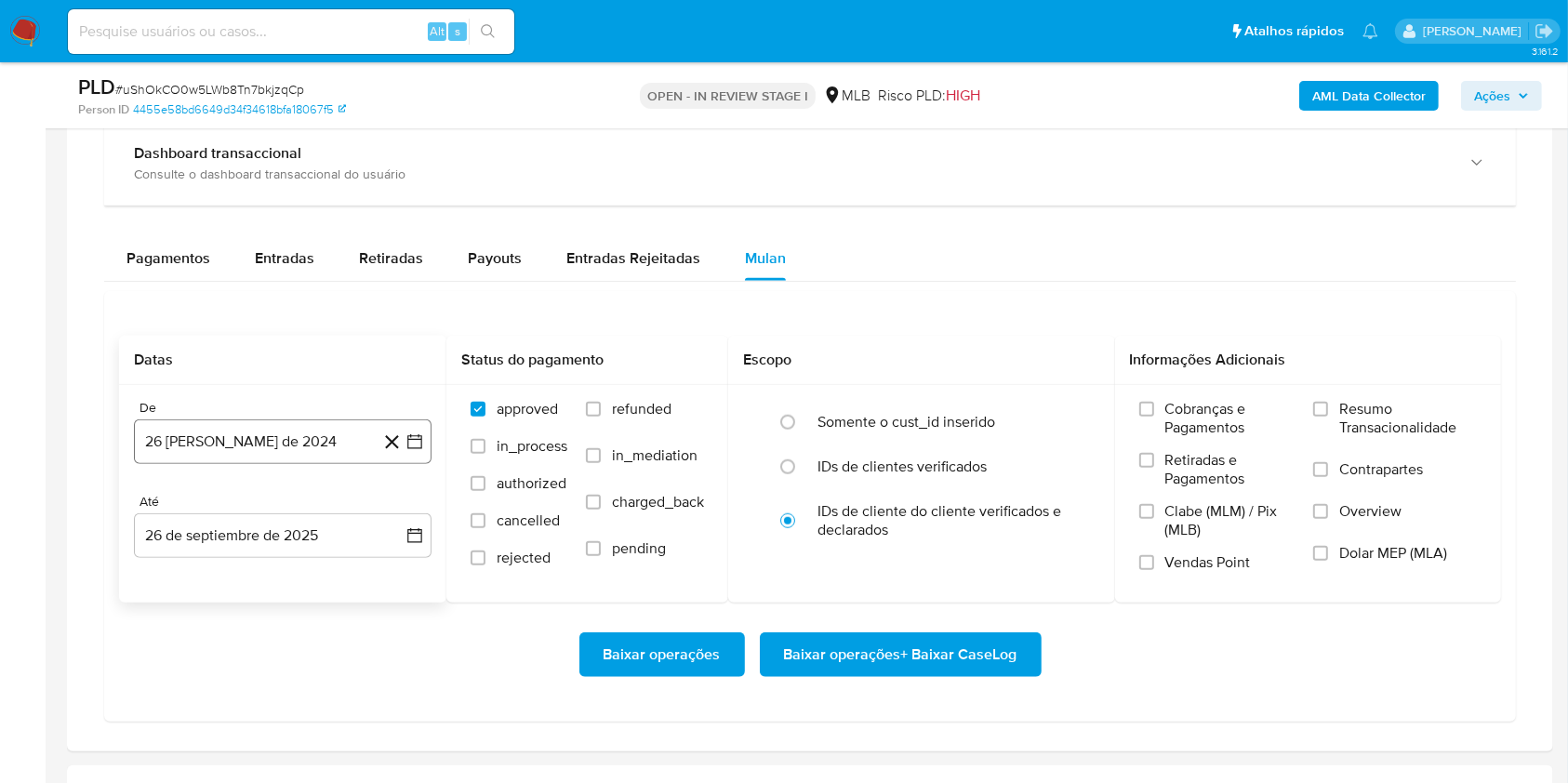
click at [314, 428] on button "26 [PERSON_NAME] de 2024" at bounding box center [282, 441] width 298 height 45
click at [304, 503] on span "agosto 2024" at bounding box center [274, 508] width 84 height 18
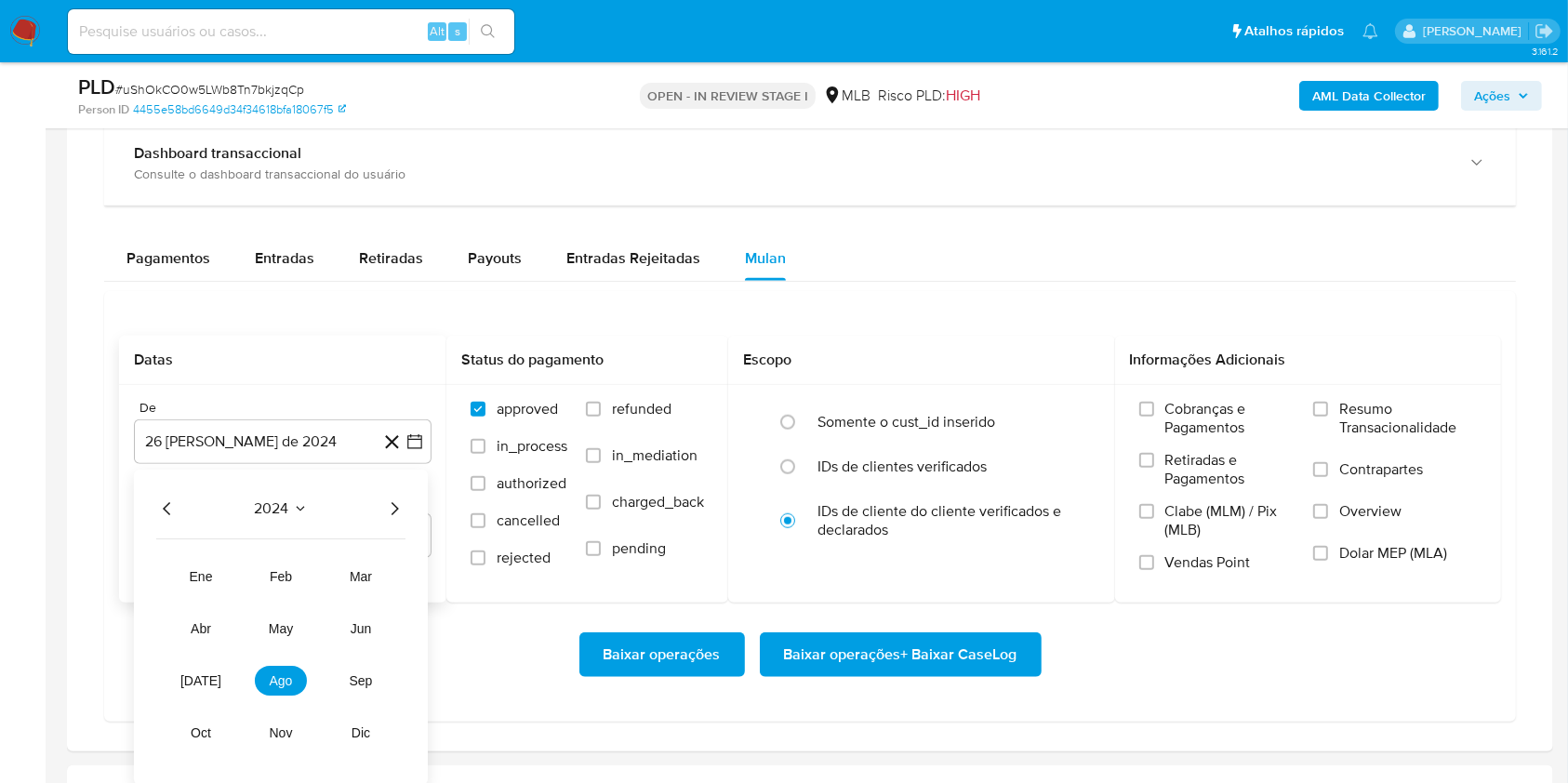
click at [389, 507] on icon "Año siguiente" at bounding box center [394, 508] width 22 height 22
click at [290, 678] on span "ago" at bounding box center [281, 680] width 23 height 15
click at [315, 577] on button "1" at bounding box center [319, 577] width 30 height 30
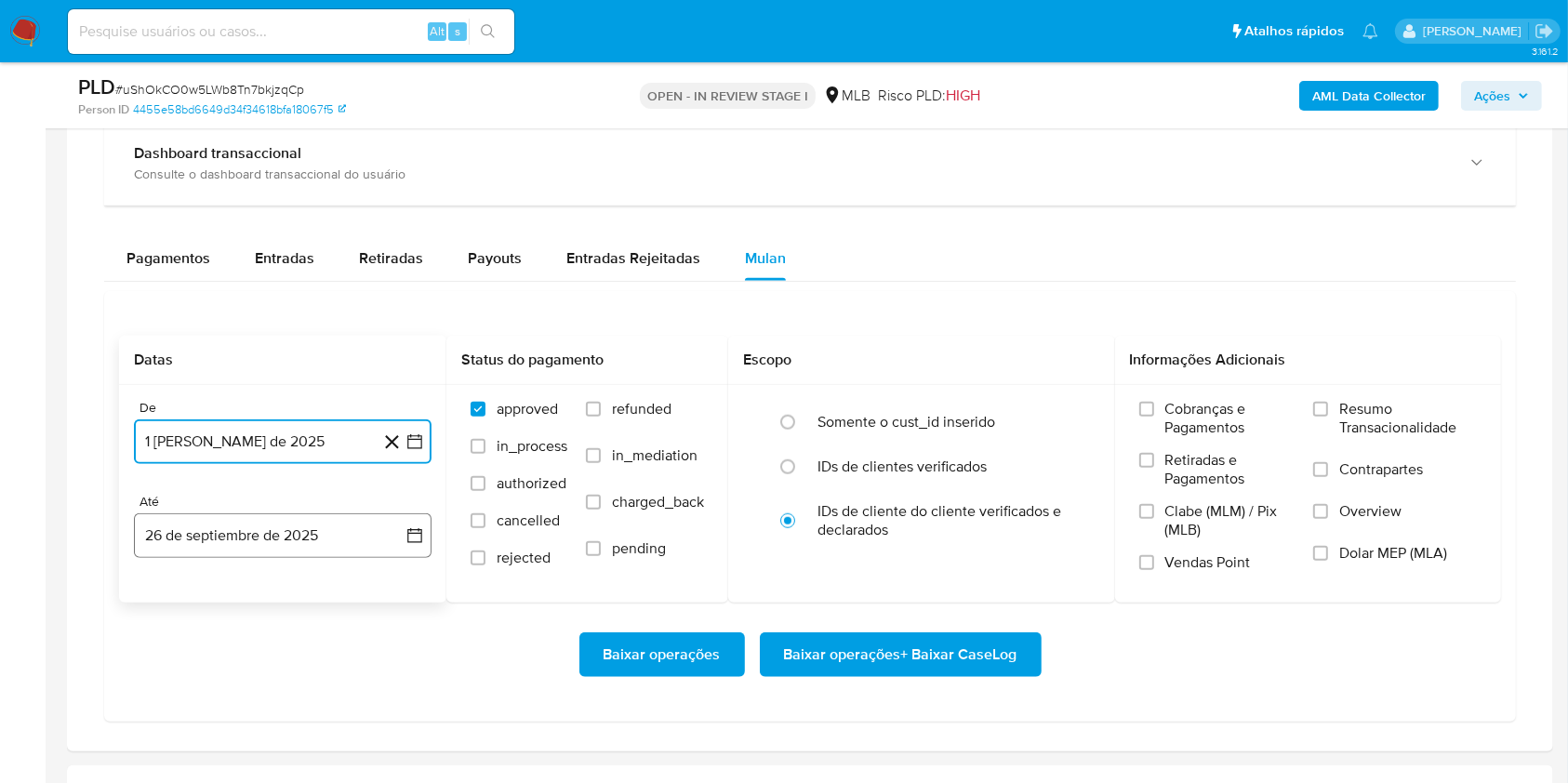
click at [280, 549] on button "26 de septiembre de 2025" at bounding box center [282, 536] width 298 height 45
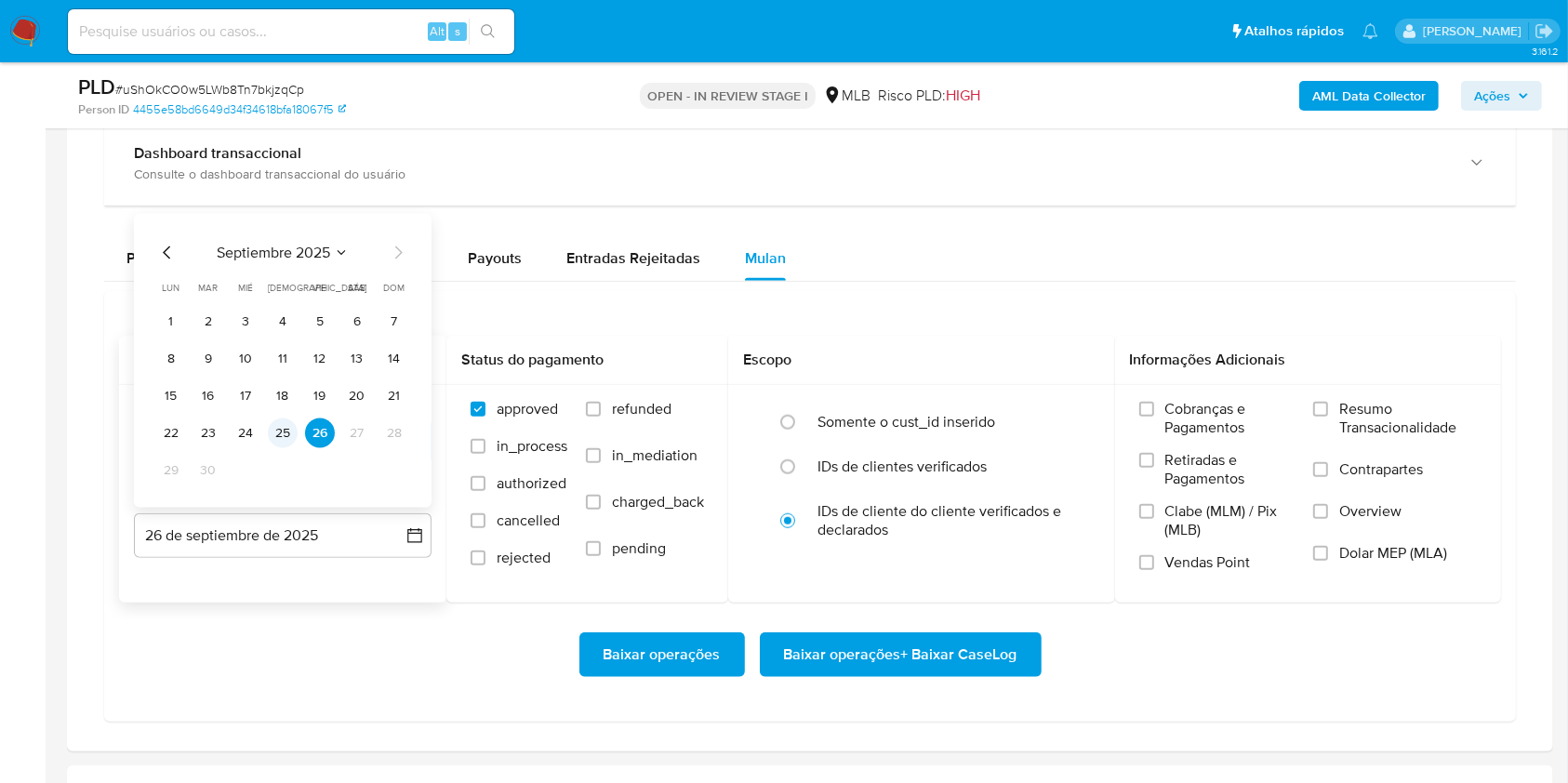
click at [281, 436] on button "25" at bounding box center [282, 433] width 30 height 30
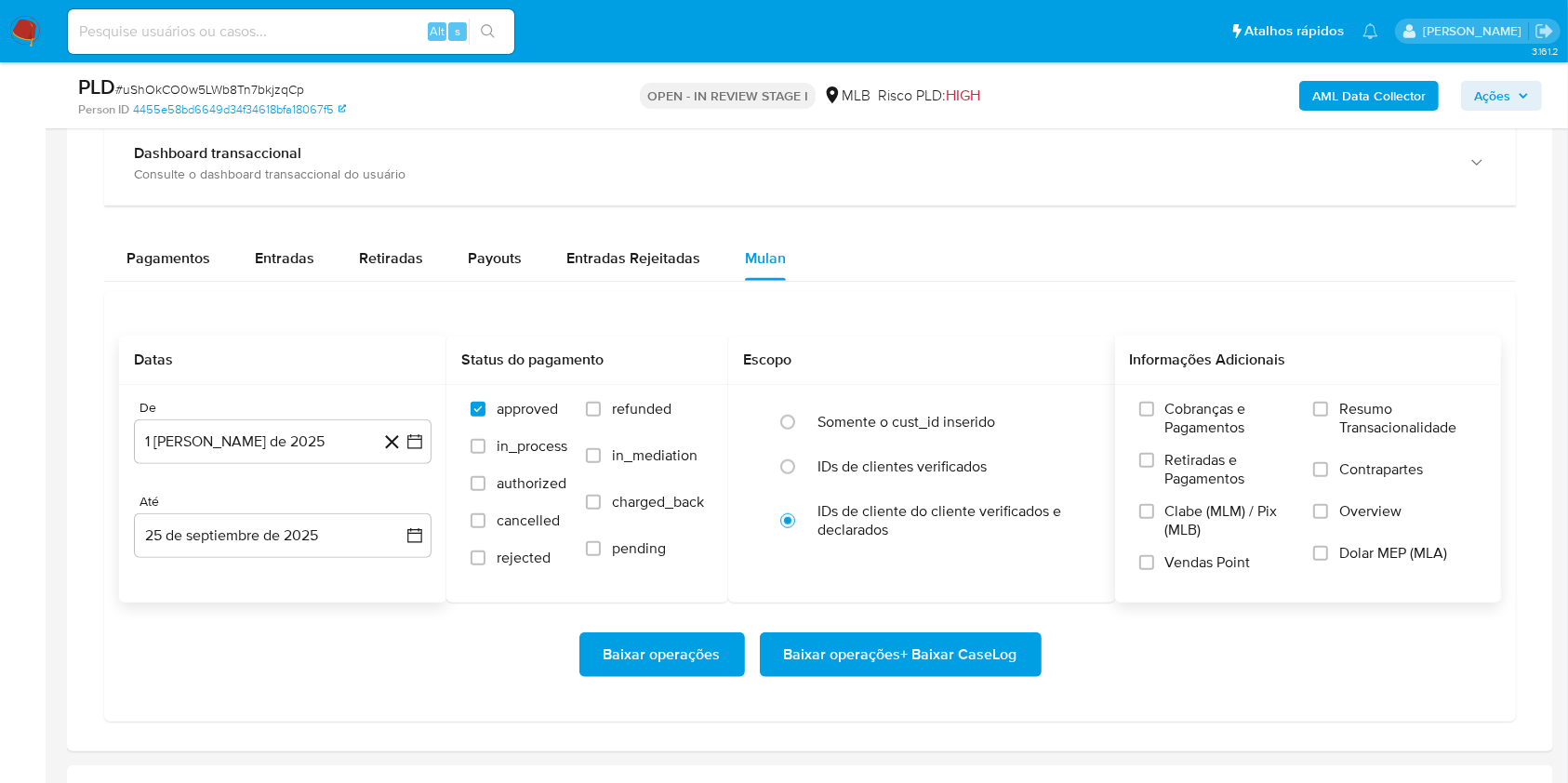
click at [1391, 420] on span "Resumo Transacionalidade" at bounding box center [1409, 418] width 138 height 37
click at [1328, 416] on input "Resumo Transacionalidade" at bounding box center [1321, 408] width 15 height 15
click at [964, 642] on span "Baixar operações + Baixar CaseLog" at bounding box center [900, 655] width 234 height 41
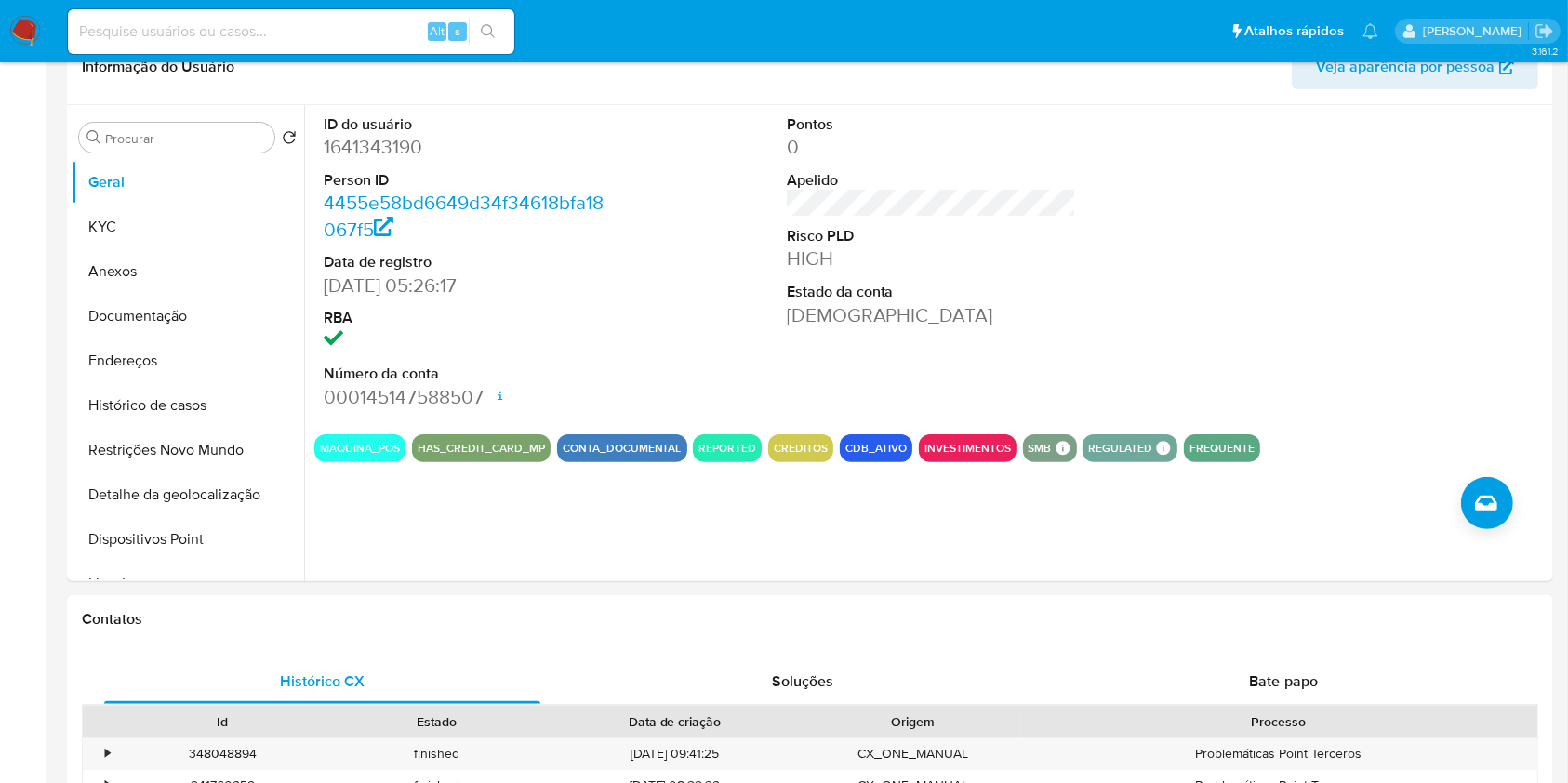
scroll to position [0, 0]
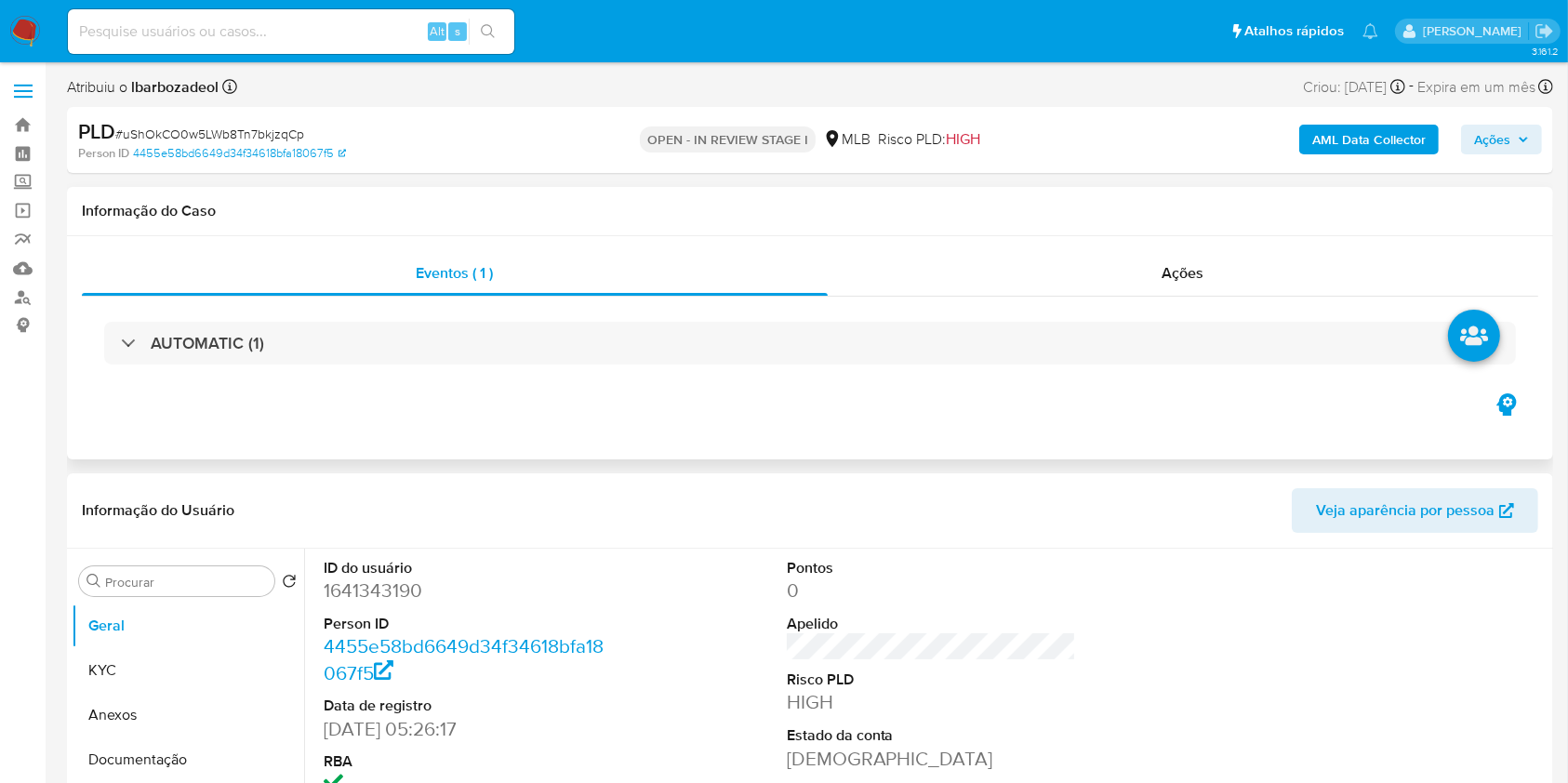
click at [800, 447] on div "Eventos ( 1 ) Ações AUTOMATIC (1)" at bounding box center [810, 348] width 1486 height 223
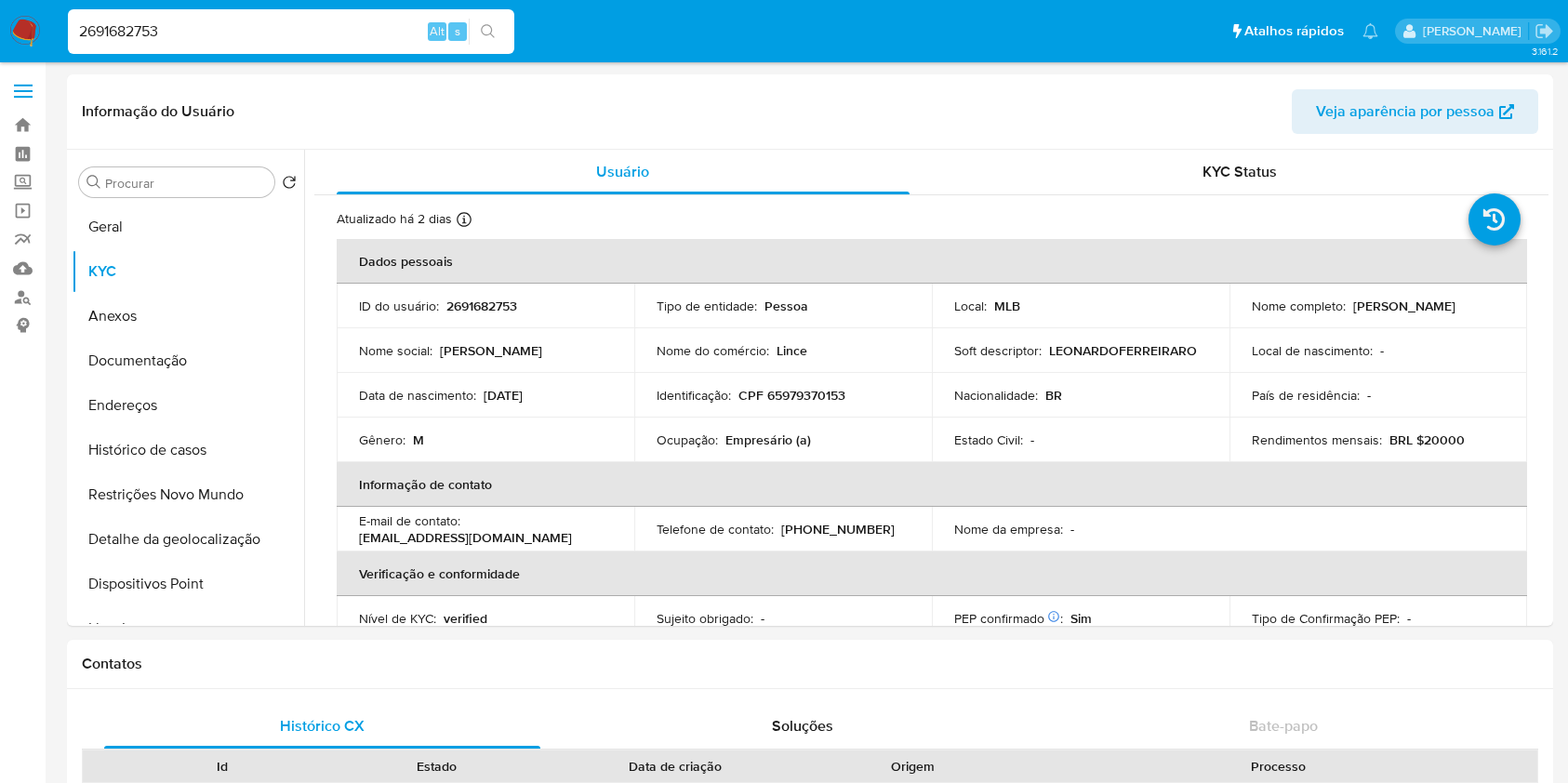
select select "10"
click at [275, 39] on input "2691682753" at bounding box center [291, 31] width 446 height 24
paste input "8857616"
type input "2688576163"
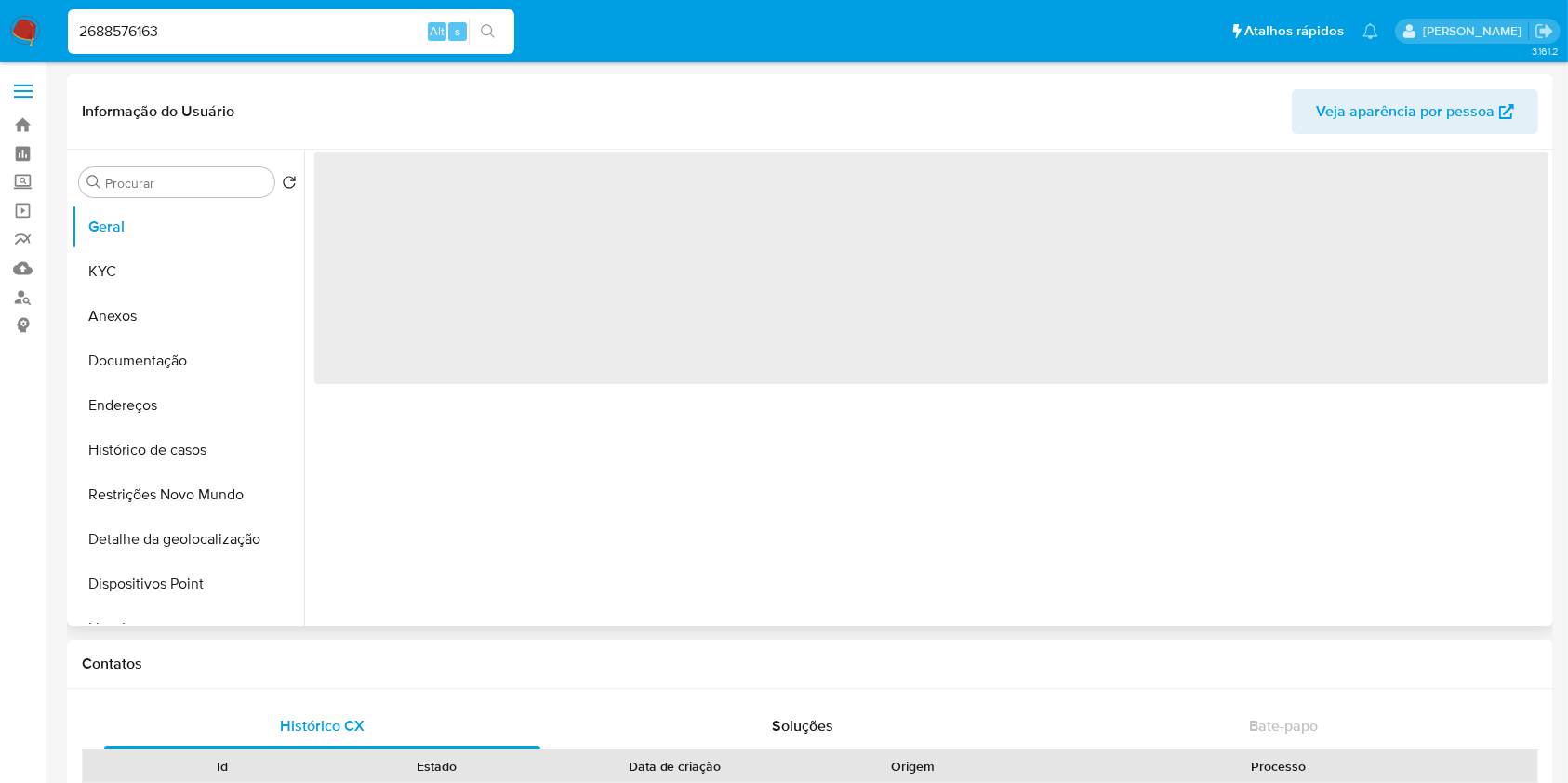
select select "10"
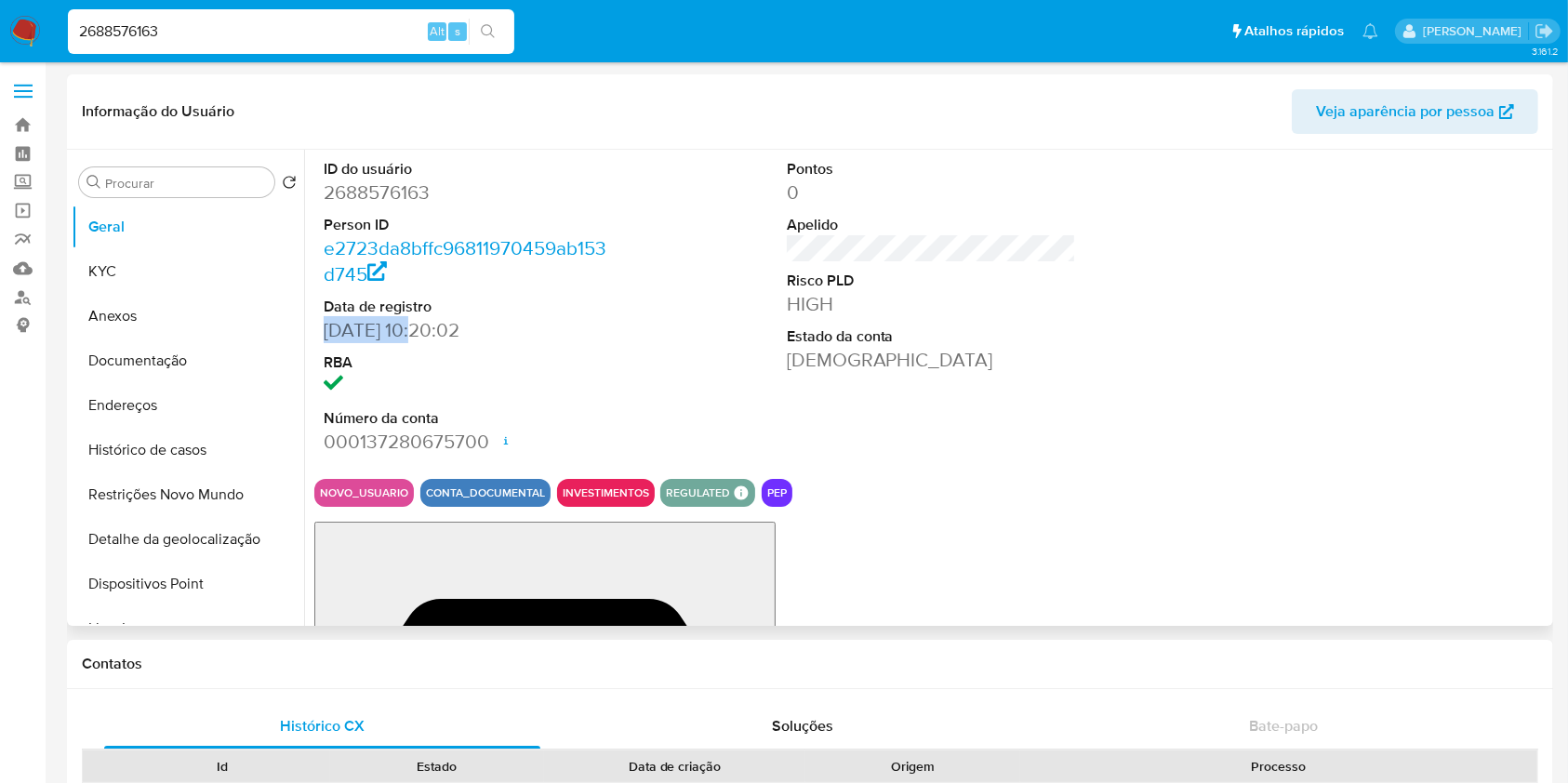
drag, startPoint x: 420, startPoint y: 326, endPoint x: 323, endPoint y: 330, distance: 97.1
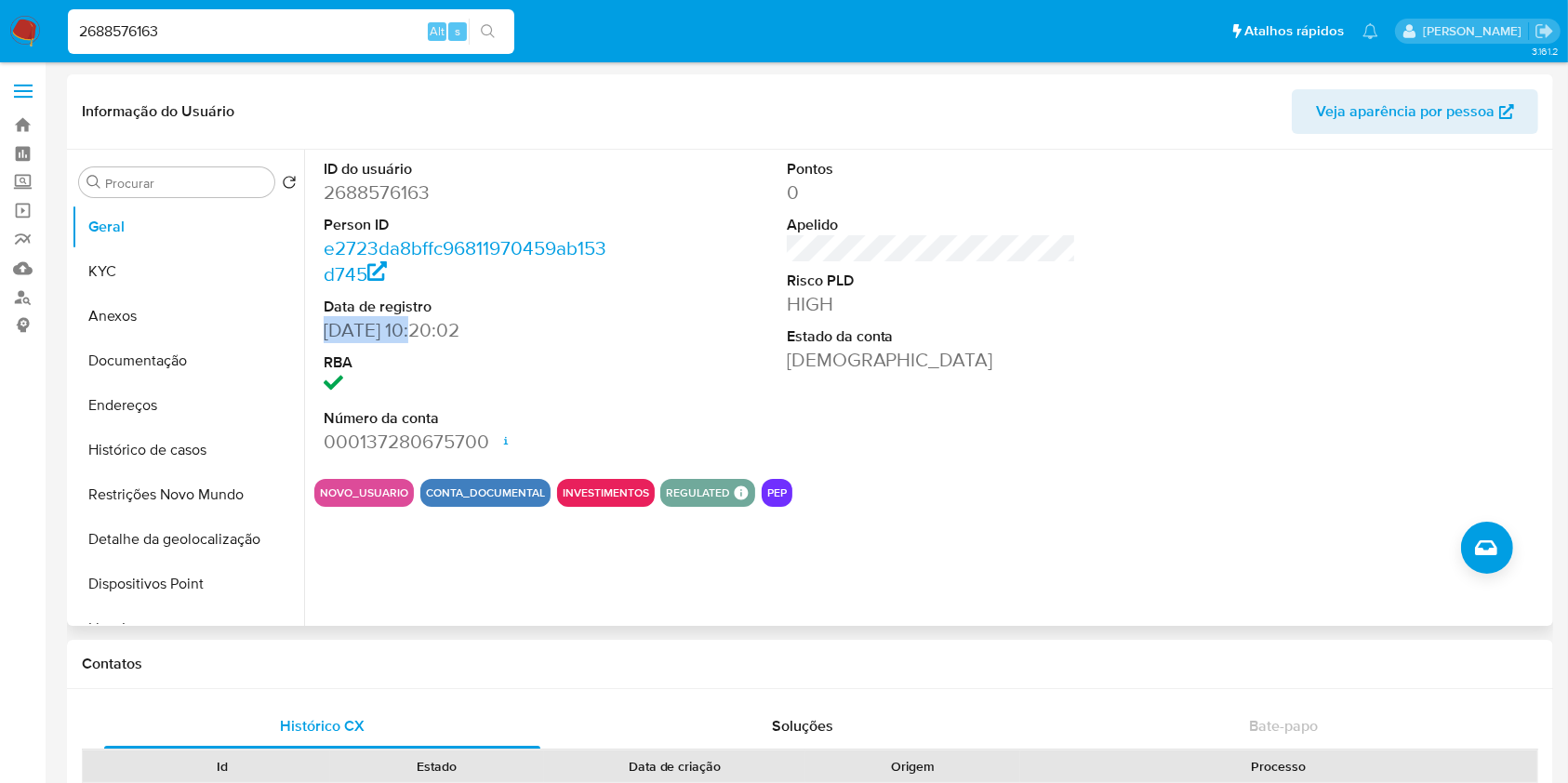
click at [324, 330] on dd "[DATE] 10:20:02" at bounding box center [469, 330] width 290 height 26
copy dd "[DATE]"
click at [139, 252] on button "KYC" at bounding box center [180, 272] width 217 height 45
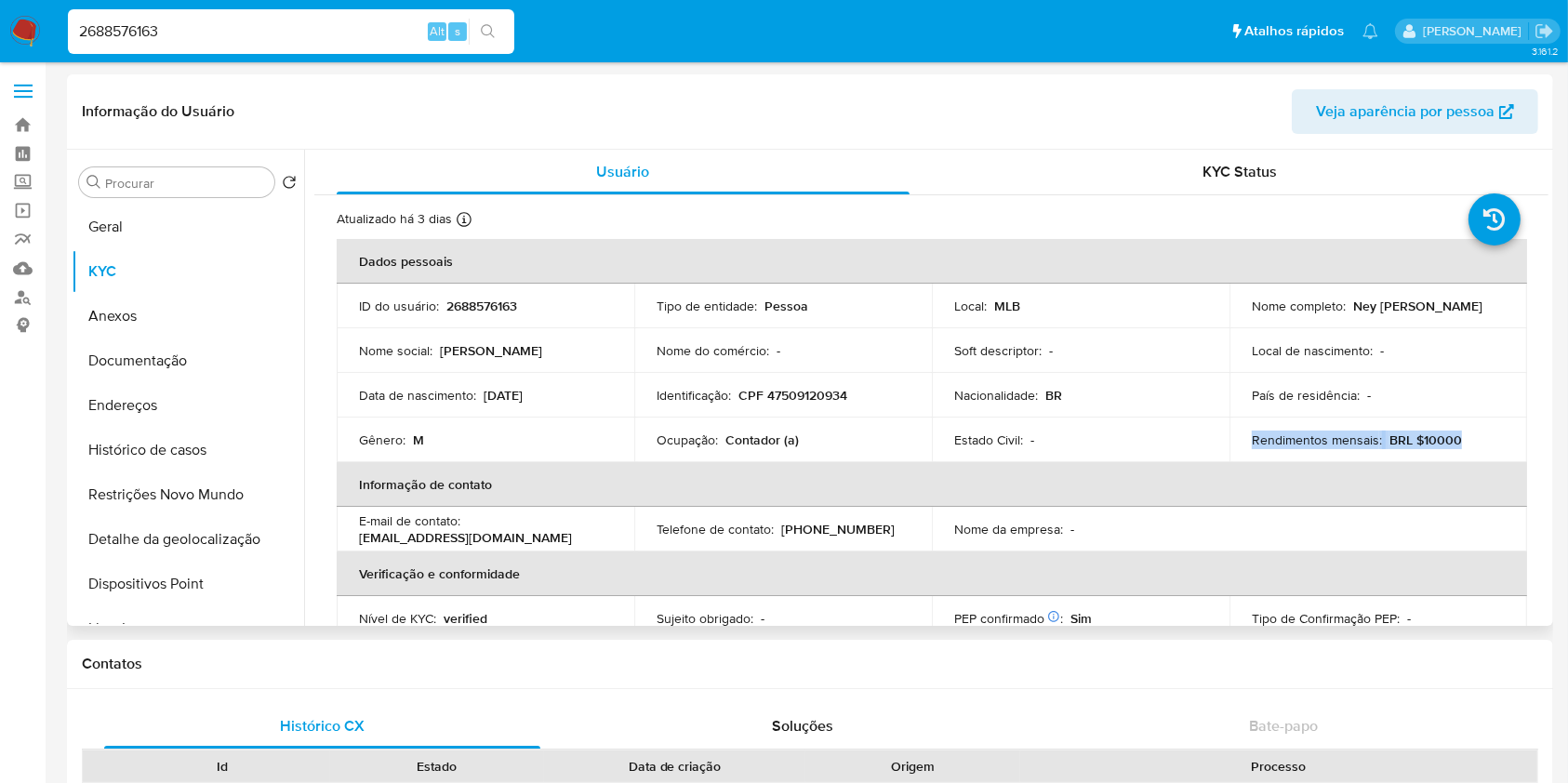
drag, startPoint x: 1473, startPoint y: 440, endPoint x: 1237, endPoint y: 441, distance: 236.0
click at [1237, 441] on td "Rendimentos mensais : BRL $10000" at bounding box center [1378, 440] width 298 height 45
copy div "Rendimentos mensais : BRL $10000"
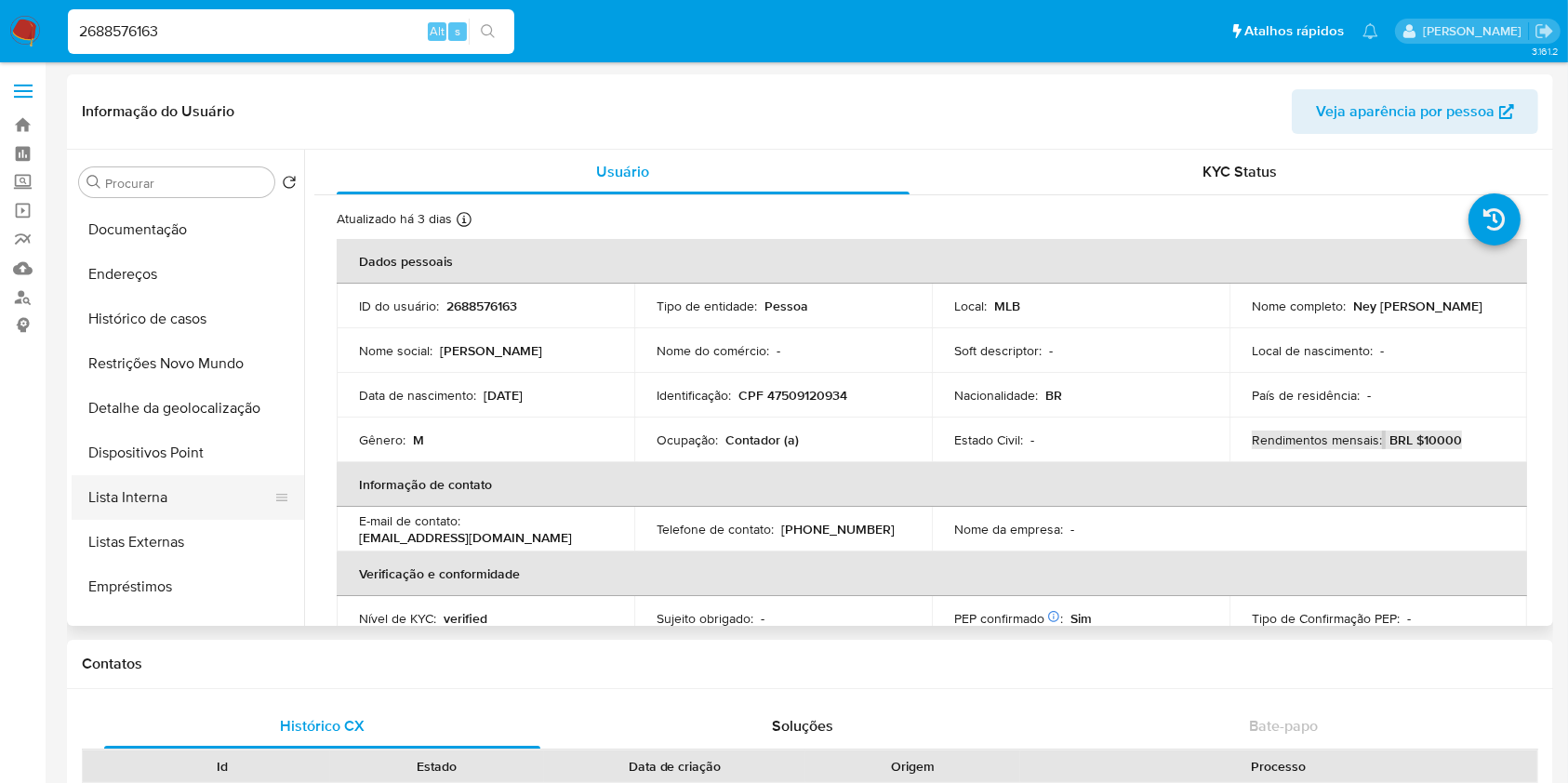
scroll to position [136, 0]
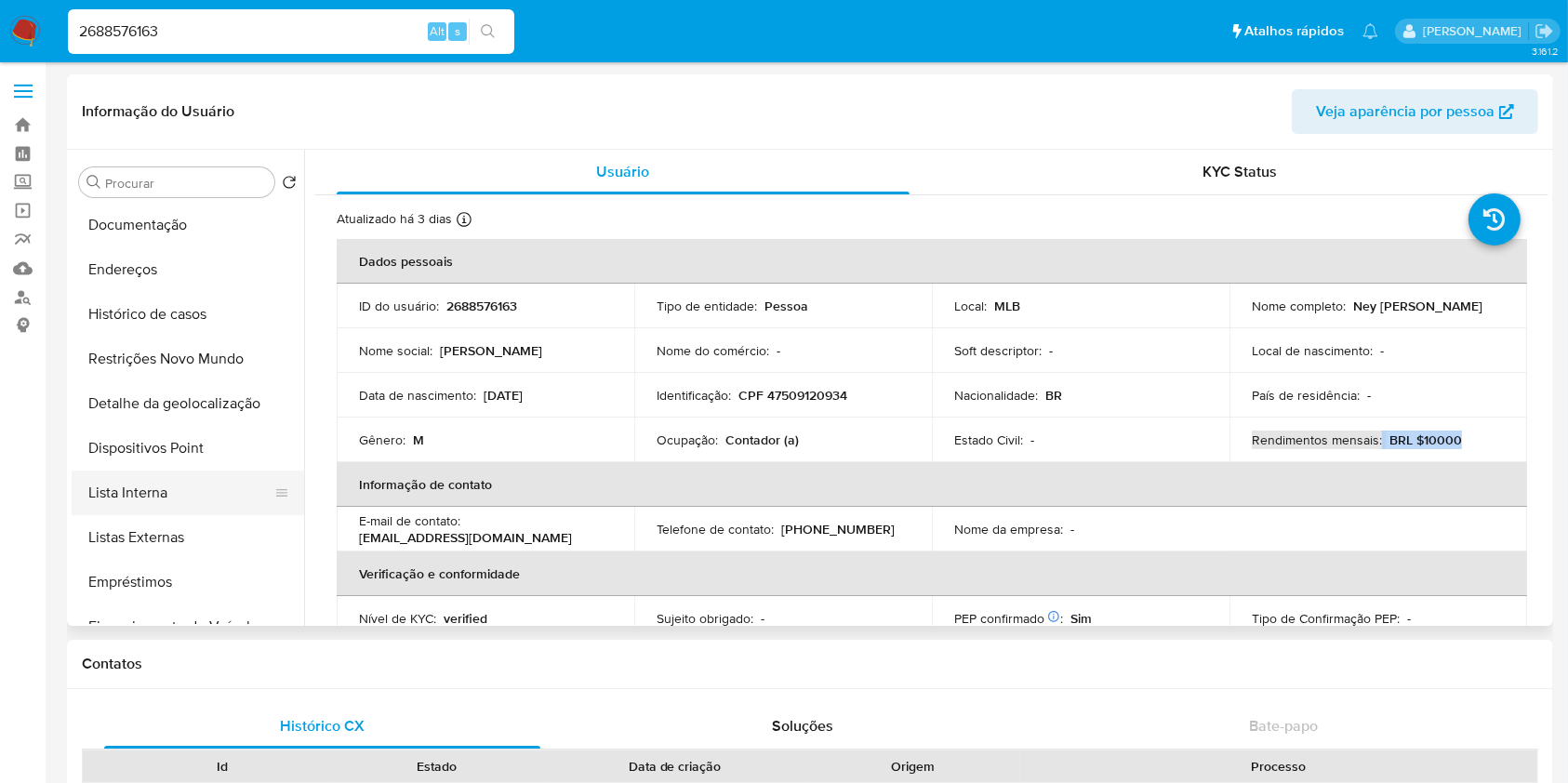
click at [193, 500] on button "Lista Interna" at bounding box center [180, 493] width 217 height 45
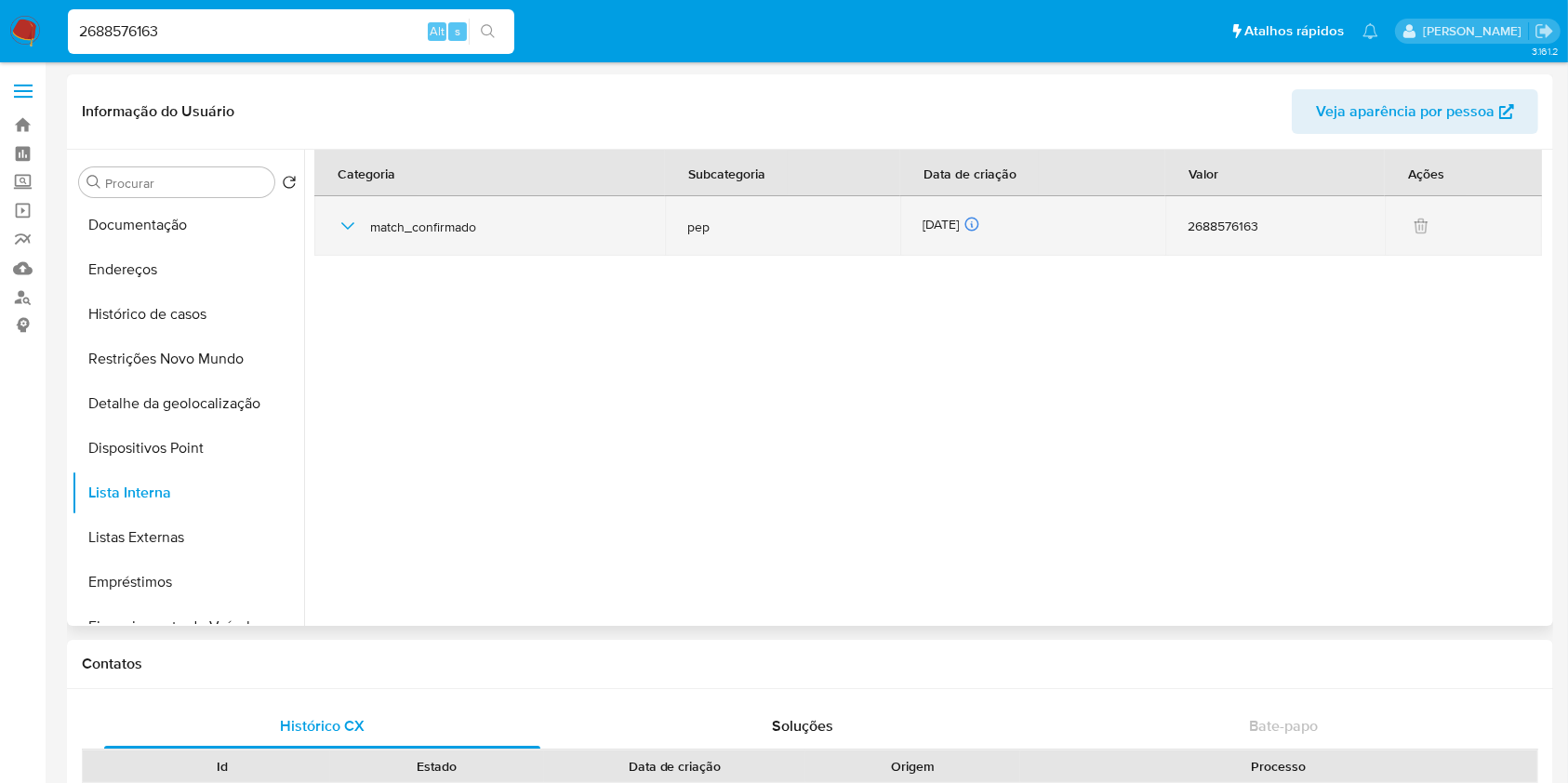
click at [969, 223] on div "[DATE] [DATE] 07:37:45" at bounding box center [1032, 225] width 220 height 20
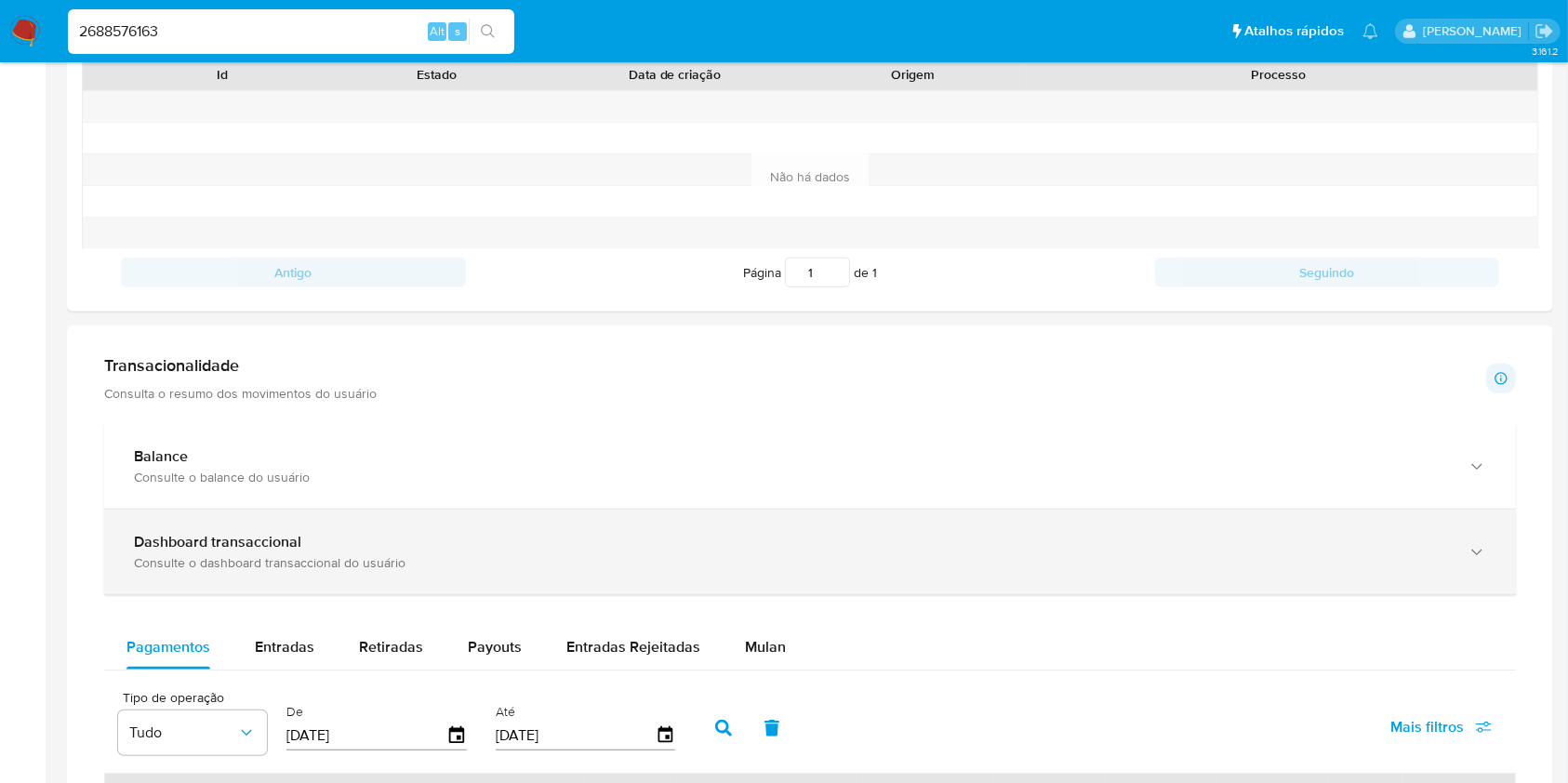
click at [700, 559] on div "Consulte o dashboard transaccional do usuário" at bounding box center [792, 562] width 1316 height 16
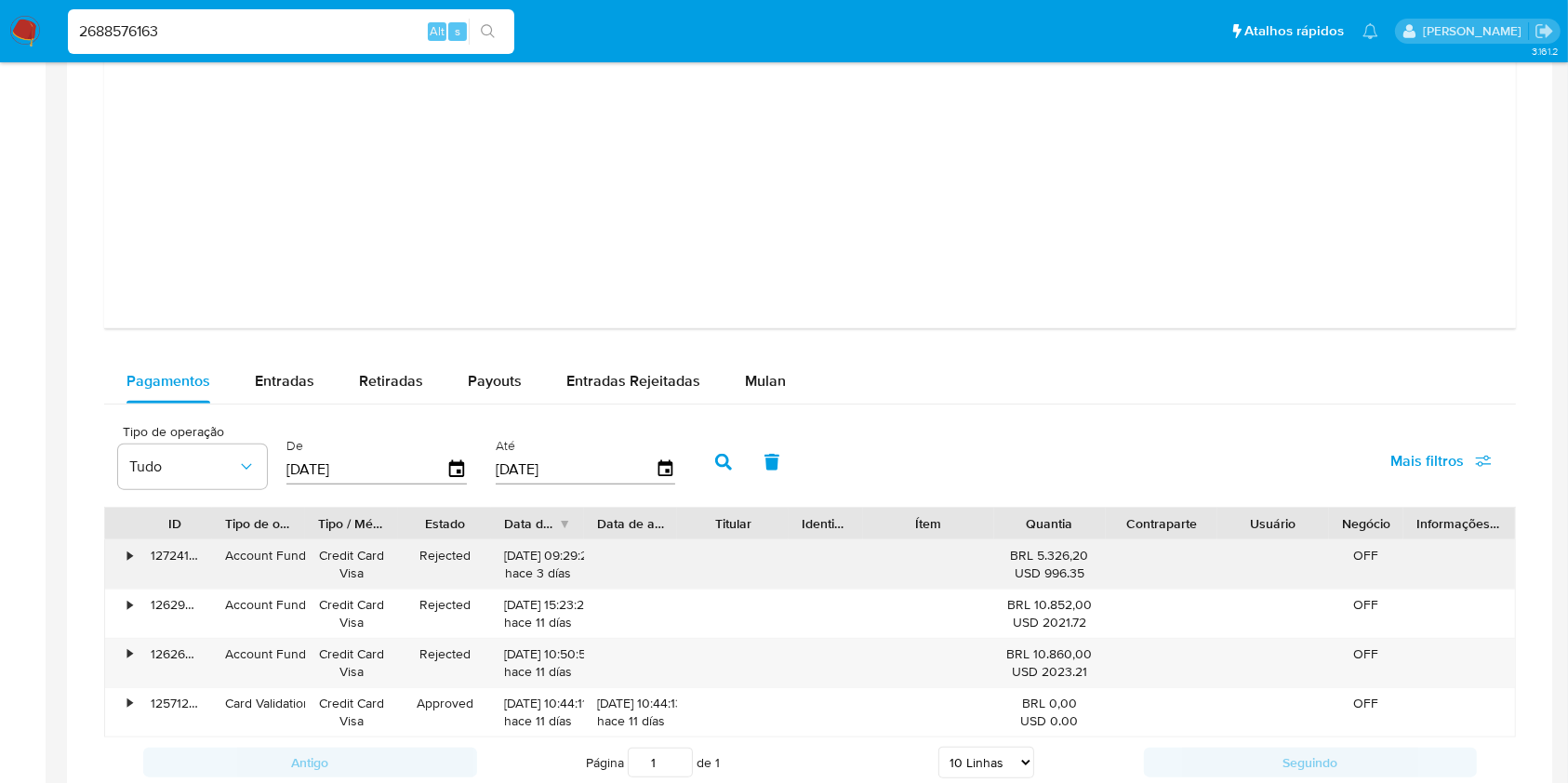
scroll to position [1857, 0]
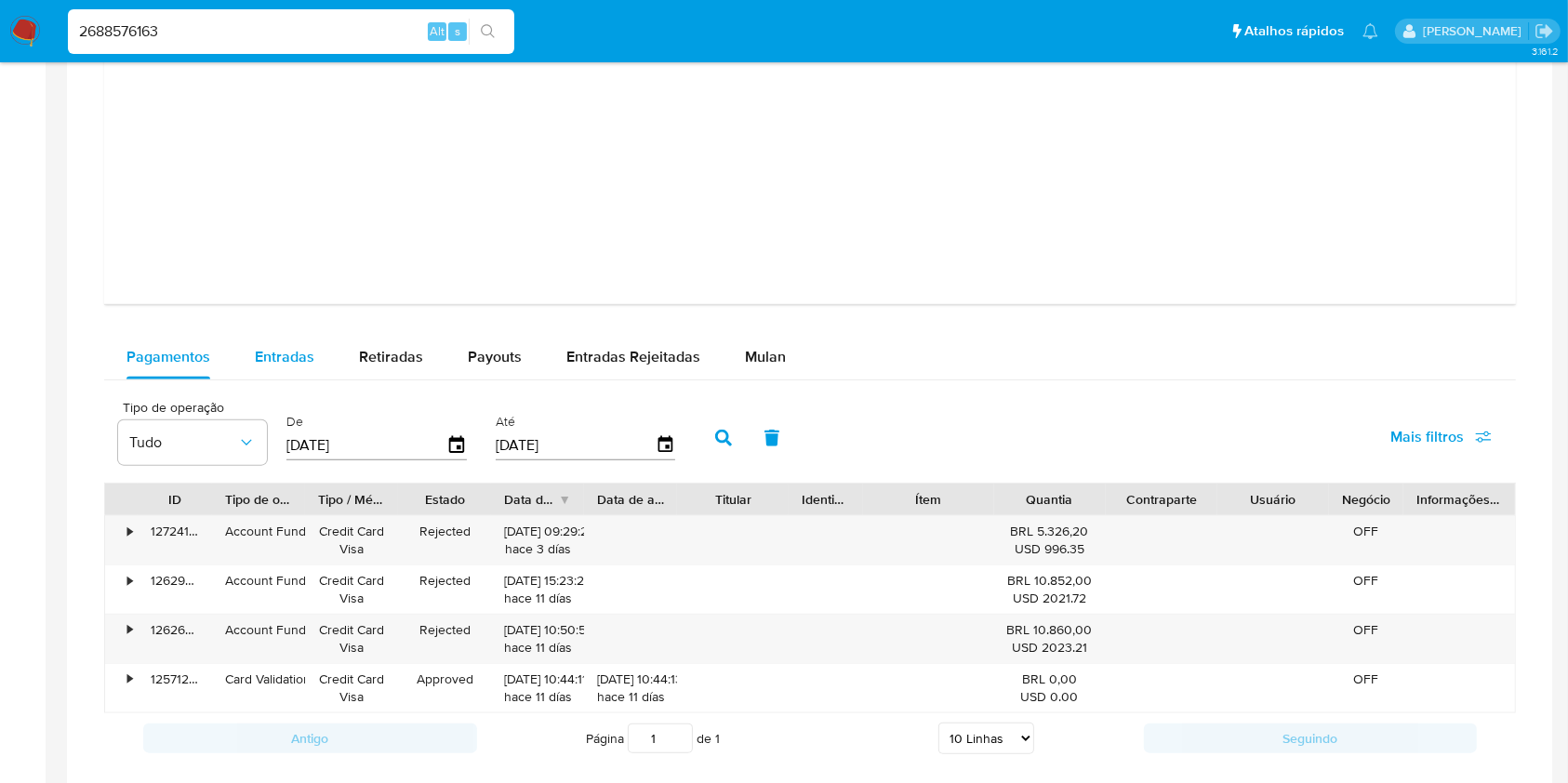
click at [296, 361] on span "Entradas" at bounding box center [284, 357] width 59 height 21
select select "10"
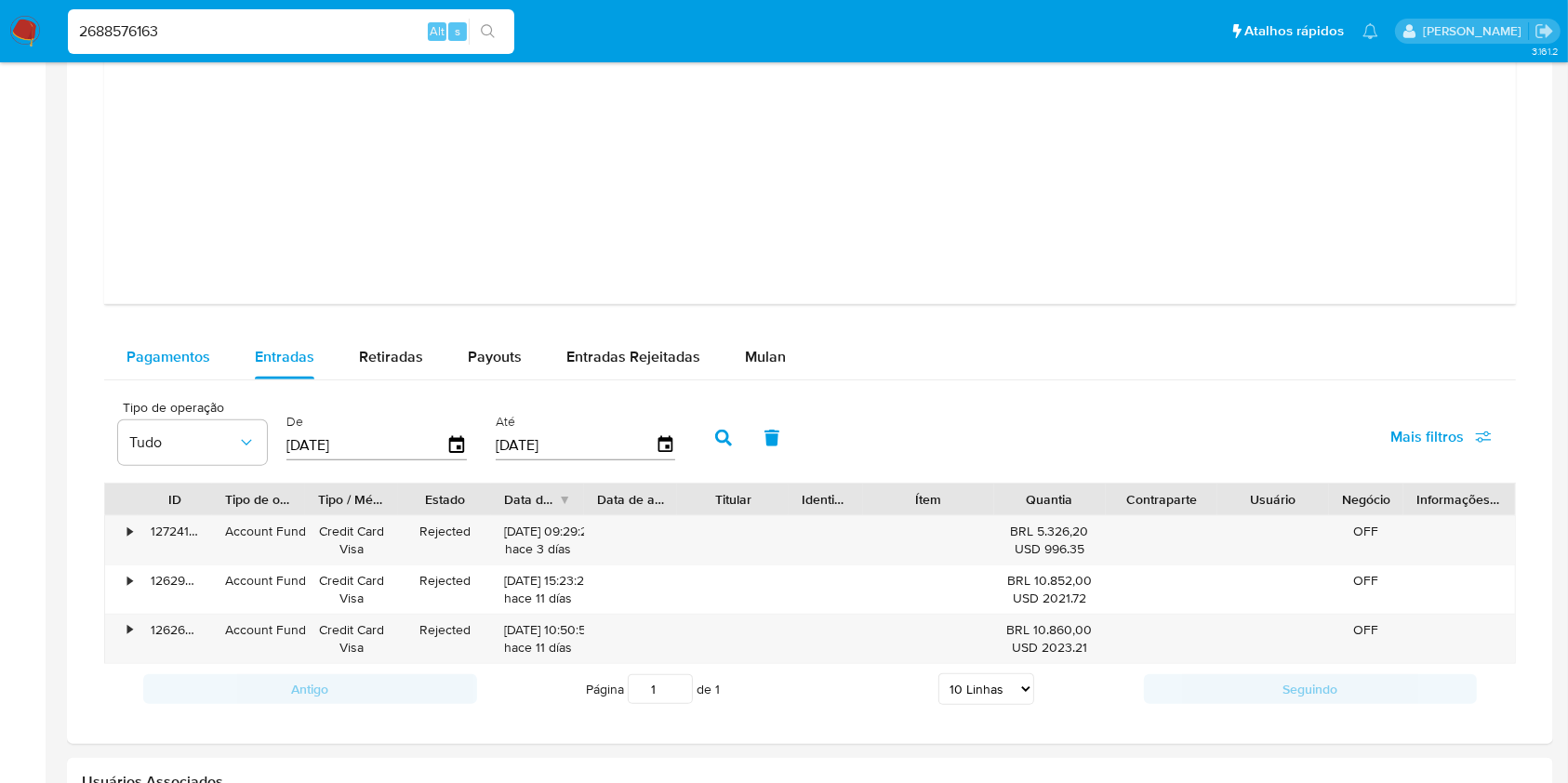
click at [212, 360] on button "Pagamentos" at bounding box center [168, 357] width 128 height 45
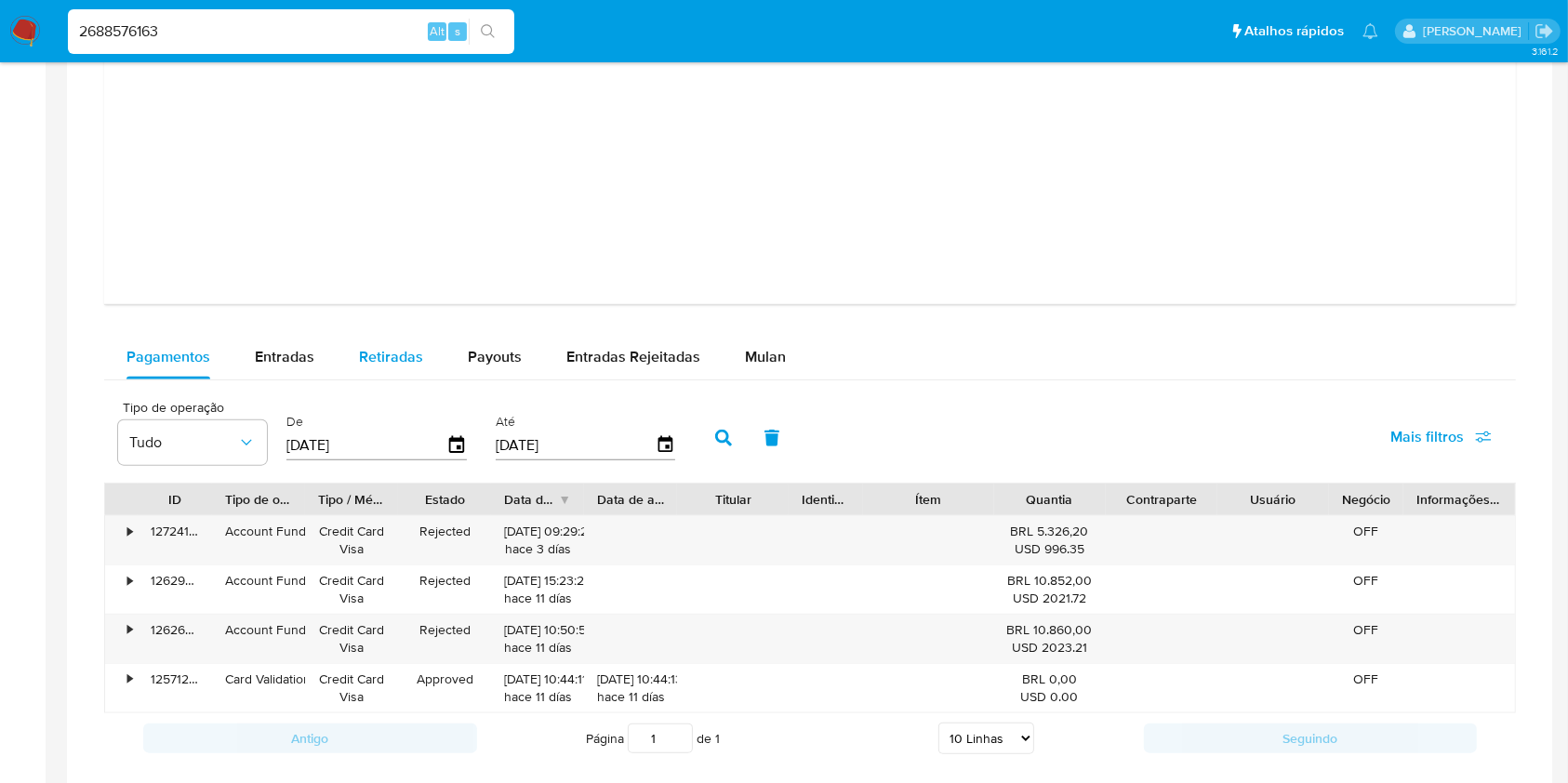
click at [394, 357] on span "Retiradas" at bounding box center [391, 357] width 64 height 21
select select "10"
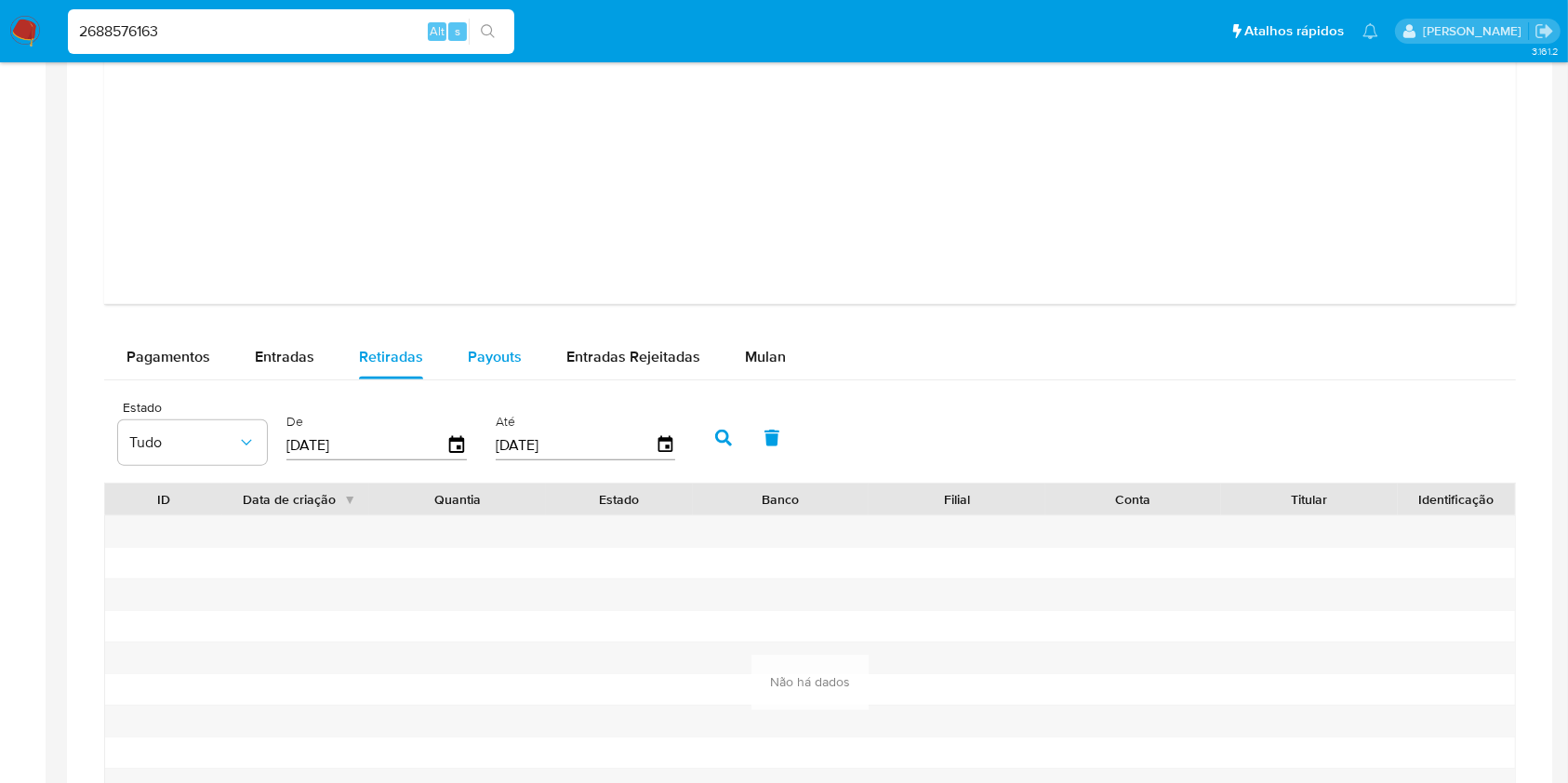
click at [468, 355] on span "Payouts" at bounding box center [495, 357] width 54 height 21
select select "10"
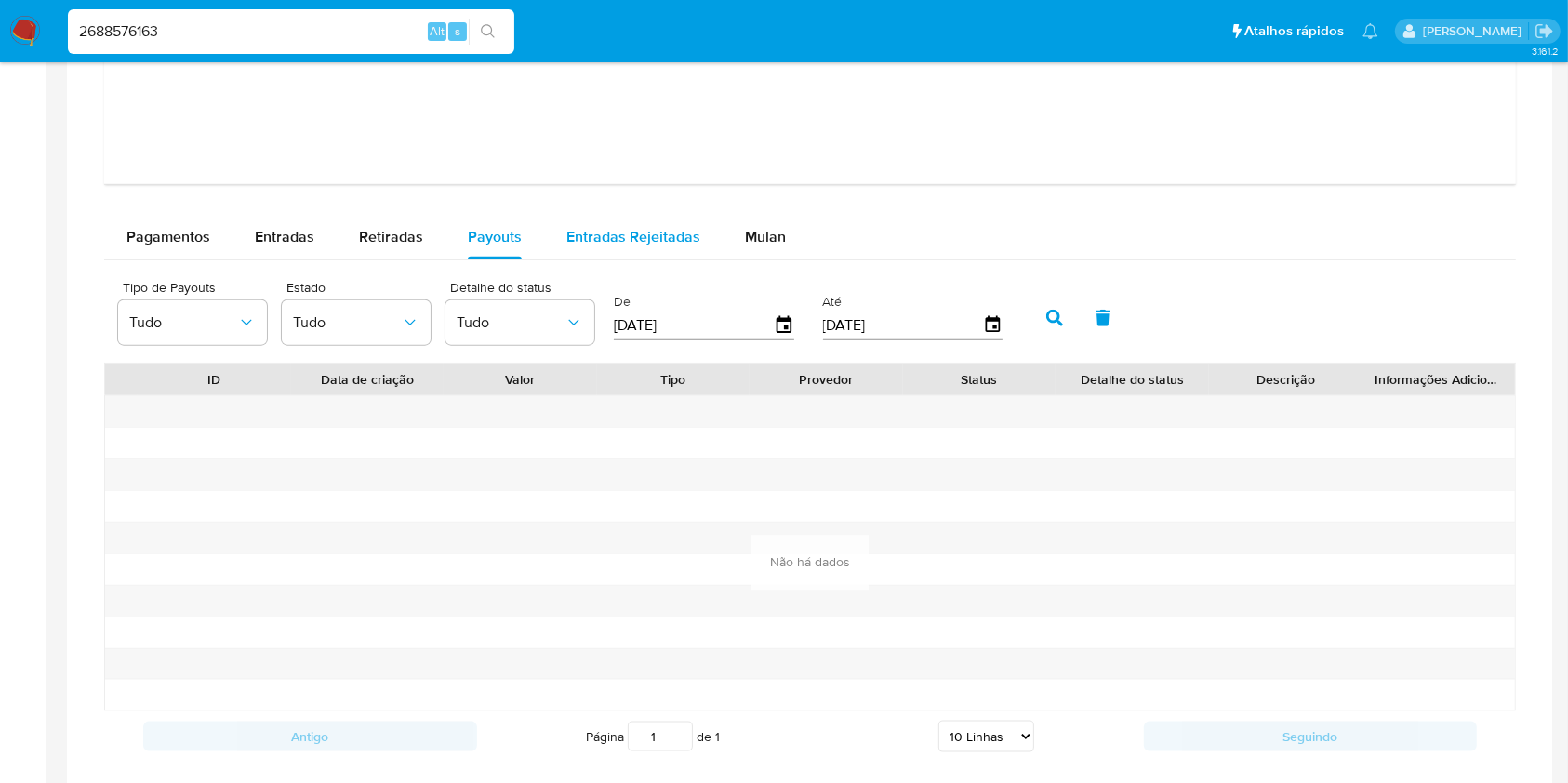
scroll to position [1978, 0]
click at [163, 236] on span "Pagamentos" at bounding box center [168, 235] width 83 height 21
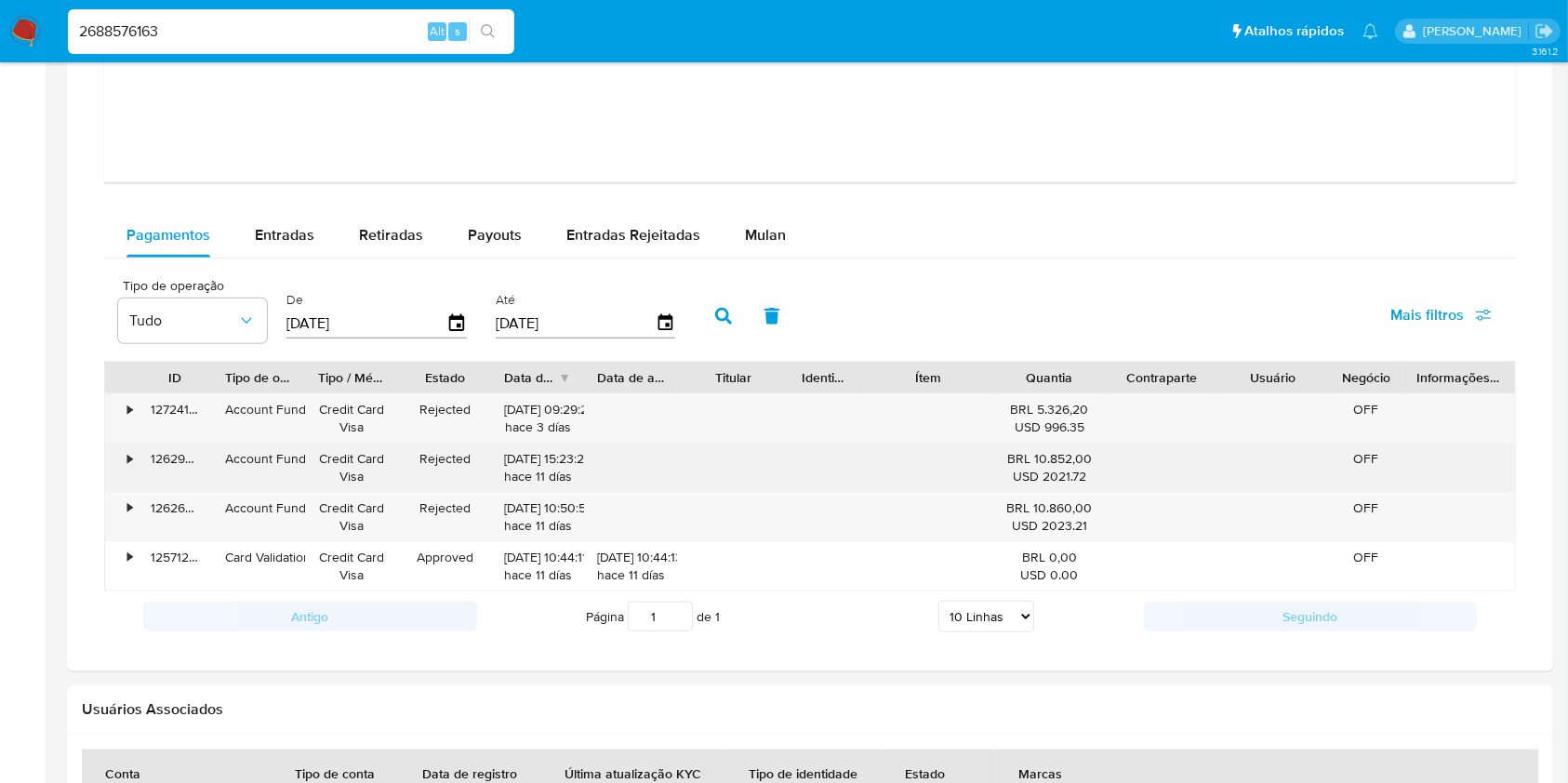
click at [497, 456] on div "[DATE] 15:23:29 hace 11 días" at bounding box center [538, 468] width 93 height 49
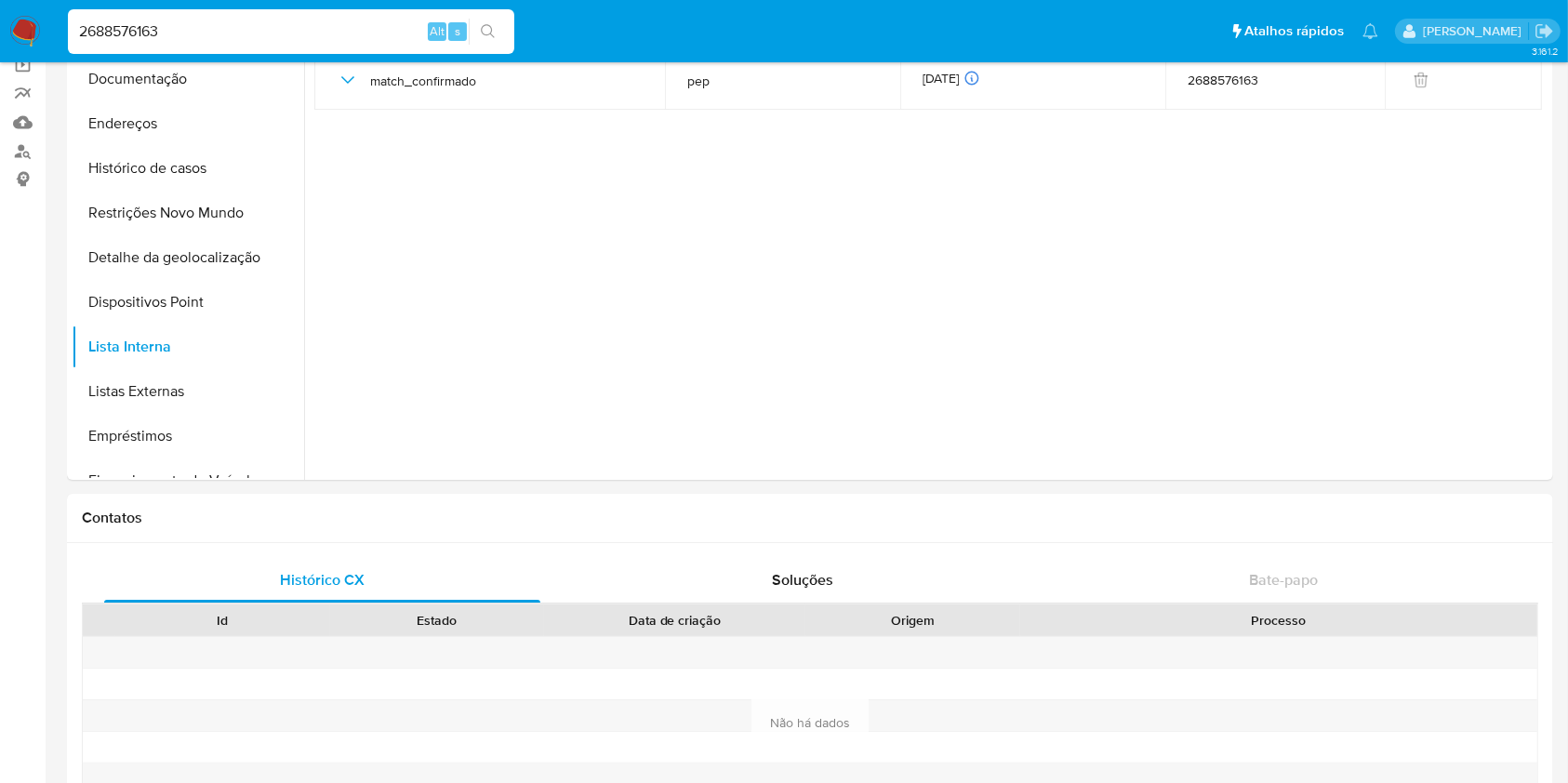
scroll to position [0, 0]
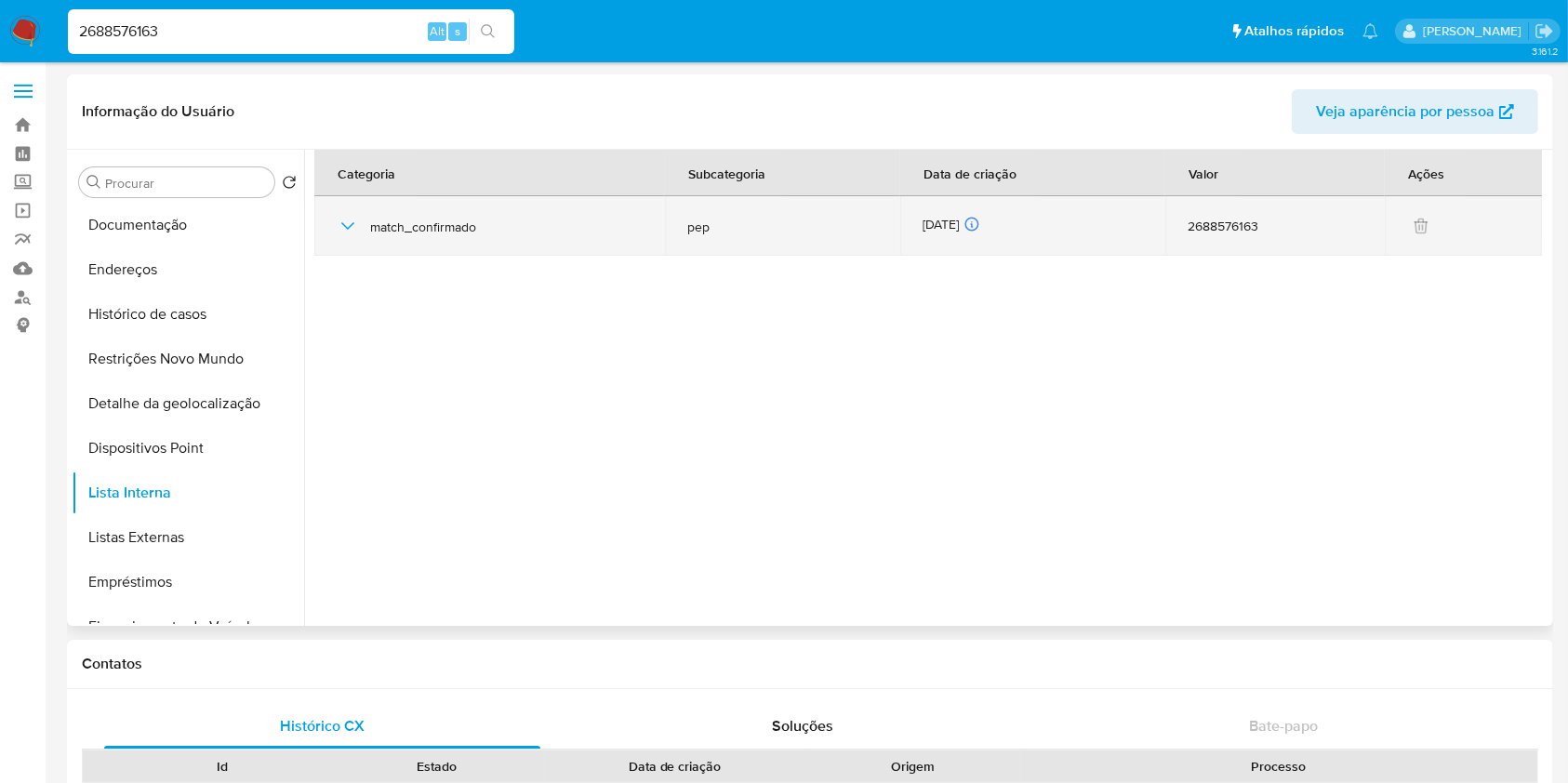
click at [947, 228] on div "[DATE] [DATE] 07:37:45" at bounding box center [1032, 225] width 220 height 20
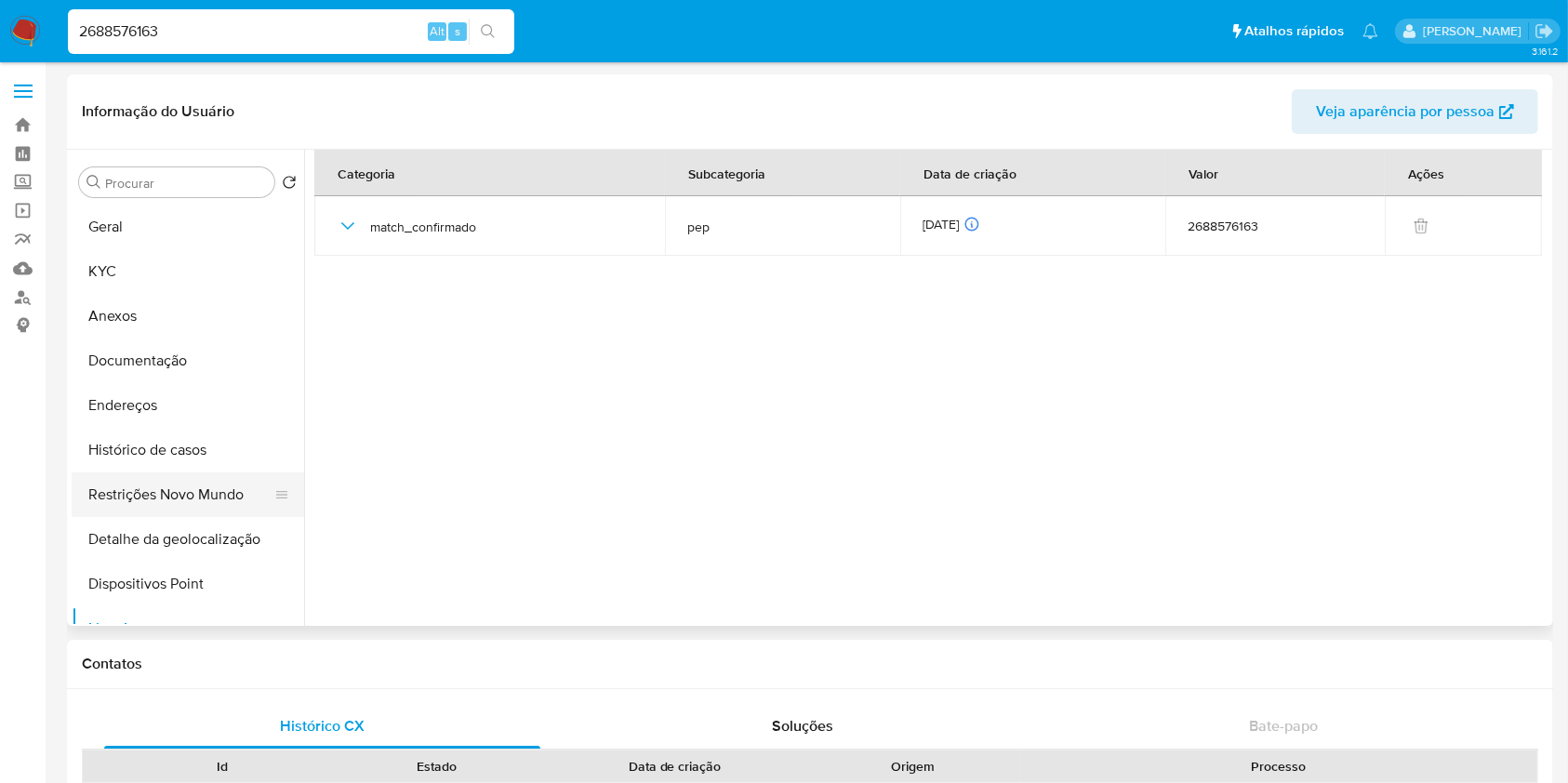
scroll to position [112, 0]
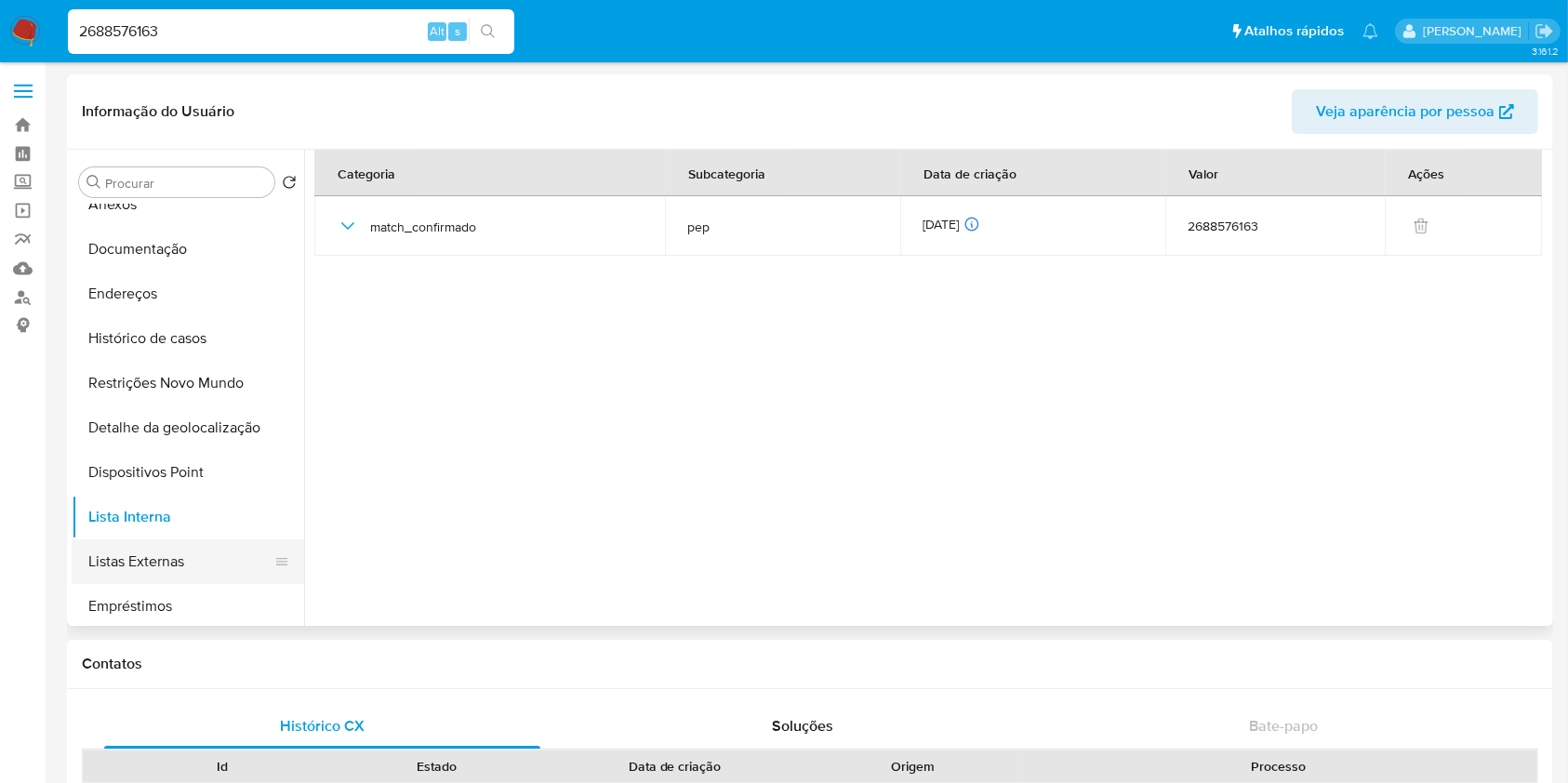
click at [184, 578] on button "Listas Externas" at bounding box center [180, 562] width 217 height 45
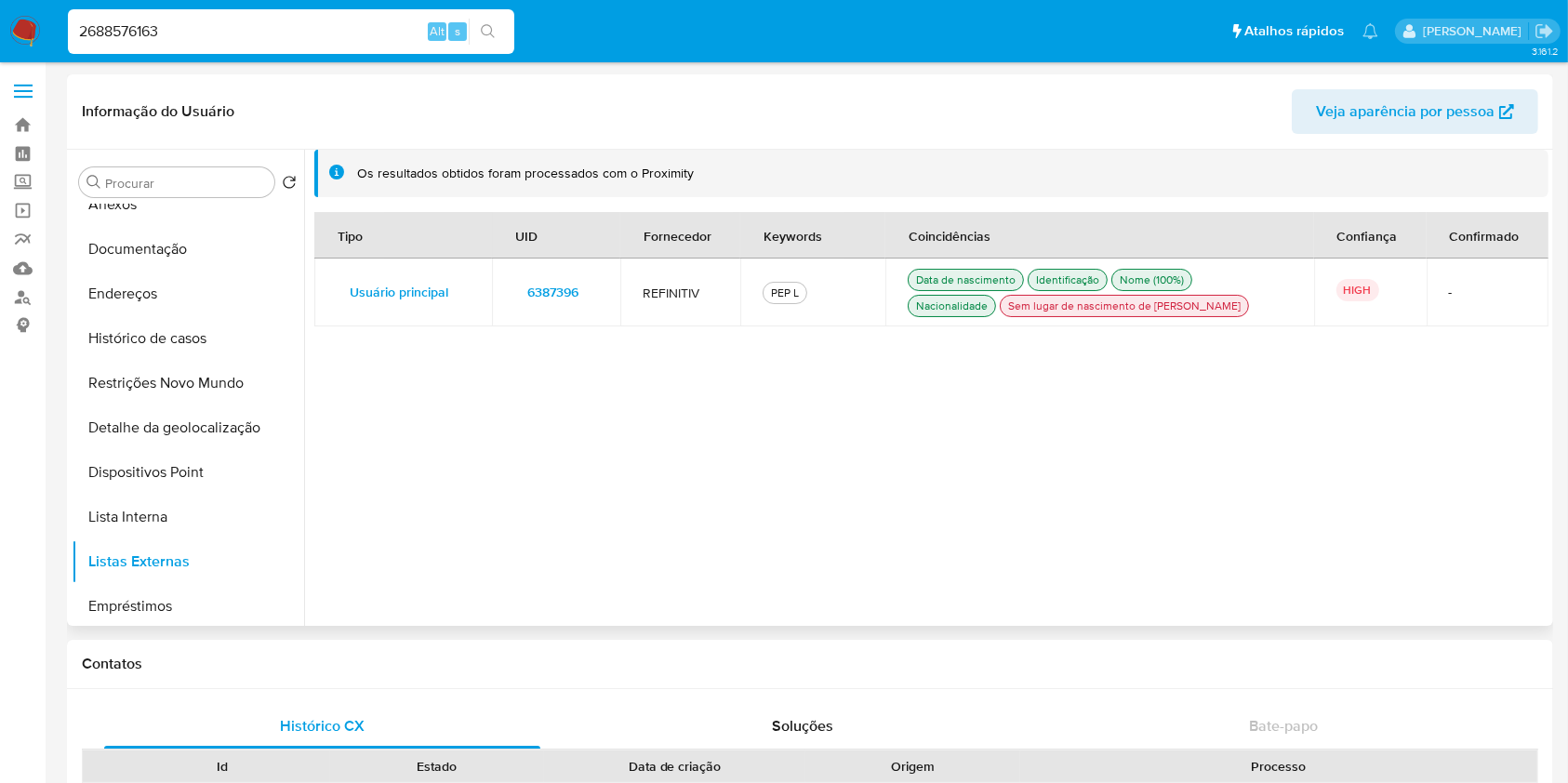
click at [547, 290] on span "6387396" at bounding box center [553, 292] width 51 height 26
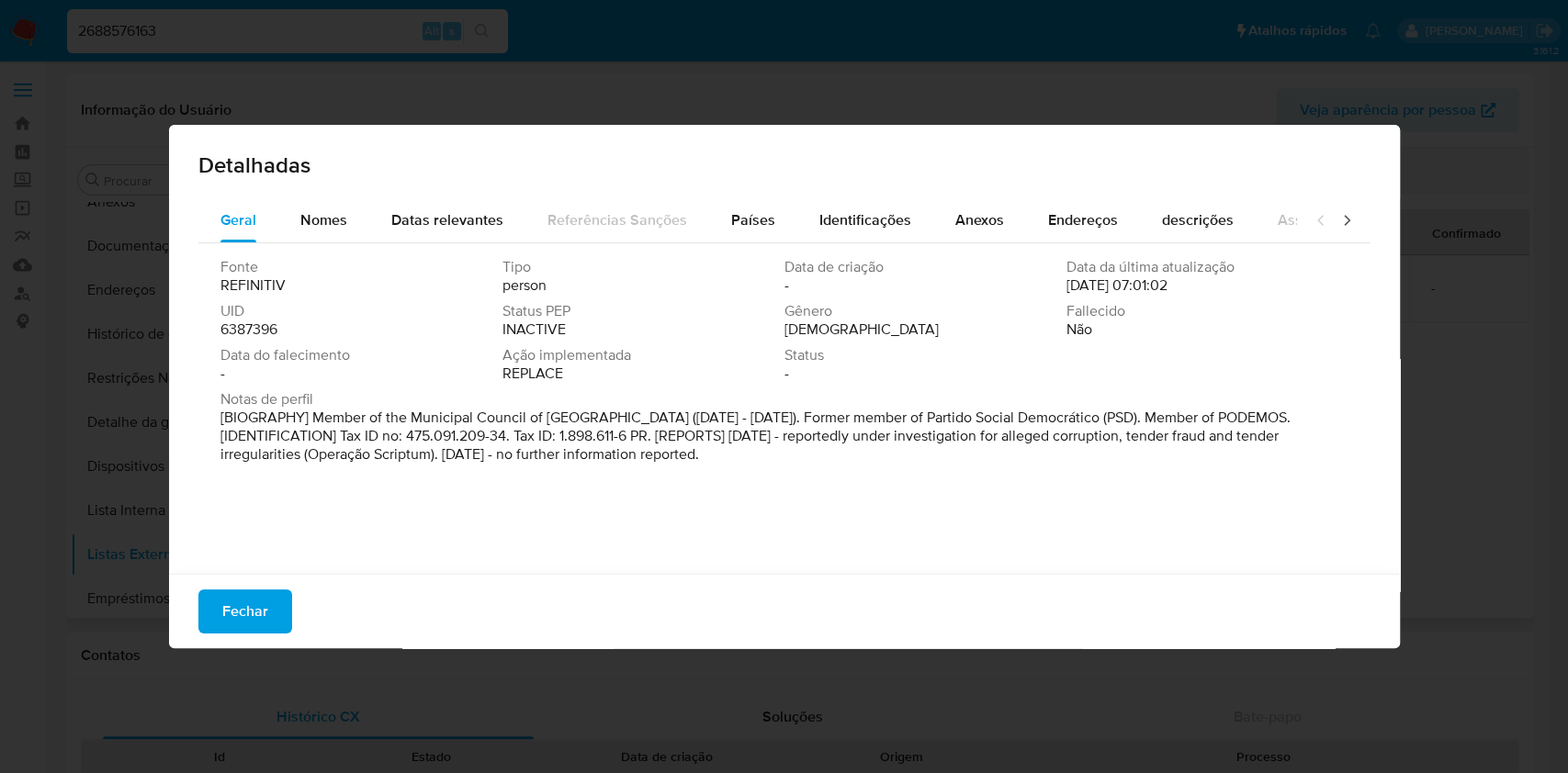
click at [262, 325] on span "6387396" at bounding box center [248, 330] width 57 height 18
click at [257, 607] on span "Fechar" at bounding box center [245, 611] width 46 height 40
